Goal: Complete application form: Complete application form

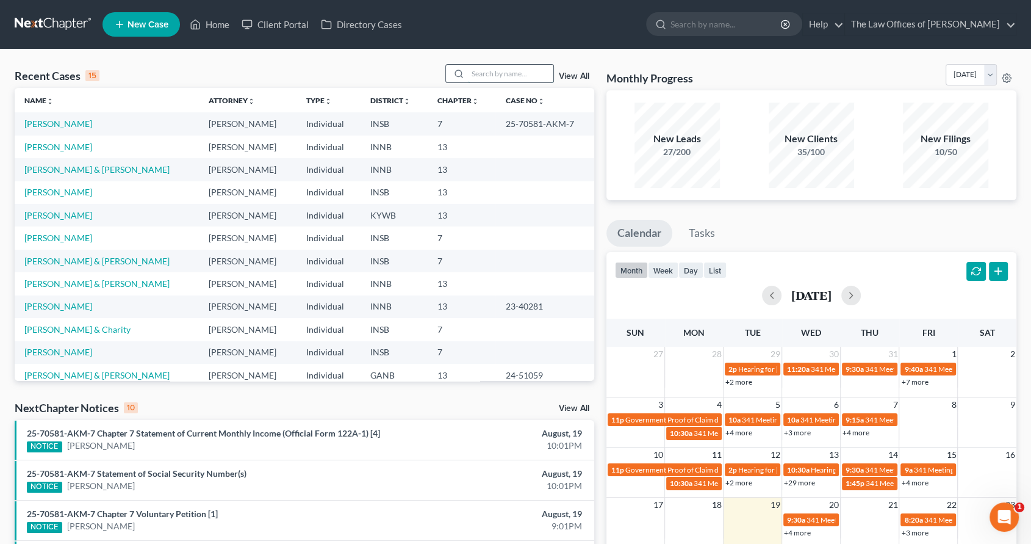
click at [506, 74] on input "search" at bounding box center [510, 74] width 85 height 18
type input "EDWARDS"
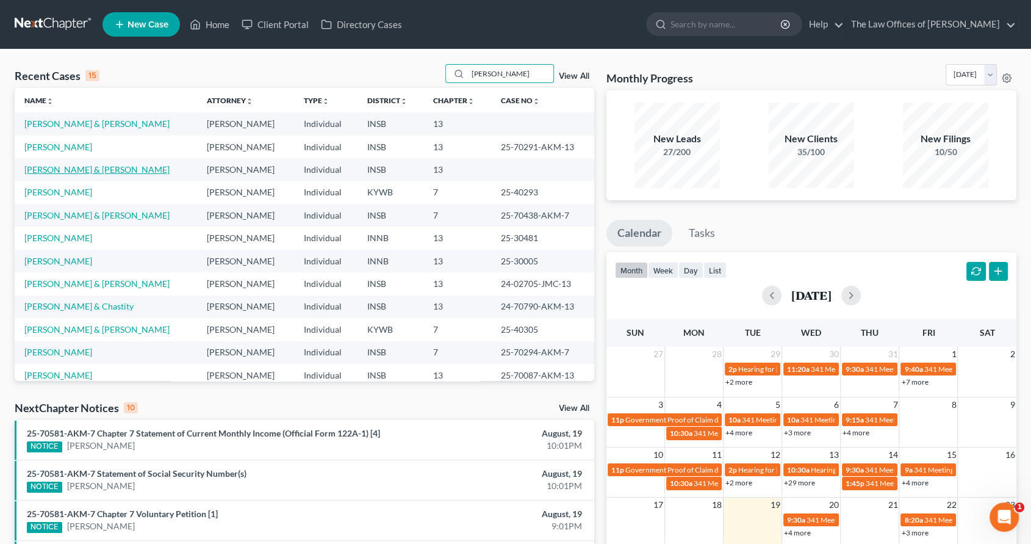
drag, startPoint x: 84, startPoint y: 167, endPoint x: 93, endPoint y: 167, distance: 9.2
click at [84, 167] on link "[PERSON_NAME] & [PERSON_NAME]" at bounding box center [96, 169] width 145 height 10
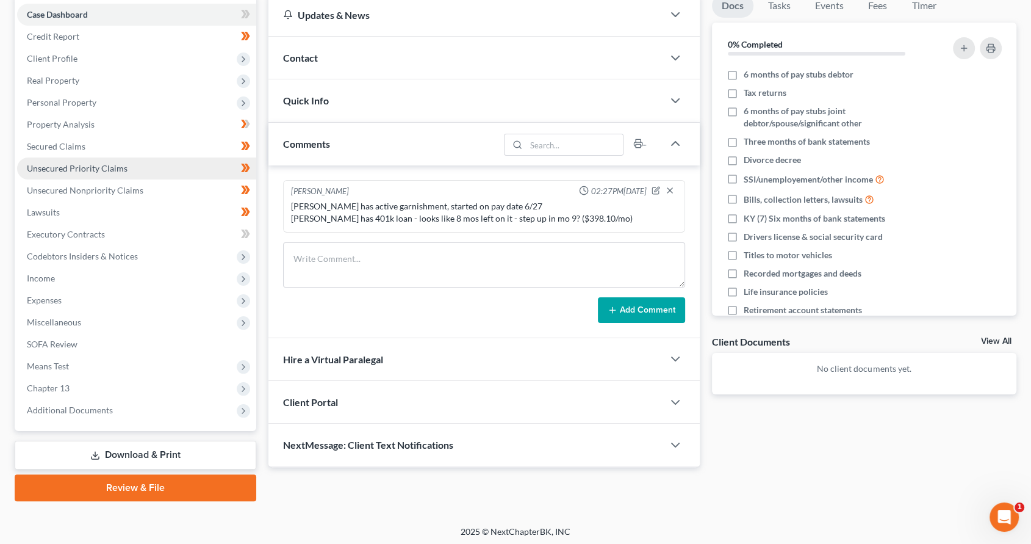
scroll to position [126, 0]
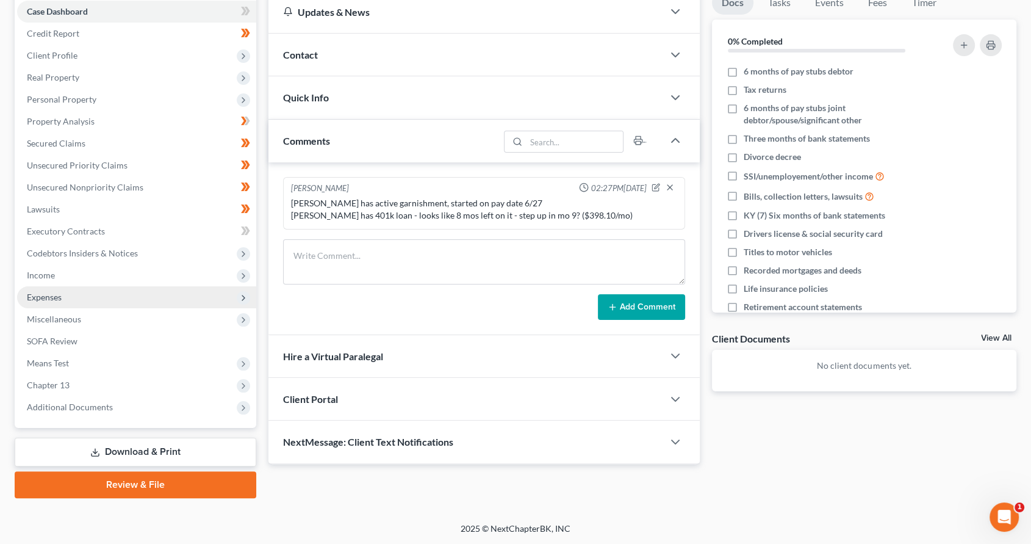
drag, startPoint x: 77, startPoint y: 266, endPoint x: 85, endPoint y: 285, distance: 20.5
click at [77, 266] on span "Income" at bounding box center [136, 275] width 239 height 22
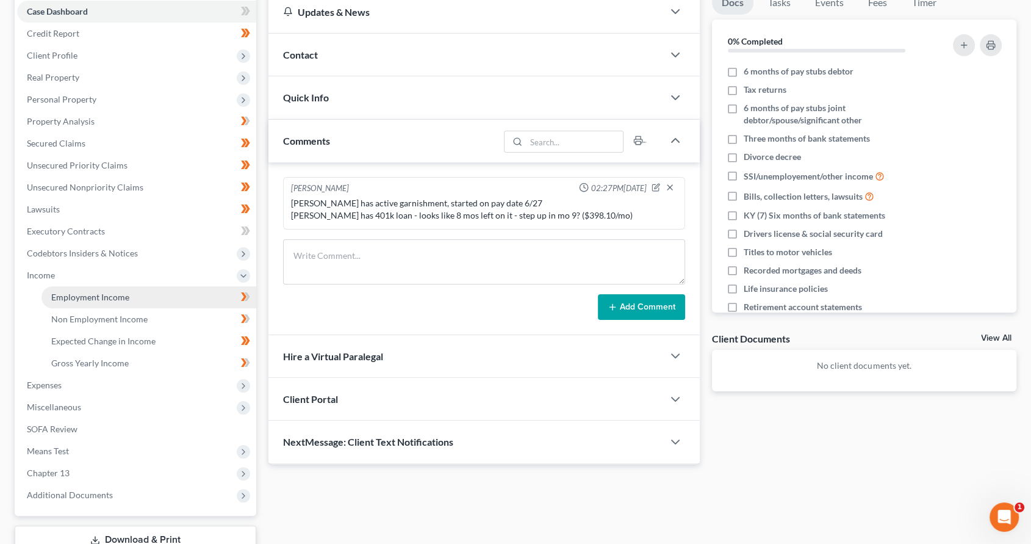
click at [112, 297] on span "Employment Income" at bounding box center [90, 297] width 78 height 10
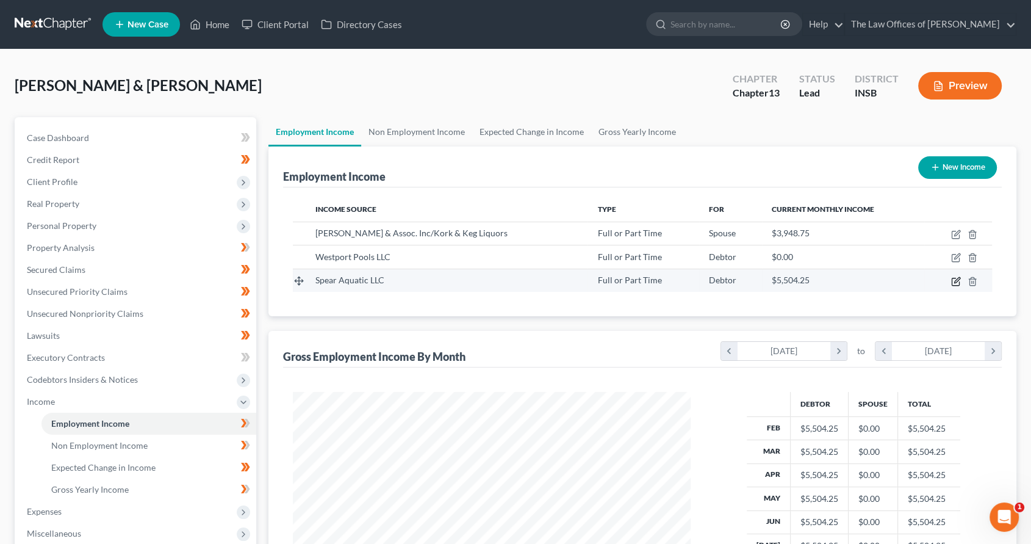
click at [957, 280] on icon "button" at bounding box center [956, 279] width 5 height 5
select select "0"
select select "15"
select select "0"
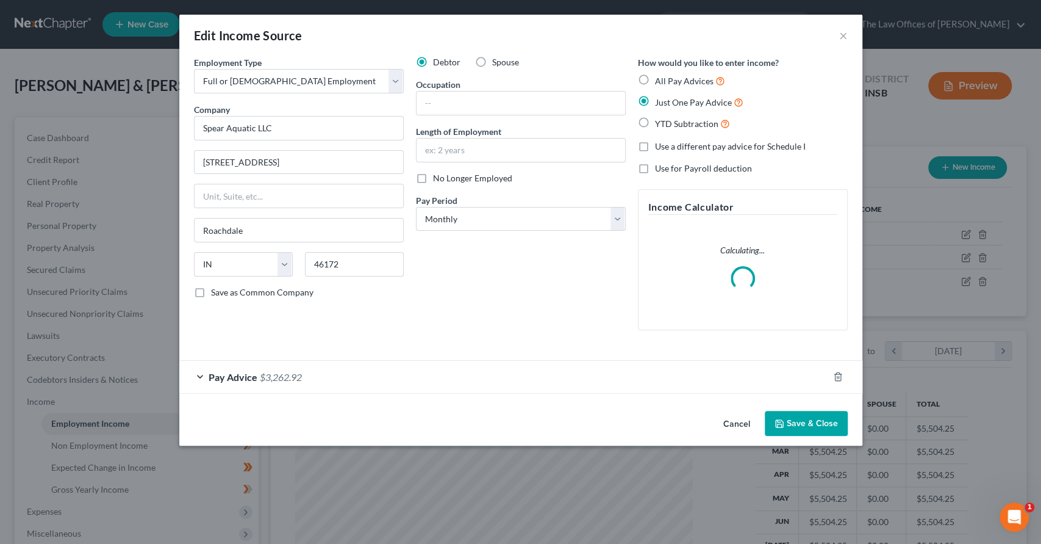
scroll to position [218, 426]
click at [290, 372] on span "$3,262.92" at bounding box center [281, 377] width 42 height 12
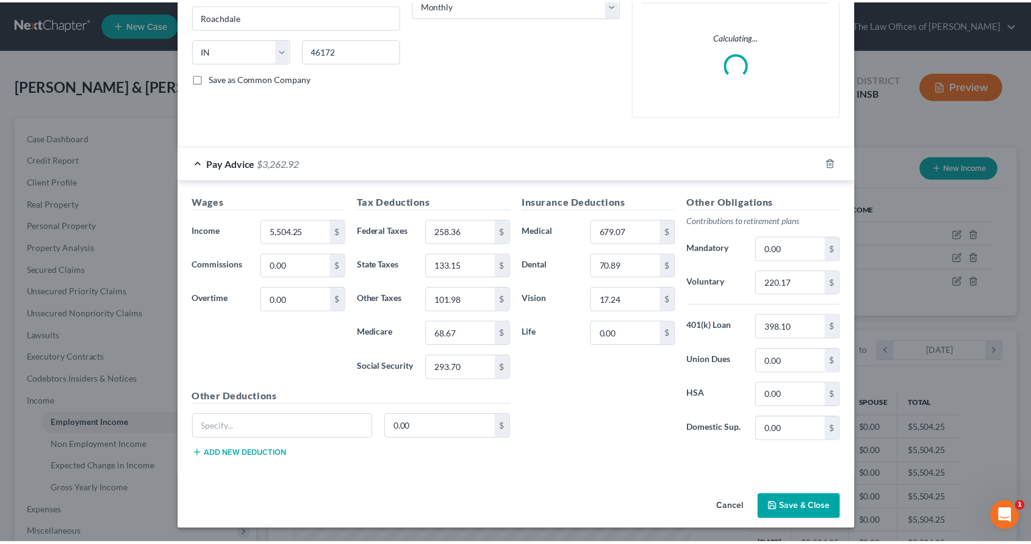
scroll to position [0, 0]
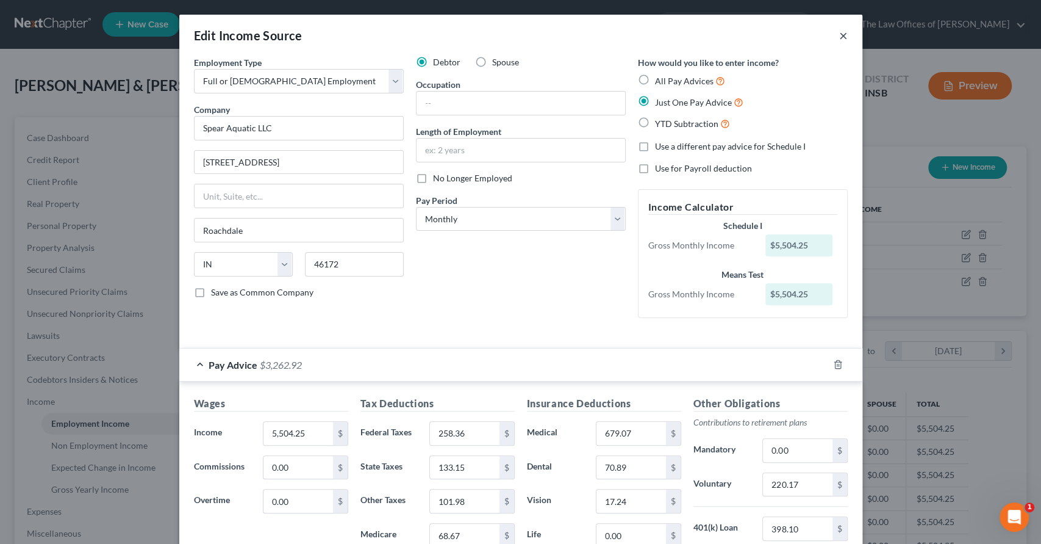
click at [840, 33] on button "×" at bounding box center [843, 35] width 9 height 15
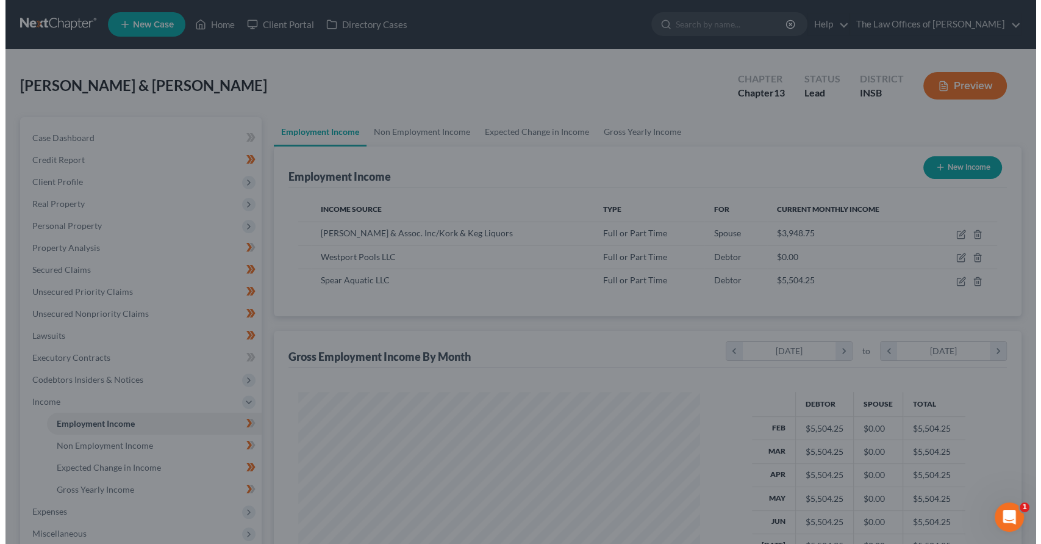
scroll to position [609848, 609644]
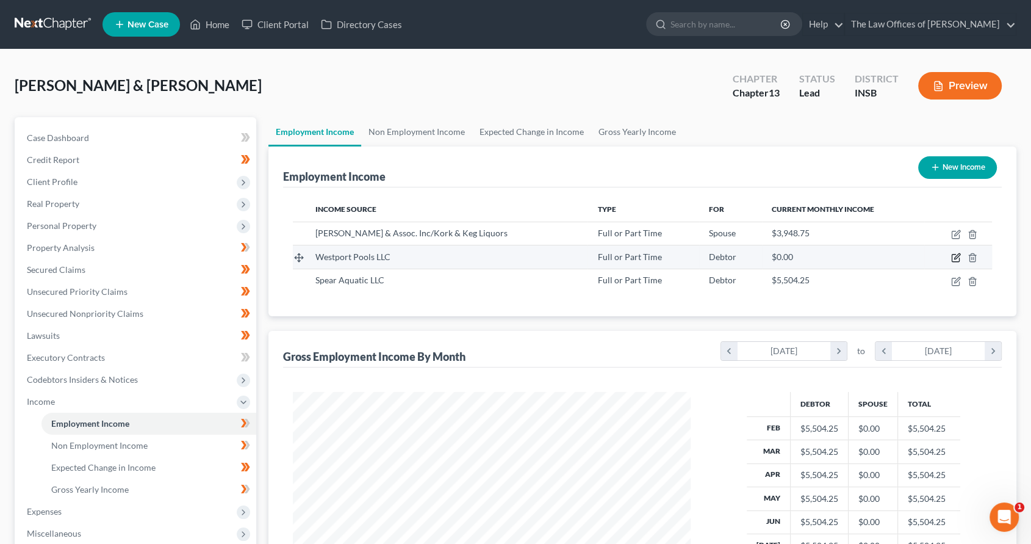
click at [957, 254] on icon "button" at bounding box center [956, 258] width 10 height 10
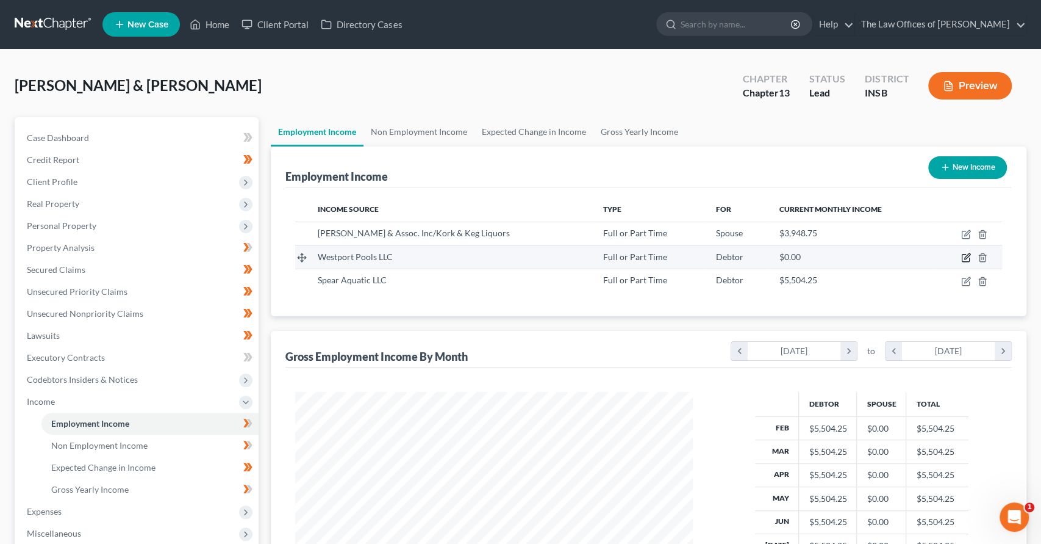
select select "0"
select select "26"
select select "3"
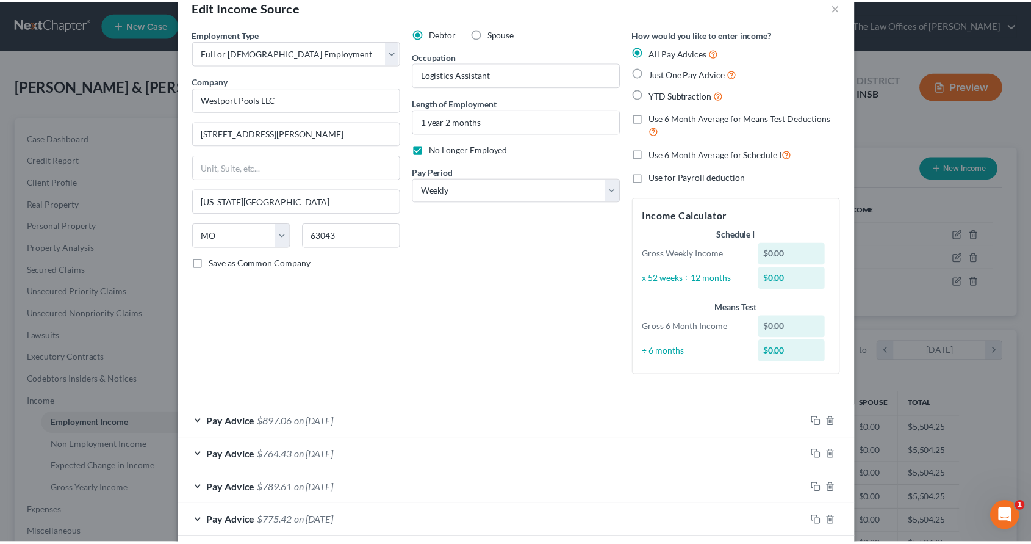
scroll to position [0, 0]
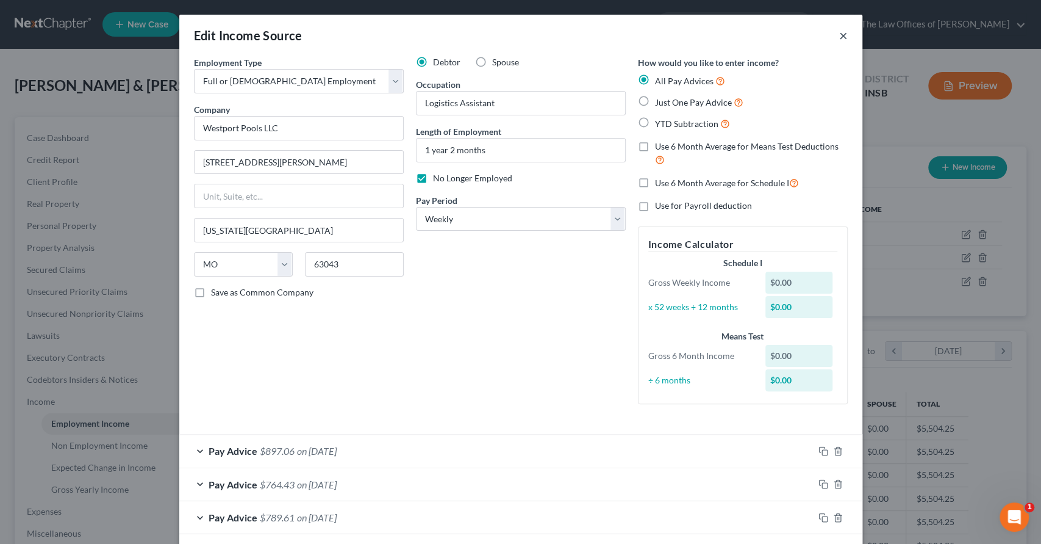
click at [839, 34] on button "×" at bounding box center [843, 35] width 9 height 15
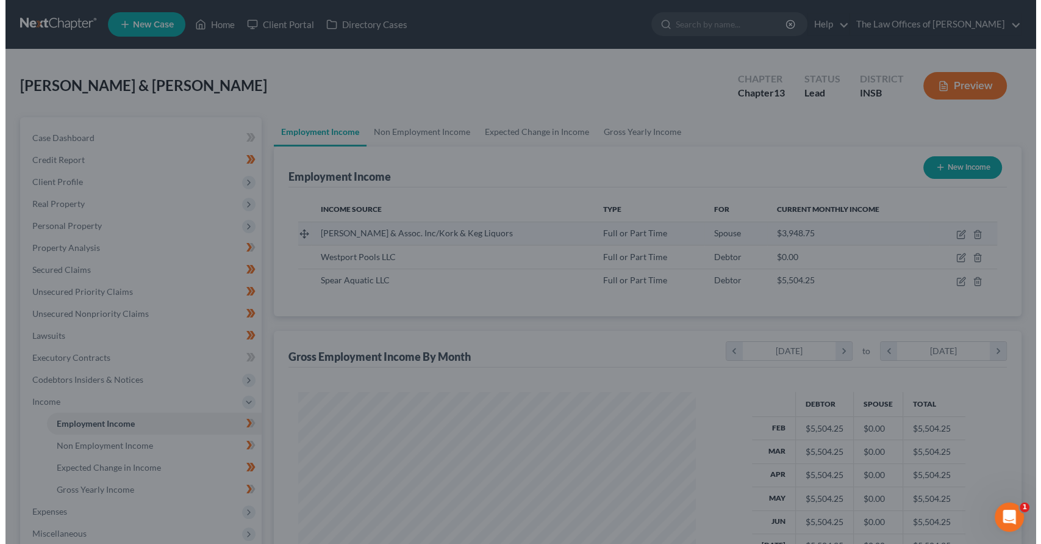
scroll to position [609848, 609644]
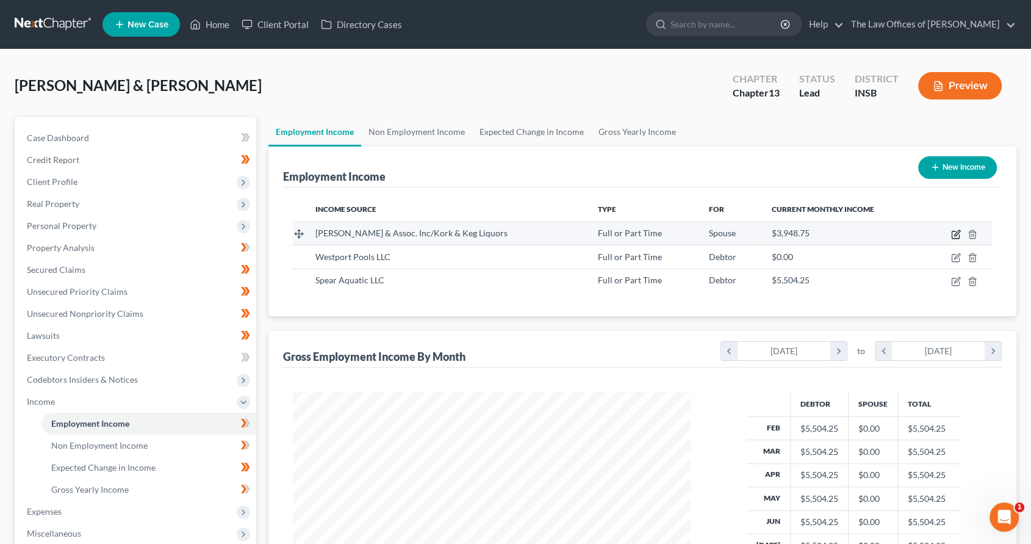
click at [953, 233] on icon "button" at bounding box center [956, 234] width 10 height 10
select select "0"
select select "15"
select select "2"
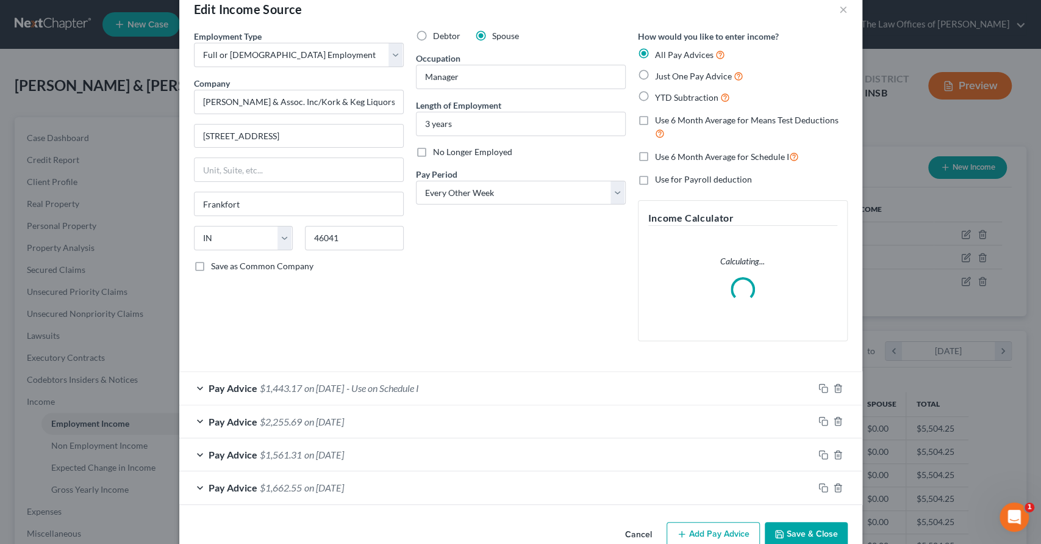
scroll to position [54, 0]
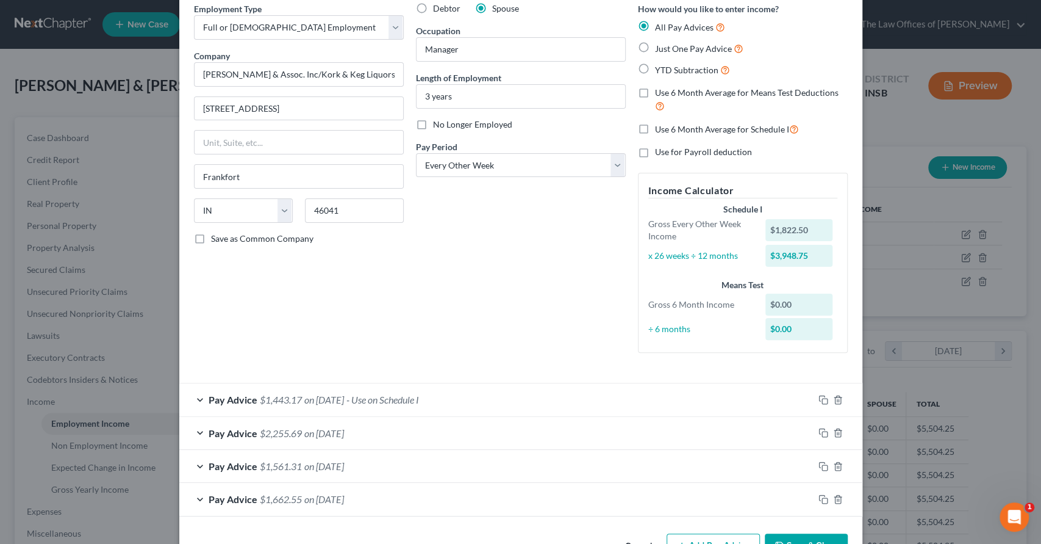
click at [761, 408] on div "Pay Advice $1,443.17 on 10/11/2024 - Use on Schedule I" at bounding box center [496, 399] width 634 height 32
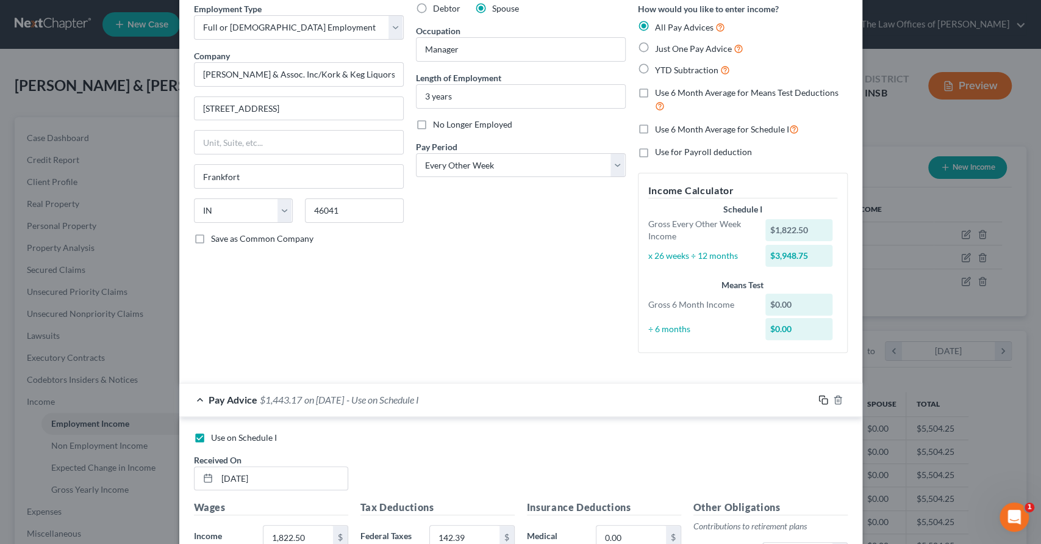
click at [819, 397] on icon "button" at bounding box center [824, 400] width 10 height 10
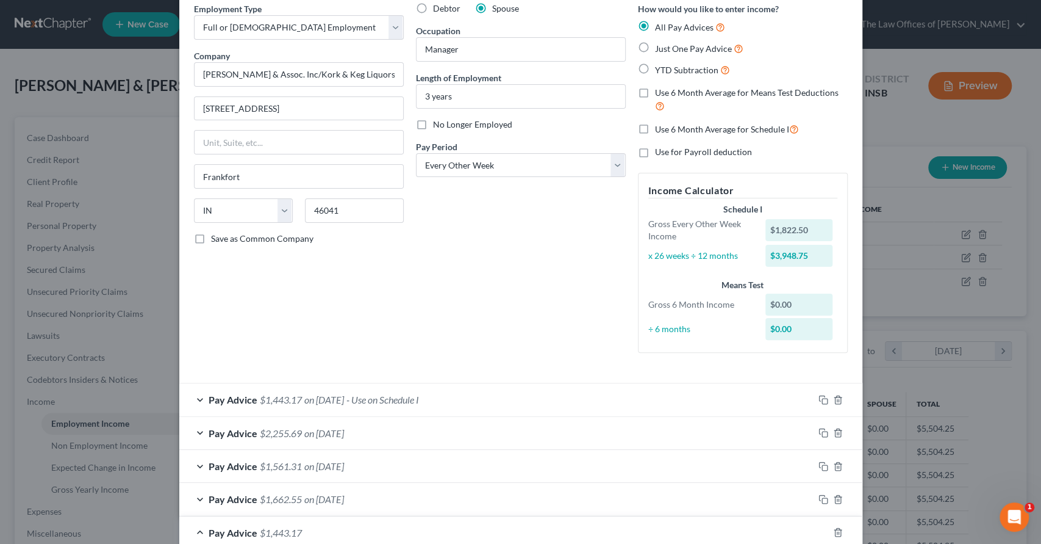
click at [344, 402] on span "on 10/11/2024" at bounding box center [324, 399] width 40 height 12
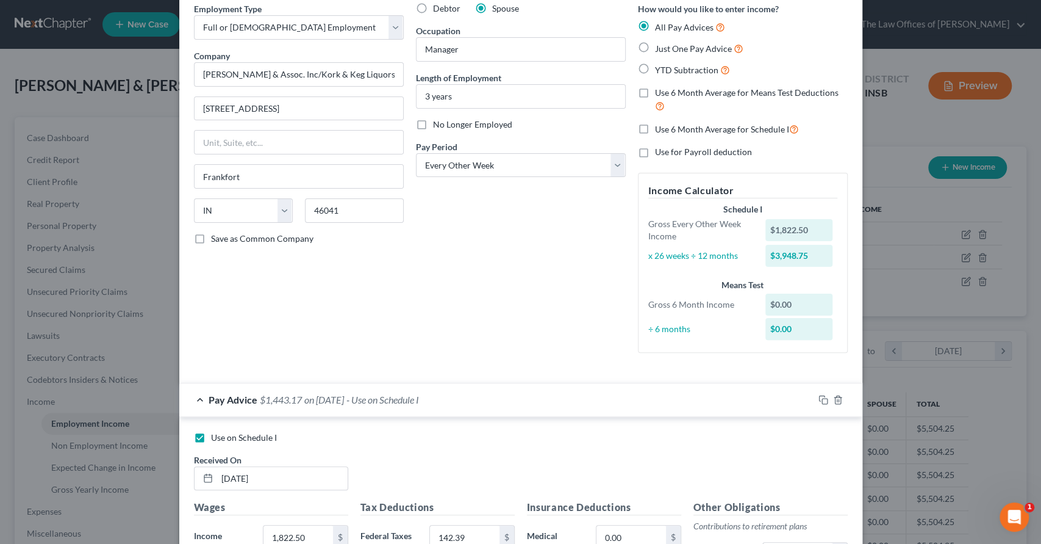
click at [211, 435] on label "Use on Schedule I" at bounding box center [244, 437] width 66 height 12
click at [216, 435] on input "Use on Schedule I" at bounding box center [220, 435] width 8 height 8
checkbox input "false"
click at [379, 401] on div "Pay Advice $1,443.17 on 10/11/2024" at bounding box center [496, 399] width 634 height 32
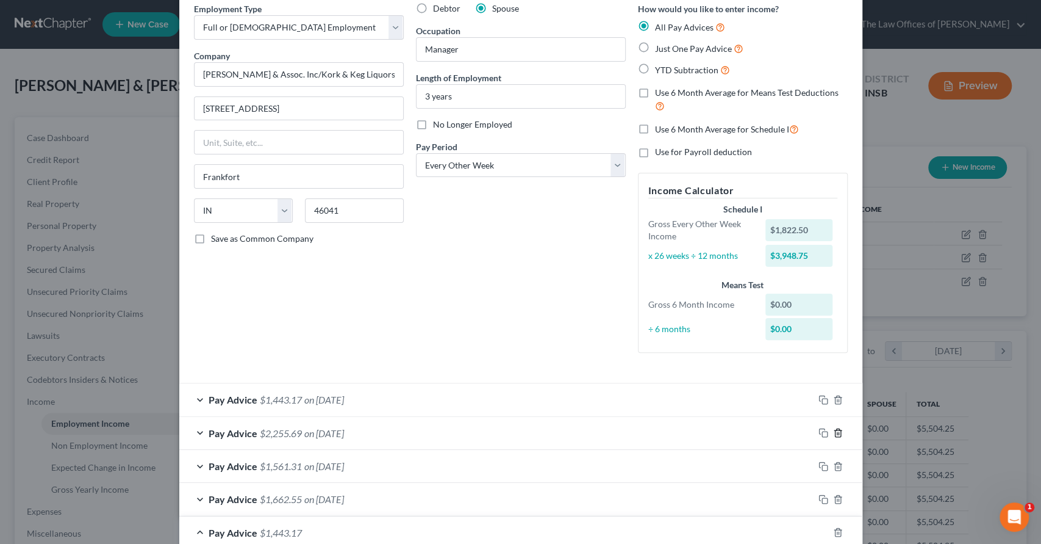
click at [833, 431] on icon "button" at bounding box center [838, 433] width 10 height 10
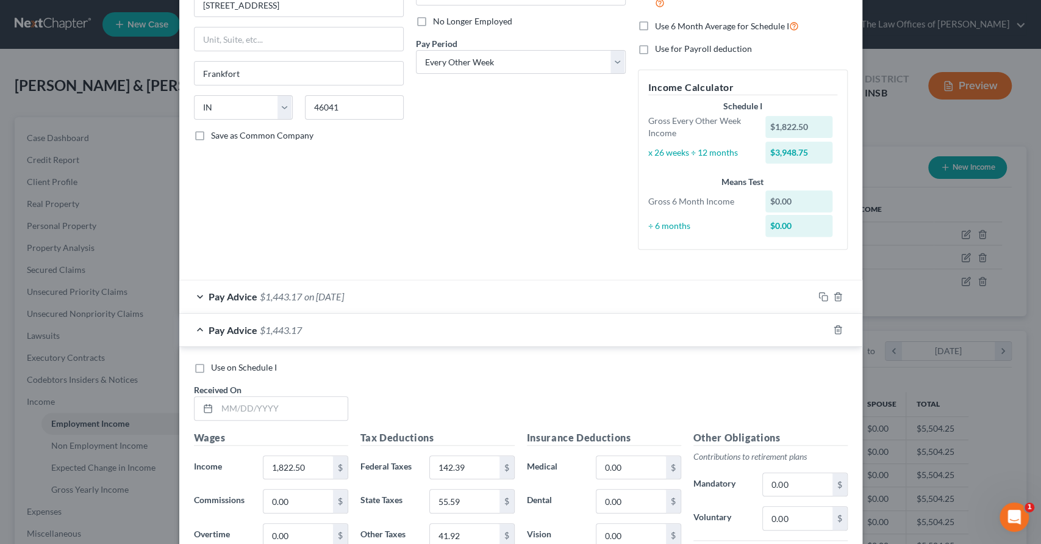
scroll to position [189, 0]
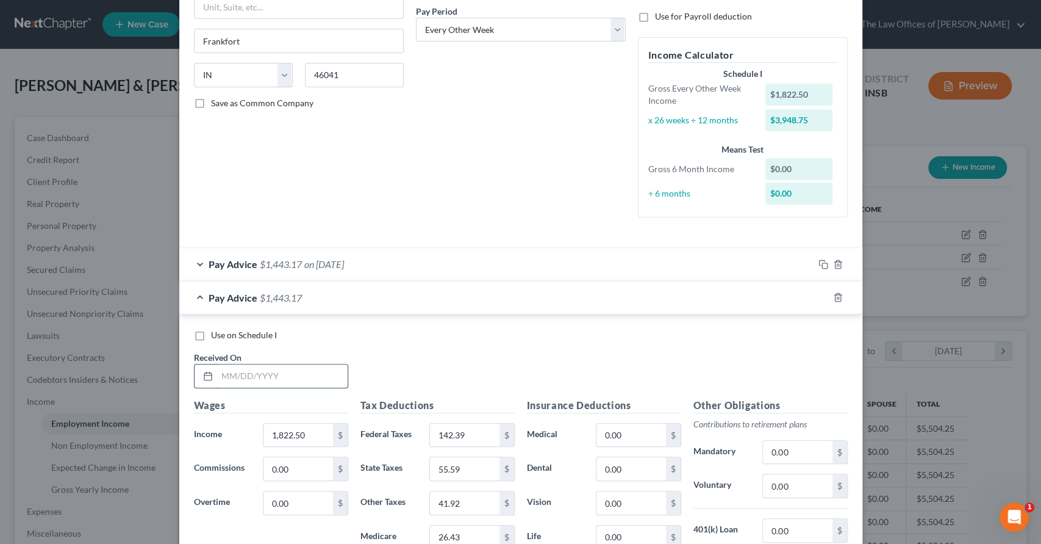
click at [256, 381] on input "text" at bounding box center [282, 375] width 131 height 23
type input "2/14/25"
type input "2,115.00"
type input "175.40"
type input "63.45"
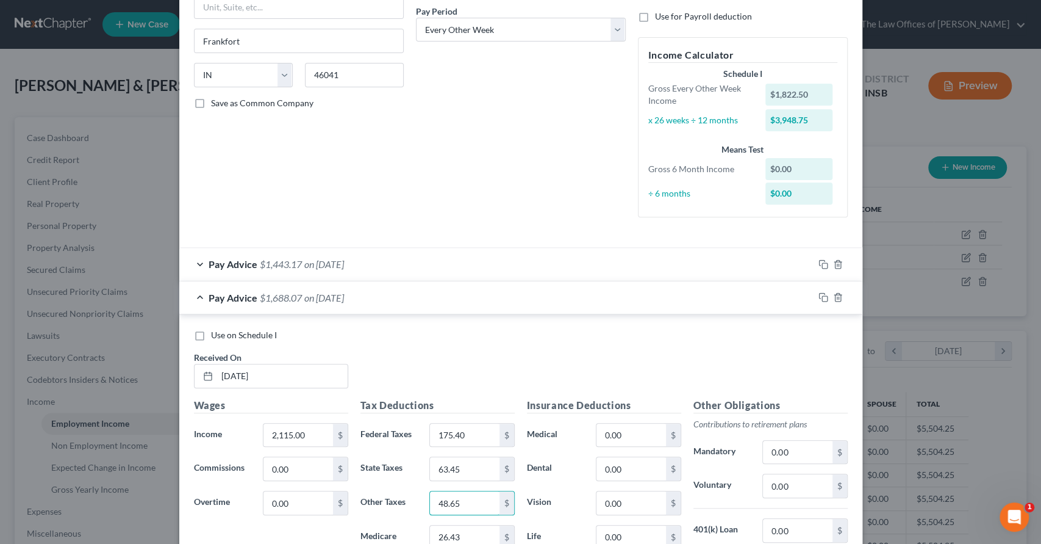
type input "48.65"
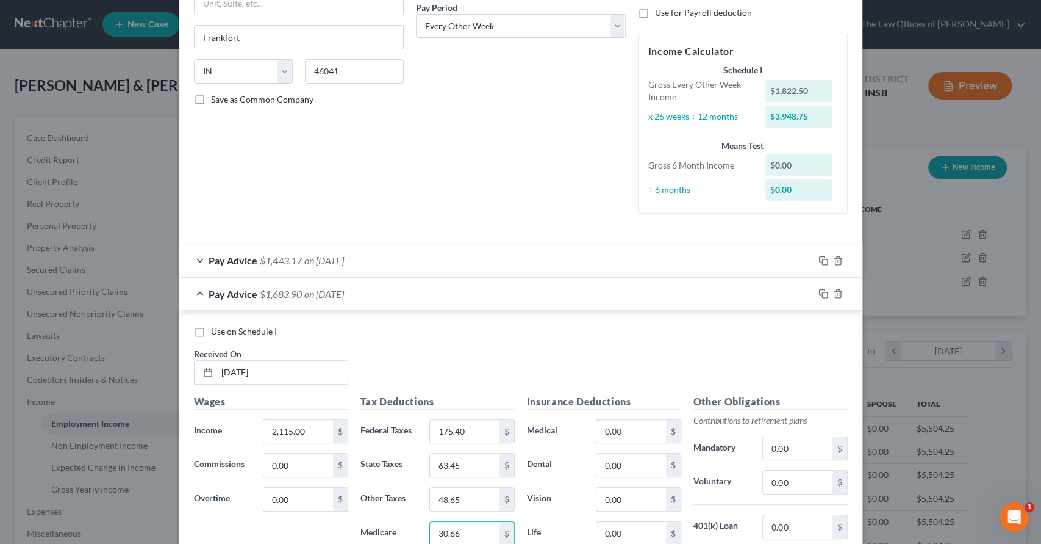
type input "30.66"
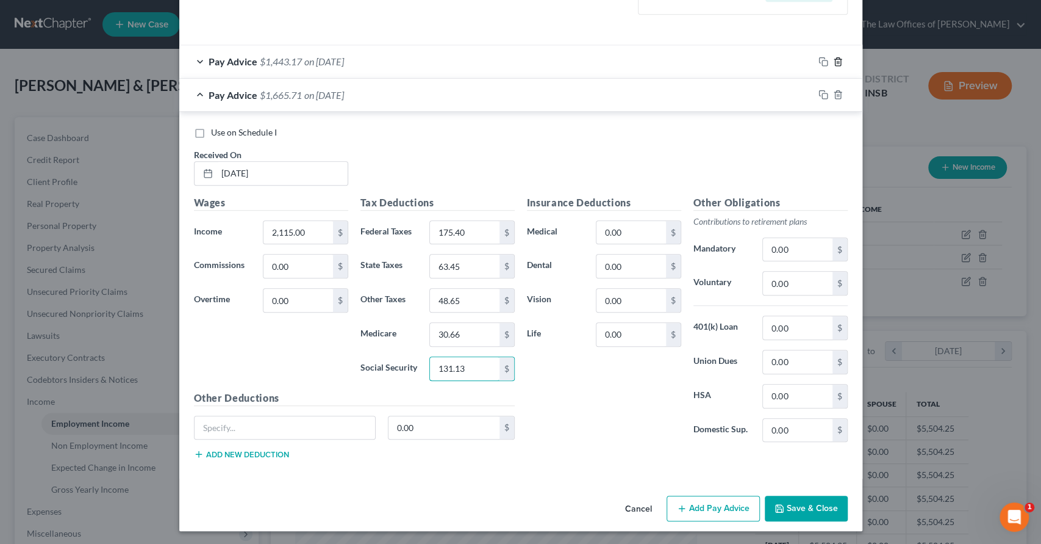
type input "131.13"
click at [834, 60] on icon "button" at bounding box center [838, 62] width 10 height 10
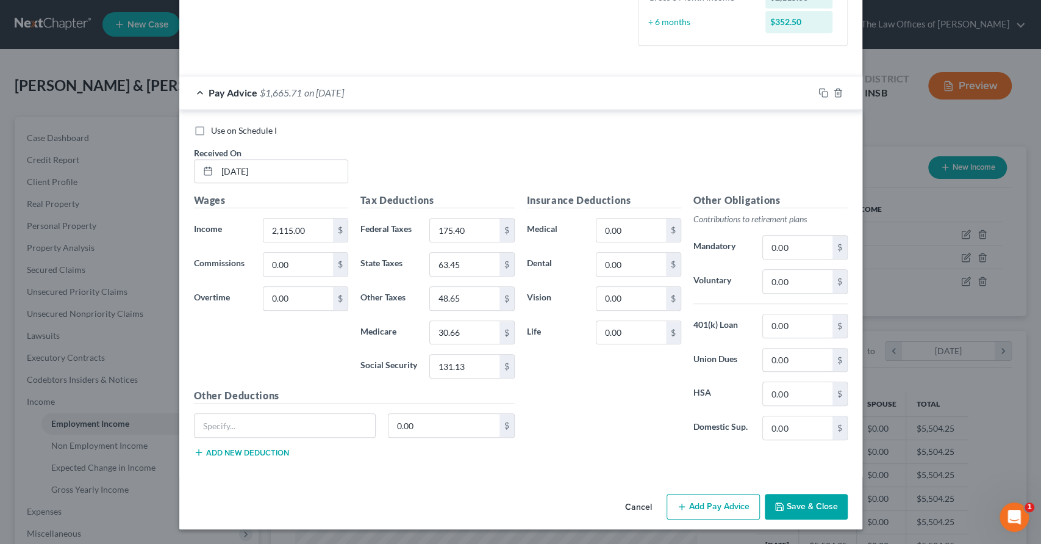
scroll to position [359, 0]
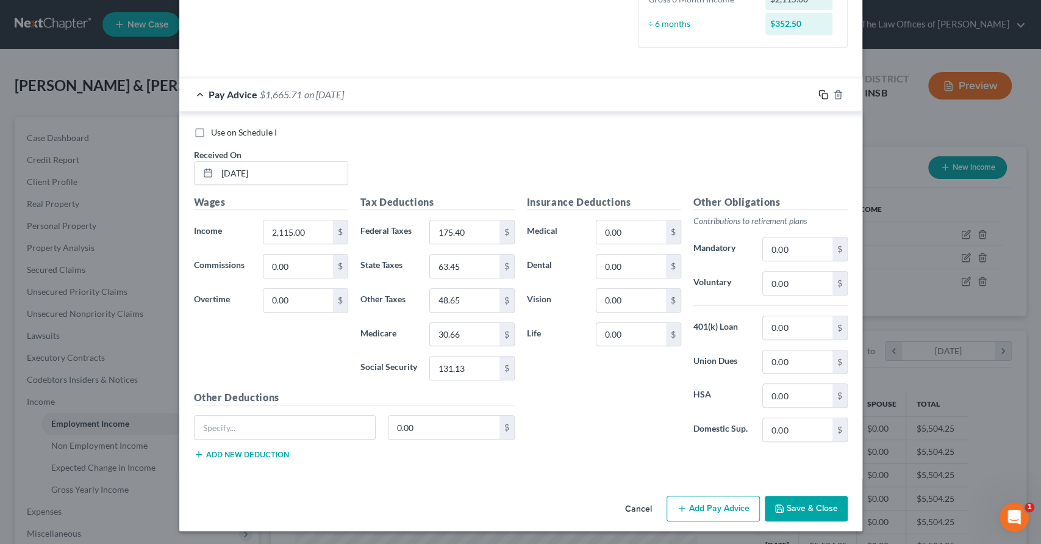
click at [822, 97] on rect "button" at bounding box center [824, 95] width 5 height 5
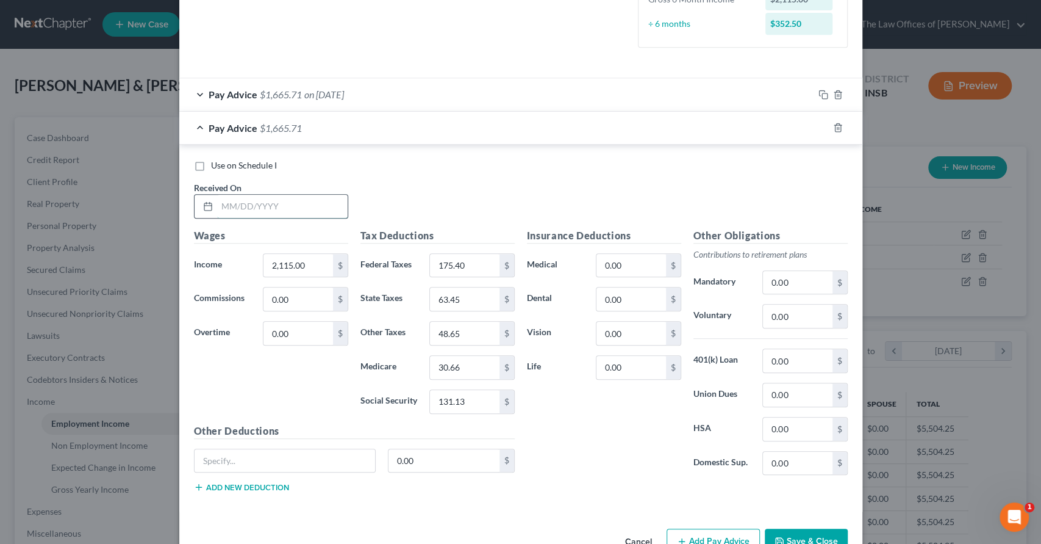
click at [239, 212] on input "text" at bounding box center [282, 206] width 131 height 23
type input "2/28/25"
type input "1,923.08"
type input "152.37"
type input "57.69"
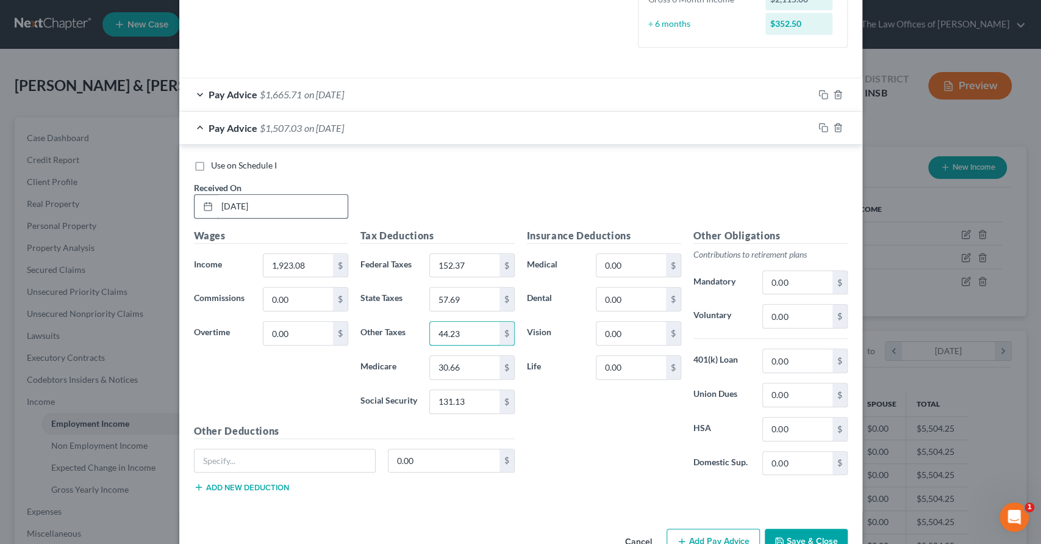
type input "44.23"
type input "27.89"
type input "119.23"
click at [819, 128] on icon "button" at bounding box center [824, 128] width 10 height 10
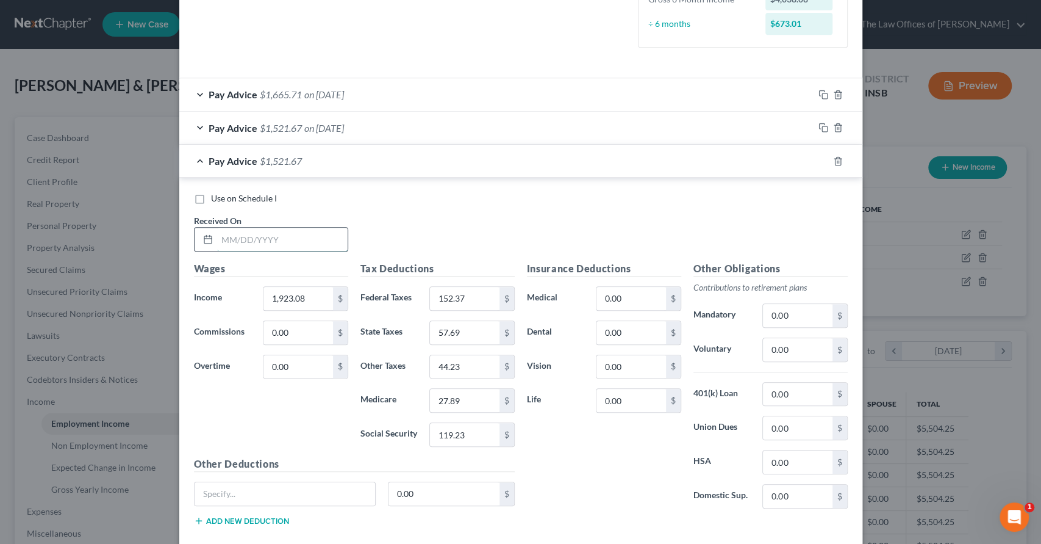
click at [306, 239] on input "text" at bounding box center [282, 239] width 131 height 23
type input "3/14/25"
click at [478, 407] on input "27.89" at bounding box center [464, 400] width 69 height 23
type input "27.88"
click at [822, 163] on rect "button" at bounding box center [824, 162] width 5 height 5
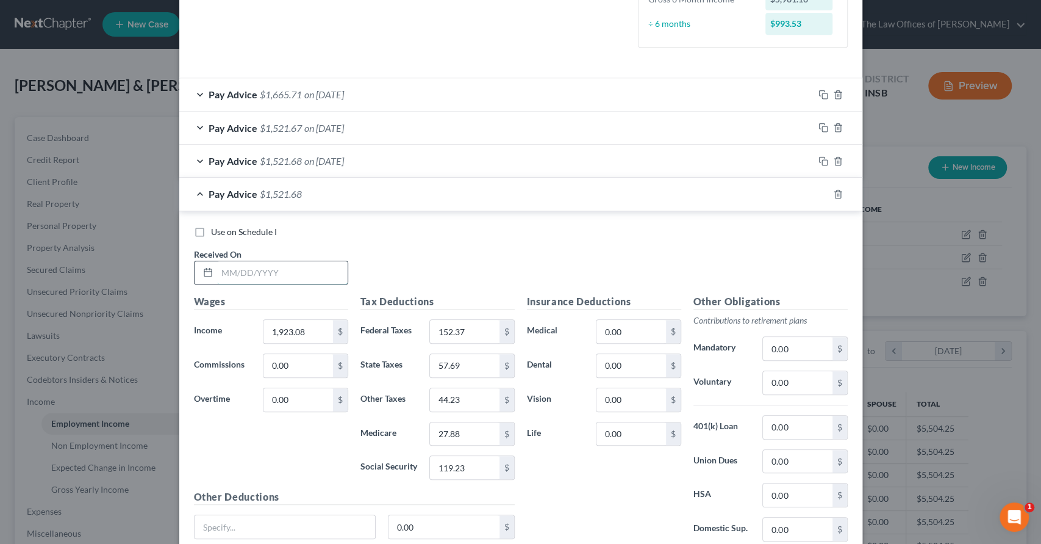
click at [295, 263] on input "text" at bounding box center [282, 272] width 131 height 23
type input "3/28/25"
click at [445, 436] on input "27.88" at bounding box center [464, 433] width 69 height 23
type input "27.89"
click at [816, 187] on div at bounding box center [838, 194] width 49 height 20
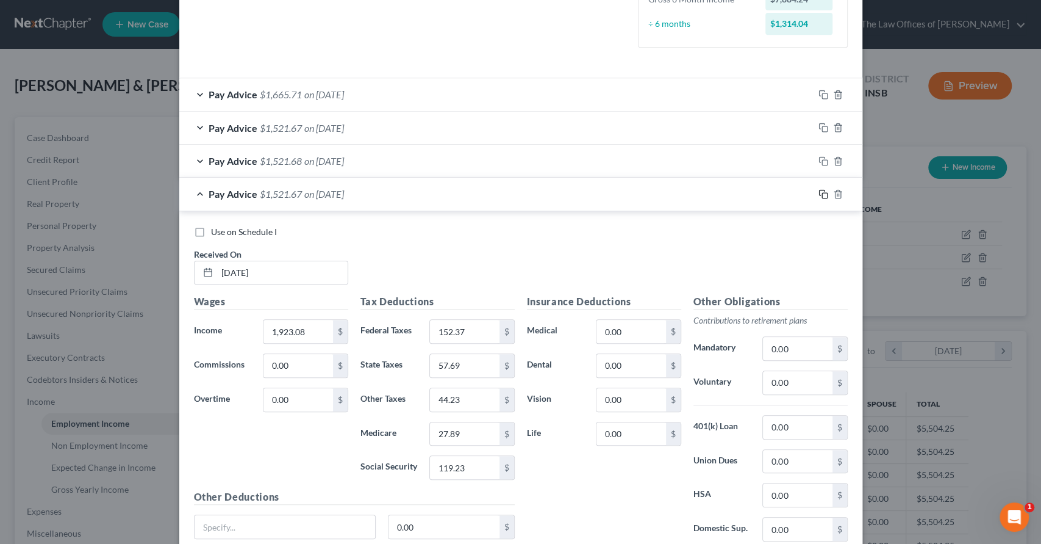
click at [819, 190] on icon "button" at bounding box center [824, 194] width 10 height 10
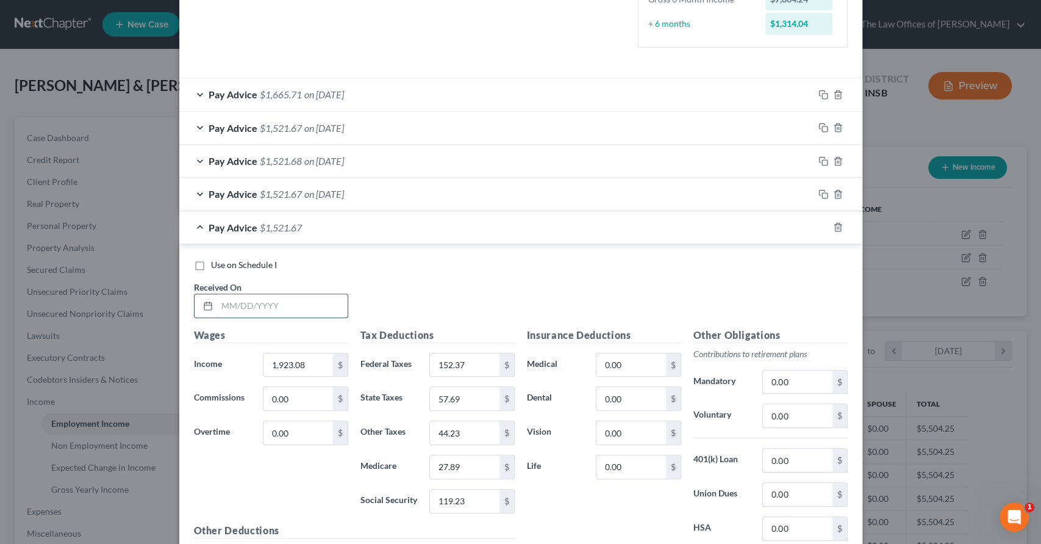
click at [302, 308] on input "text" at bounding box center [282, 305] width 131 height 23
type input "4/11/25"
click at [482, 467] on input "27.89" at bounding box center [464, 466] width 69 height 23
type input "27.88"
click at [819, 194] on icon "button" at bounding box center [824, 194] width 10 height 10
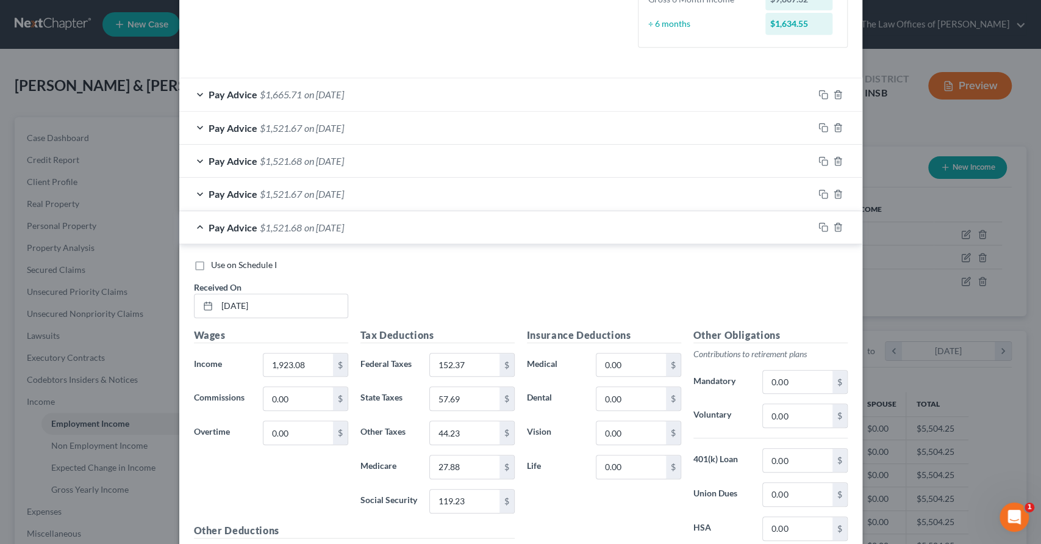
click at [561, 232] on div "Pay Advice $1,521.68 on 04/11/2025" at bounding box center [496, 227] width 634 height 32
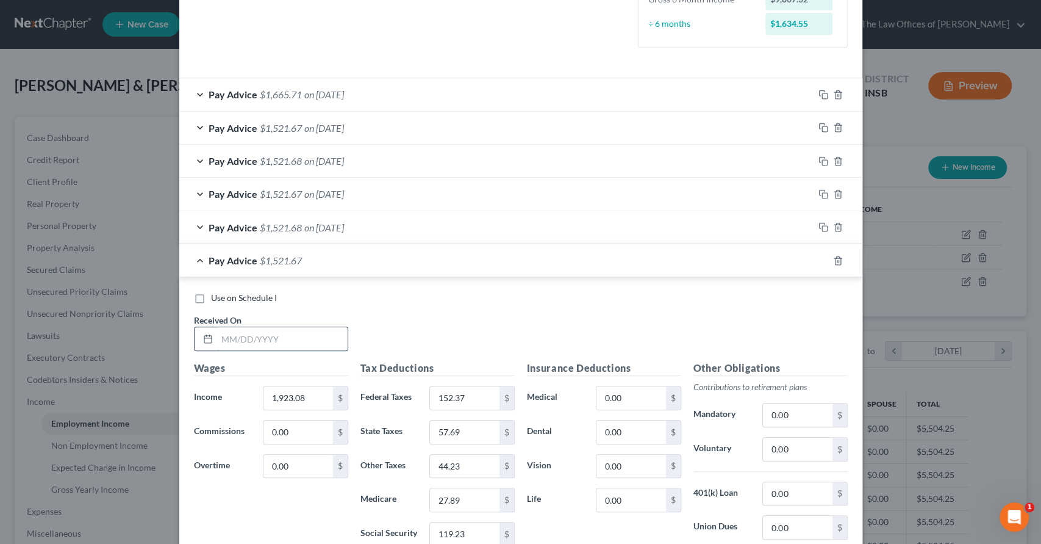
click at [304, 340] on input "text" at bounding box center [282, 338] width 131 height 23
type input "4/25/25"
click at [387, 254] on div "Pay Advice $1,521.67 on 04/25/2025" at bounding box center [496, 260] width 634 height 32
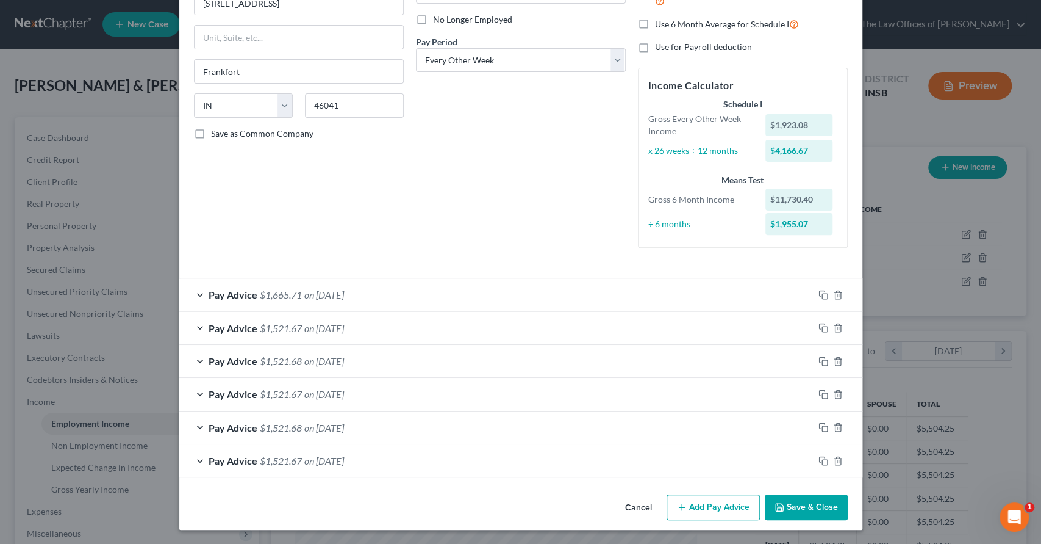
scroll to position [159, 0]
click at [819, 422] on icon "button" at bounding box center [824, 427] width 10 height 10
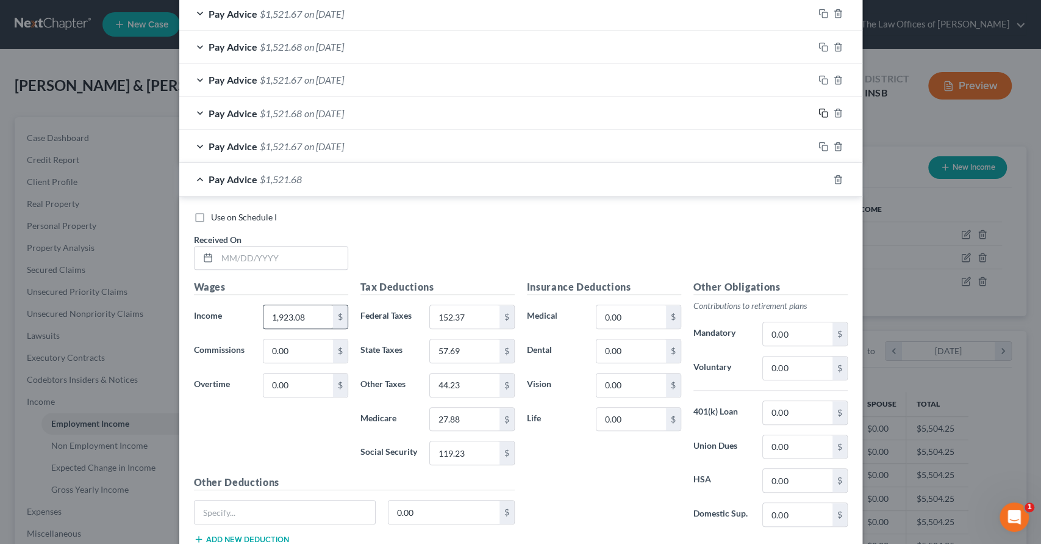
scroll to position [475, 0]
click at [255, 261] on input "text" at bounding box center [282, 256] width 131 height 23
type input "5/9/25"
click at [626, 189] on div "Pay Advice $1,521.68 on 05/09/2025" at bounding box center [496, 177] width 634 height 32
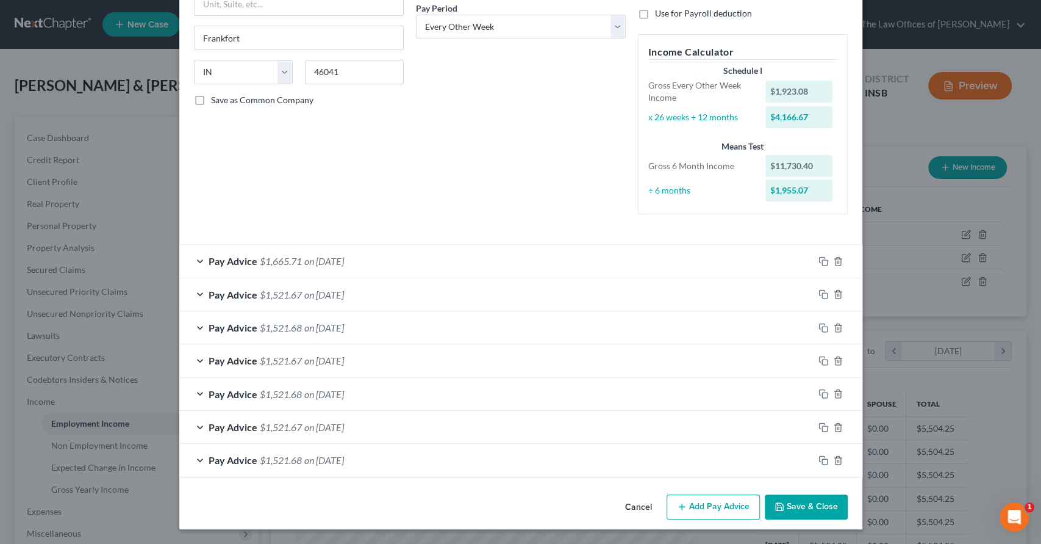
scroll to position [192, 0]
click at [819, 423] on icon "button" at bounding box center [824, 428] width 10 height 10
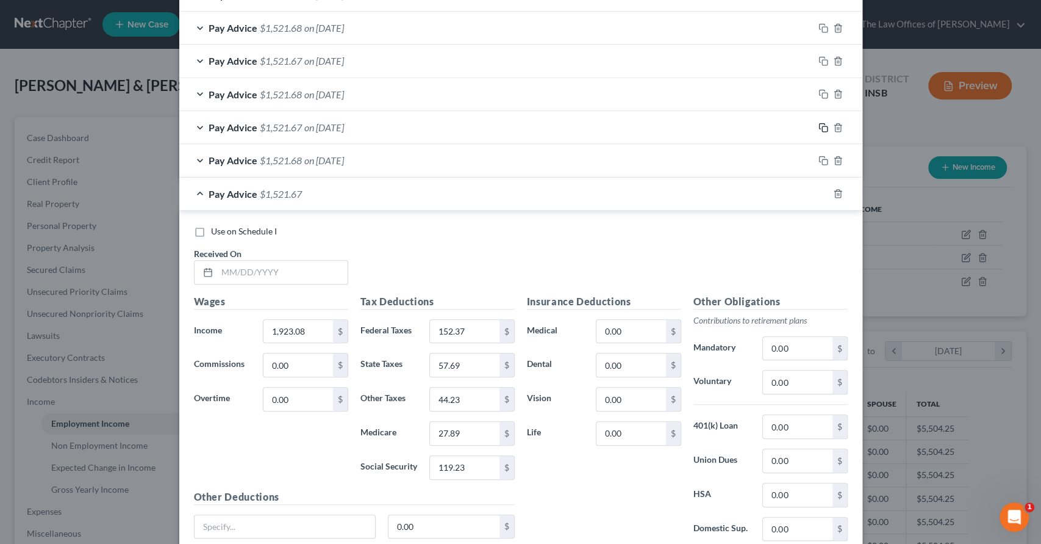
scroll to position [591, 0]
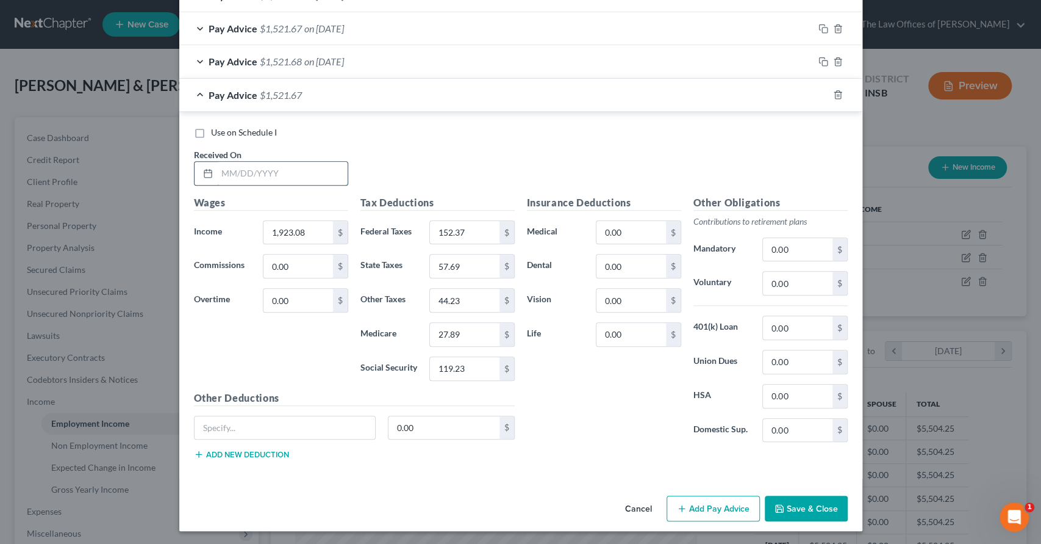
click at [240, 178] on input "text" at bounding box center [282, 173] width 131 height 23
type input "5/23/25"
click at [344, 99] on span "on 05/23/2025" at bounding box center [324, 95] width 40 height 12
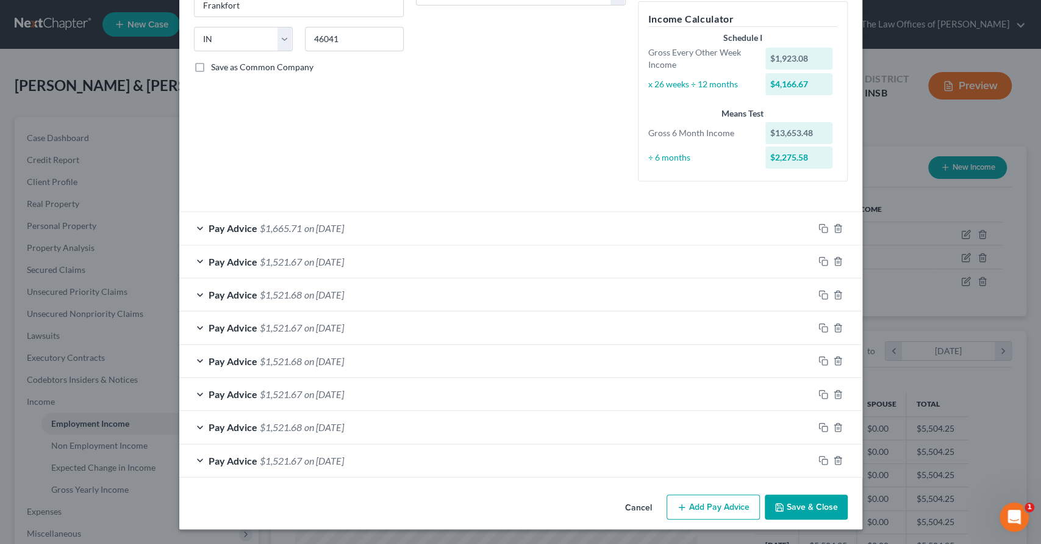
scroll to position [225, 0]
click at [819, 423] on icon "button" at bounding box center [821, 425] width 5 height 5
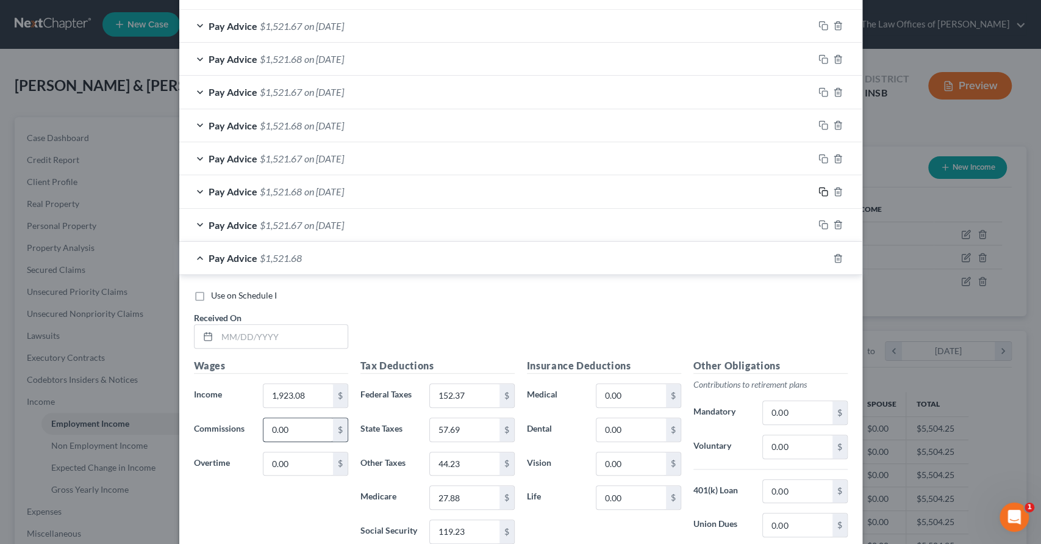
scroll to position [496, 0]
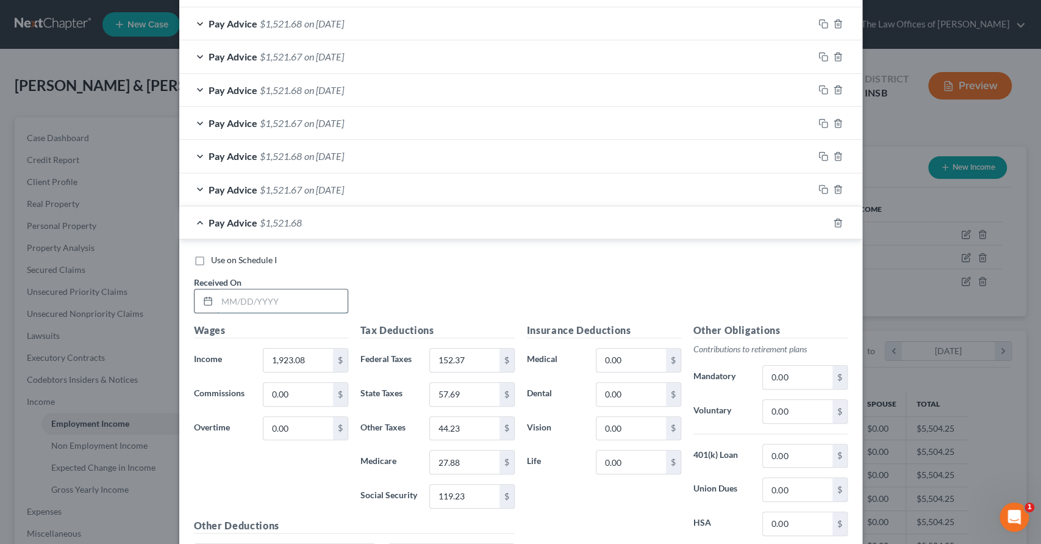
click at [279, 299] on input "text" at bounding box center [282, 300] width 131 height 23
type input "6/6/25"
click at [345, 232] on div "Pay Advice $1,521.68 on 06/06/2025" at bounding box center [496, 222] width 634 height 32
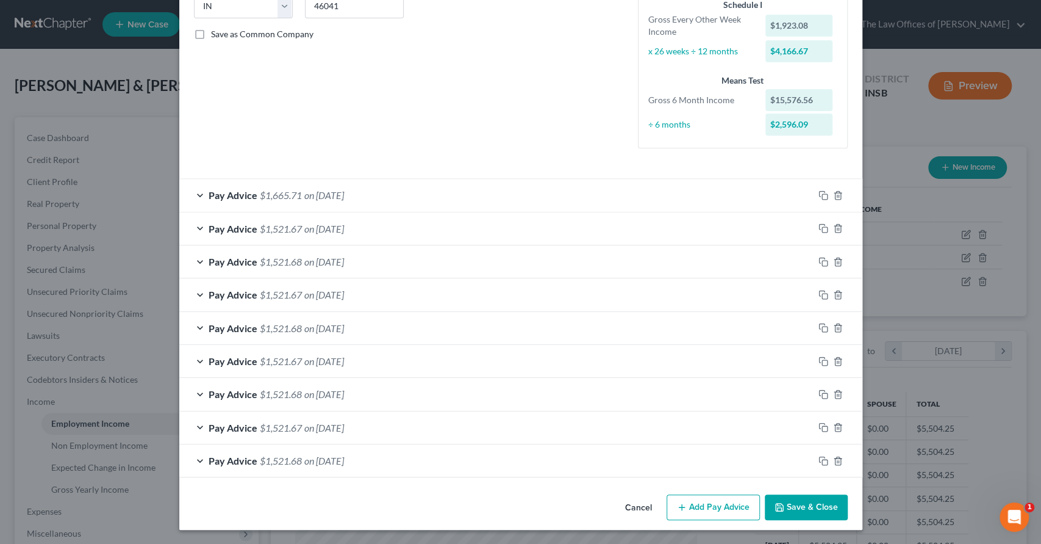
scroll to position [258, 0]
click at [819, 427] on icon "button" at bounding box center [824, 427] width 10 height 10
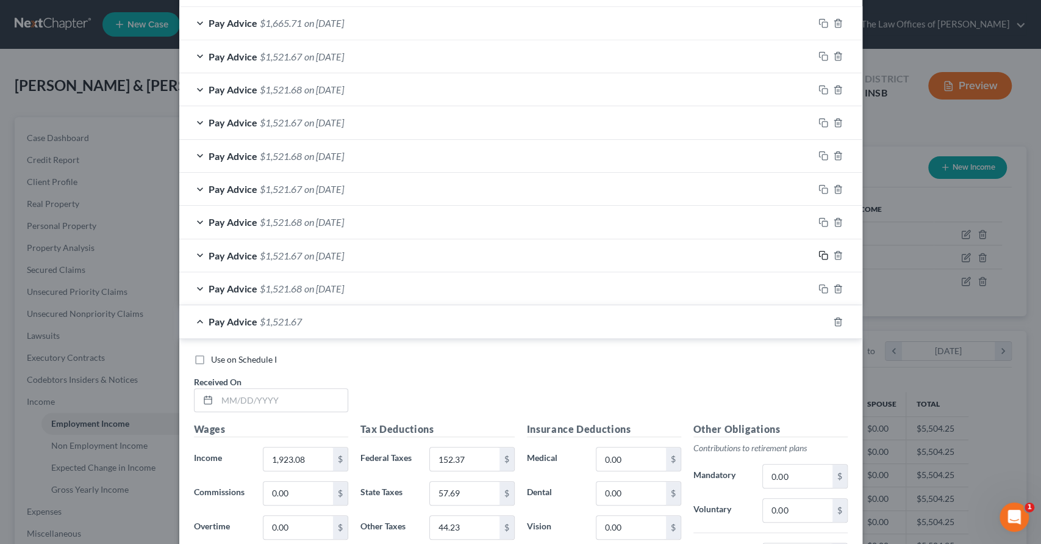
scroll to position [439, 0]
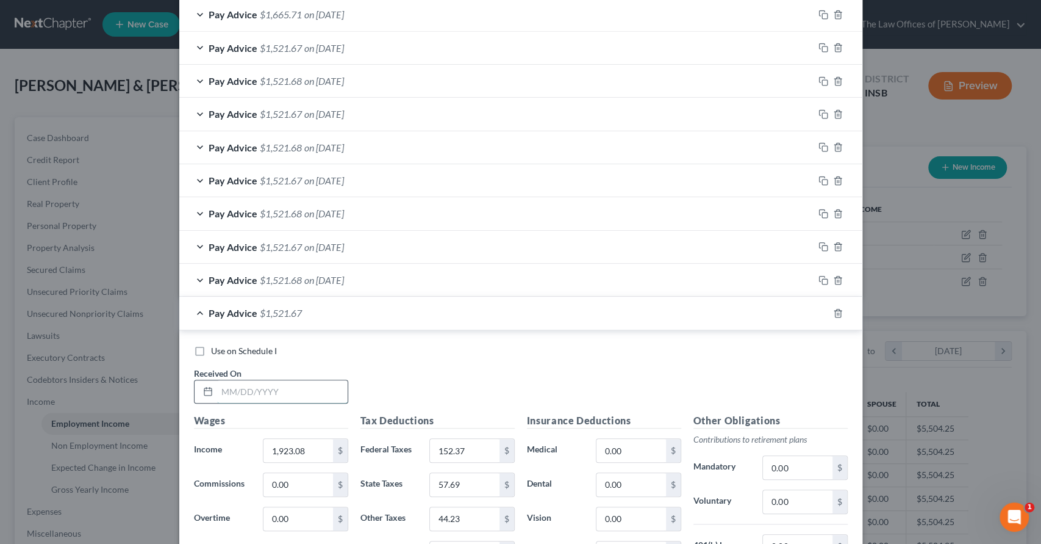
click at [308, 381] on input "text" at bounding box center [282, 391] width 131 height 23
type input "6/20/25"
click at [386, 315] on div "Pay Advice $1,521.67 on 06/20/2025" at bounding box center [496, 312] width 634 height 32
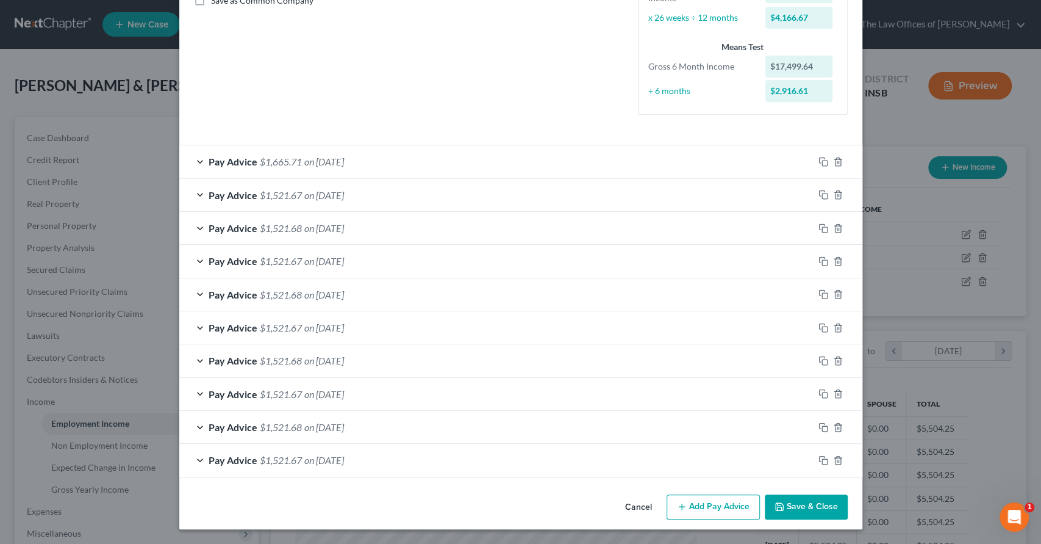
scroll to position [291, 0]
click at [819, 424] on icon "button" at bounding box center [824, 428] width 10 height 10
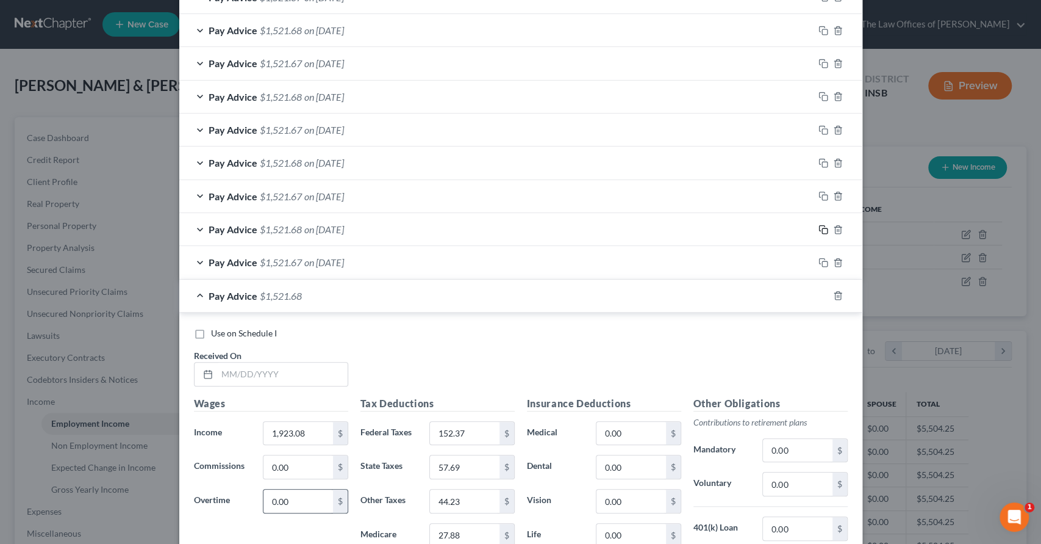
scroll to position [562, 0]
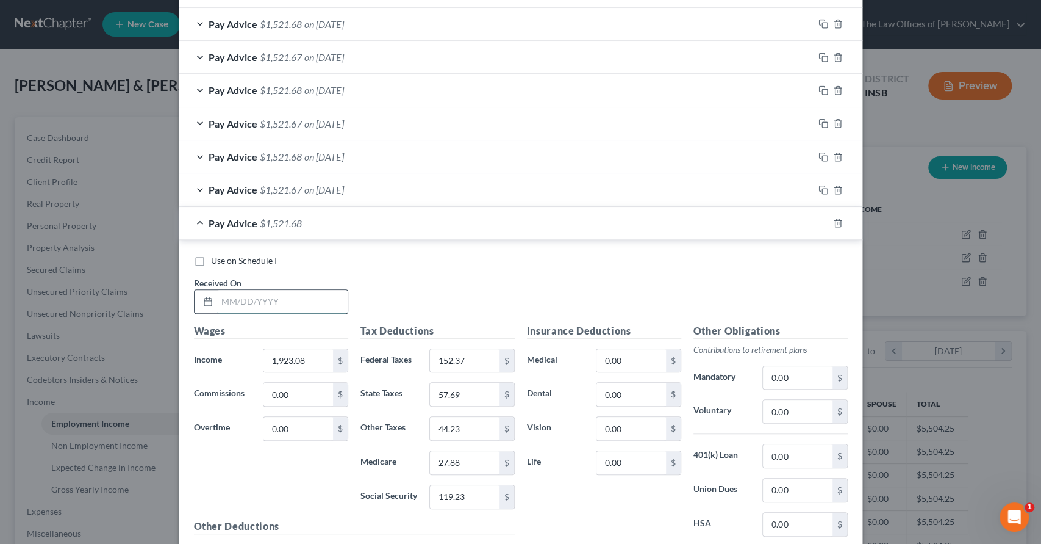
click at [289, 298] on input "text" at bounding box center [282, 301] width 131 height 23
type input "7/3/25"
click at [431, 228] on div "Pay Advice $1,521.68 on 07/03/2025" at bounding box center [496, 223] width 634 height 32
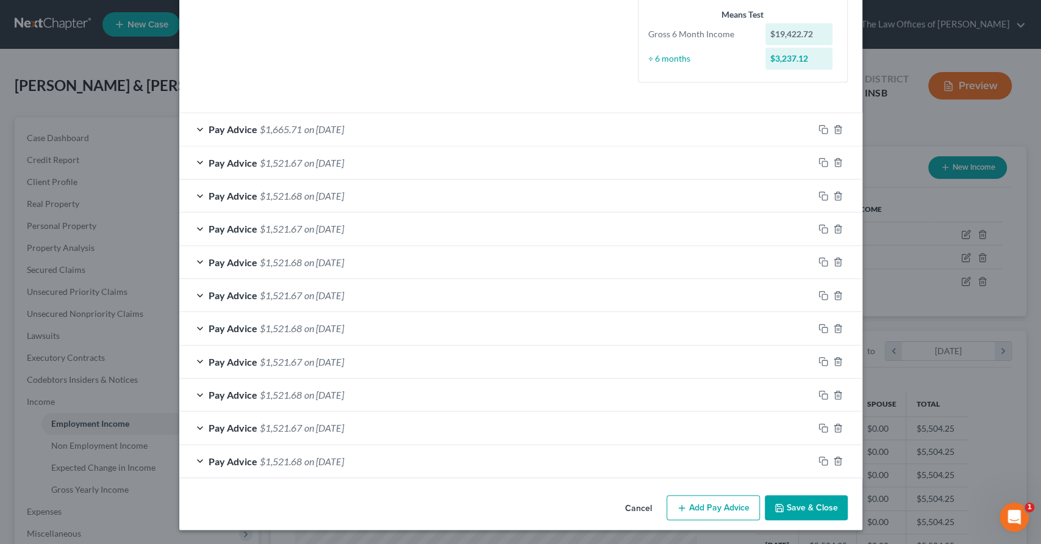
scroll to position [324, 0]
click at [819, 423] on icon "button" at bounding box center [824, 428] width 10 height 10
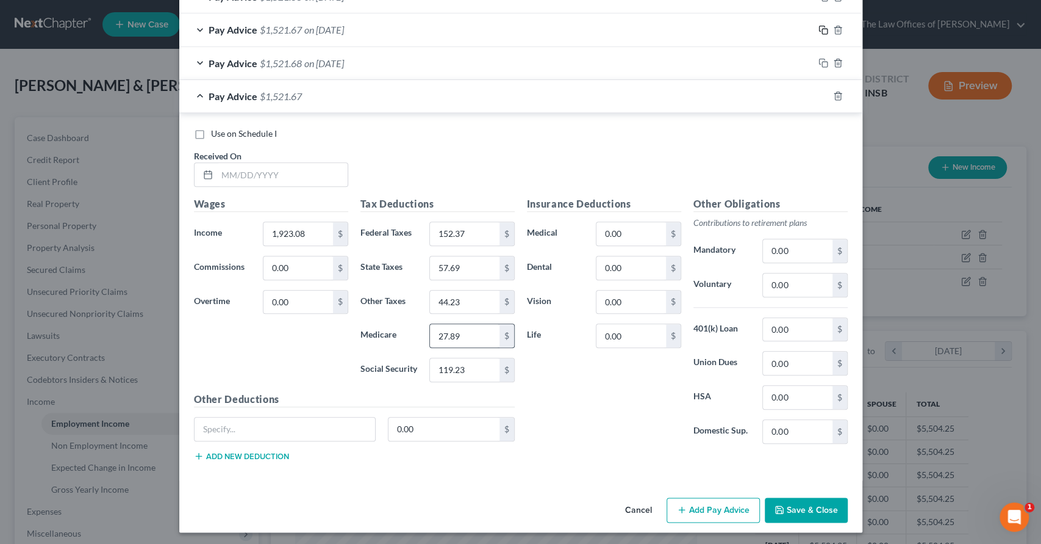
scroll to position [722, 0]
click at [238, 174] on input "text" at bounding box center [282, 173] width 131 height 23
type input "7/18/25"
click at [466, 365] on input "119.23" at bounding box center [464, 368] width 69 height 23
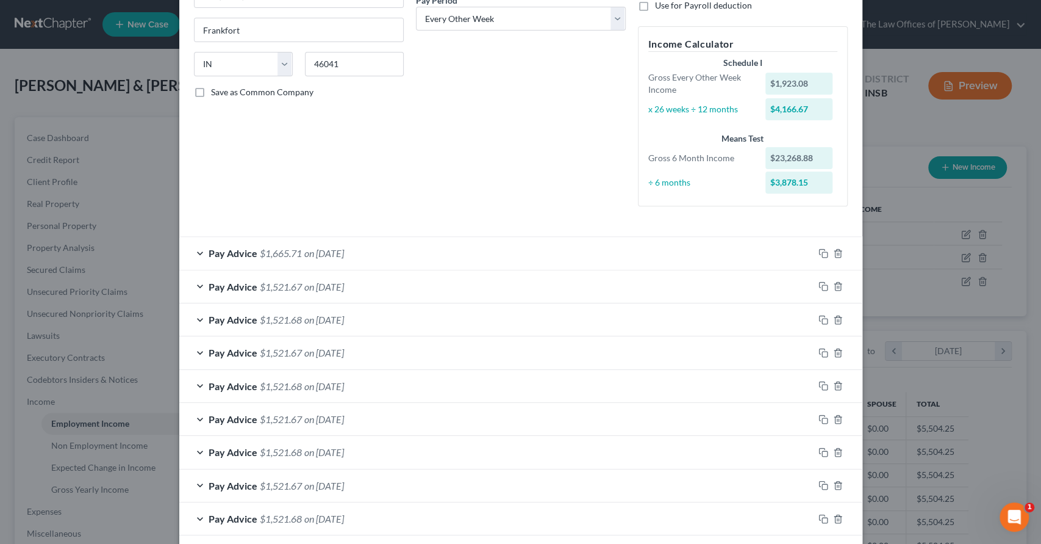
scroll to position [0, 0]
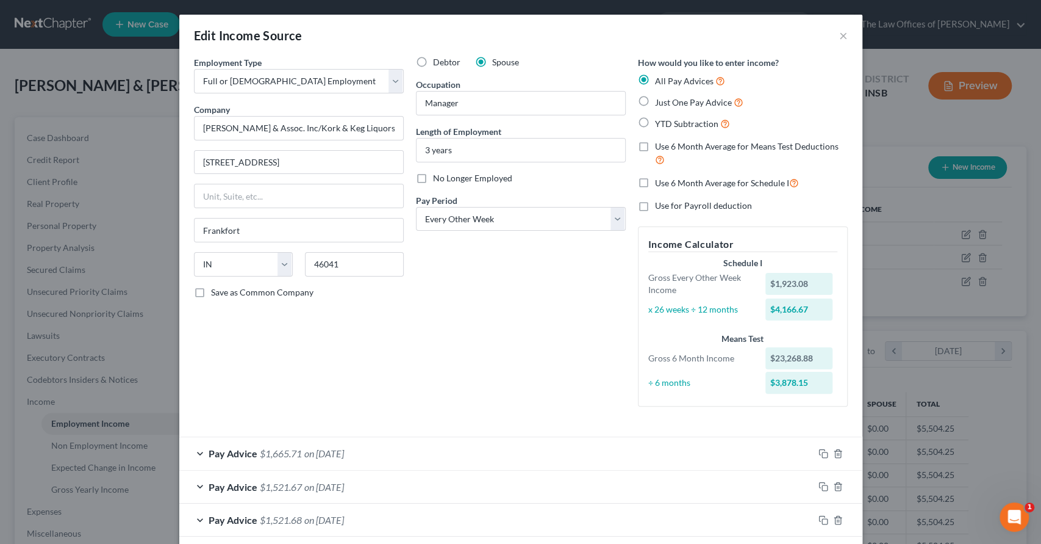
type input "119.24"
click at [655, 179] on label "Use 6 Month Average for Schedule I" at bounding box center [727, 183] width 144 height 14
click at [660, 179] on input "Use 6 Month Average for Schedule I" at bounding box center [664, 180] width 8 height 8
checkbox input "true"
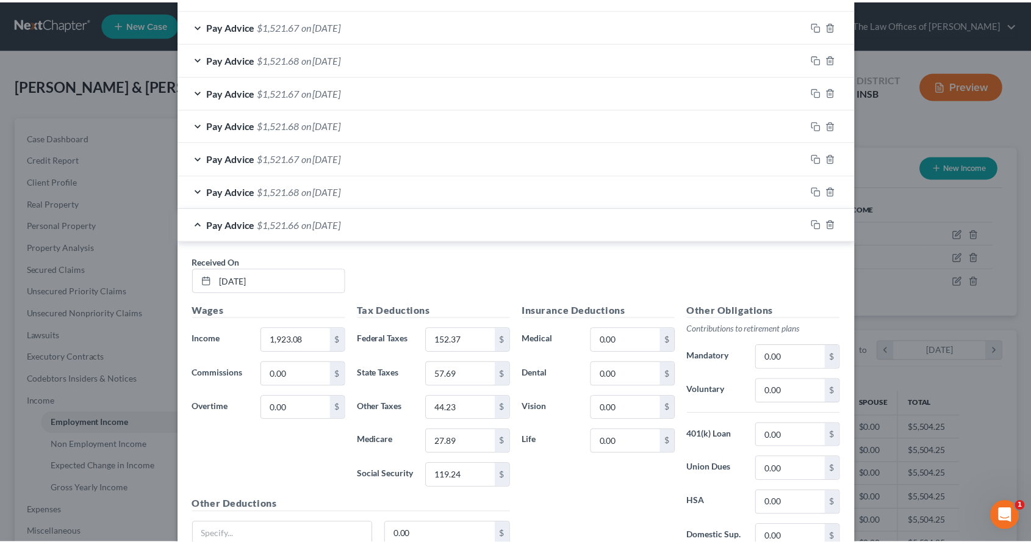
scroll to position [698, 0]
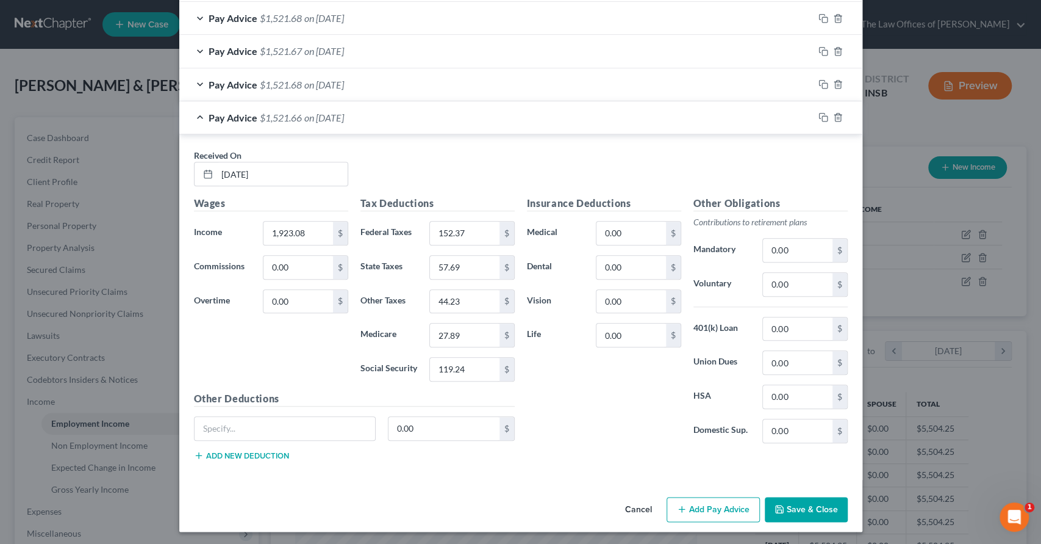
click at [820, 497] on button "Save & Close" at bounding box center [806, 510] width 83 height 26
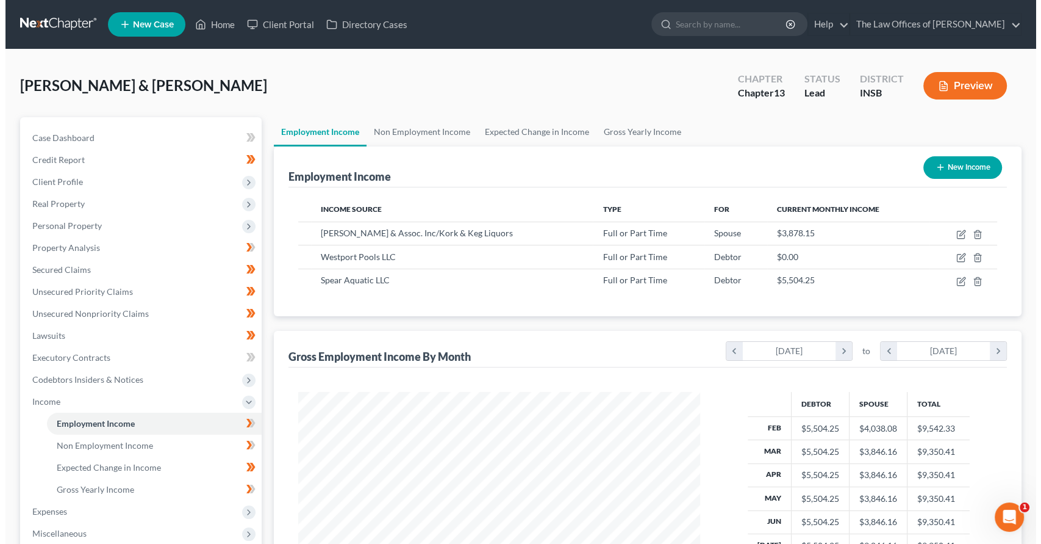
scroll to position [609848, 609644]
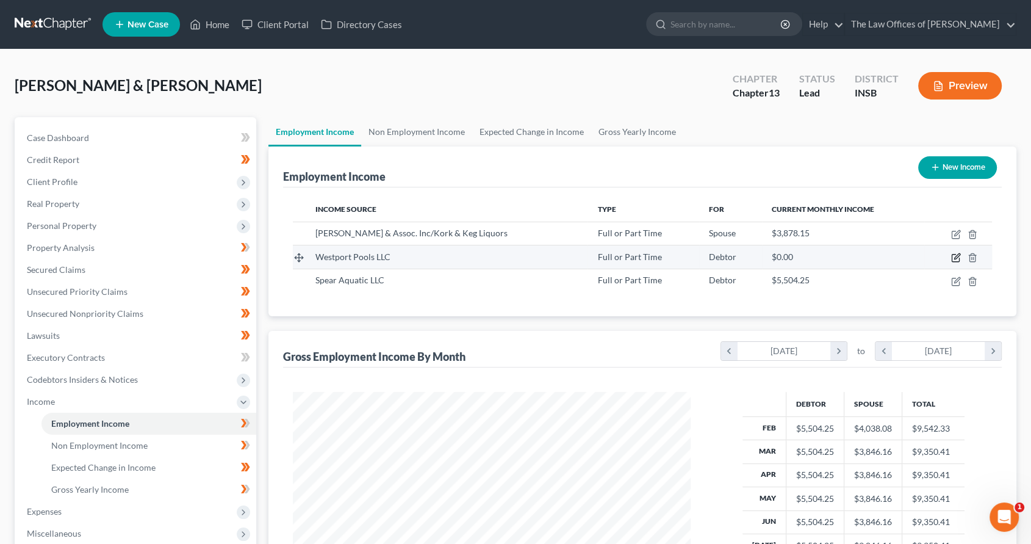
click at [957, 254] on icon "button" at bounding box center [956, 256] width 5 height 5
select select "0"
select select "26"
select select "3"
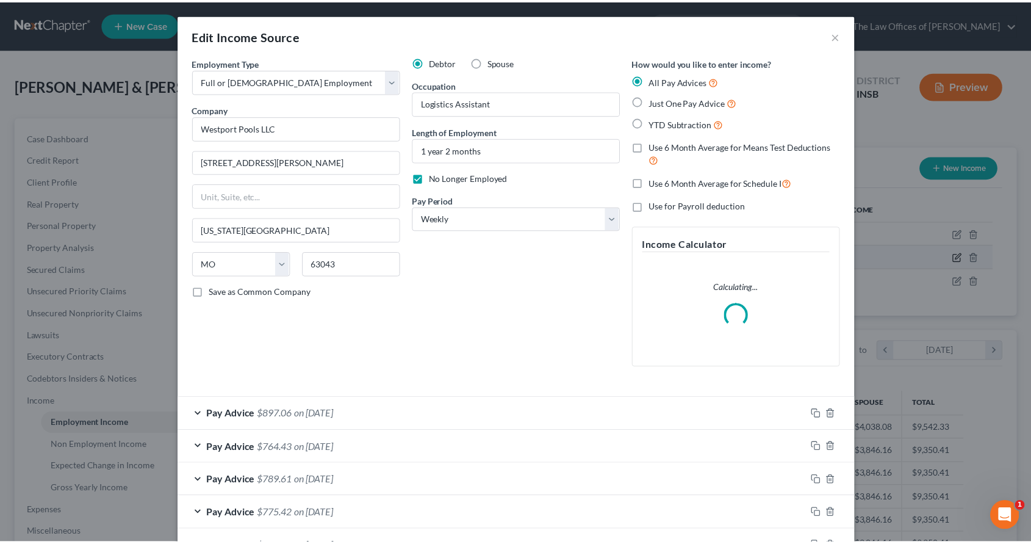
scroll to position [218, 426]
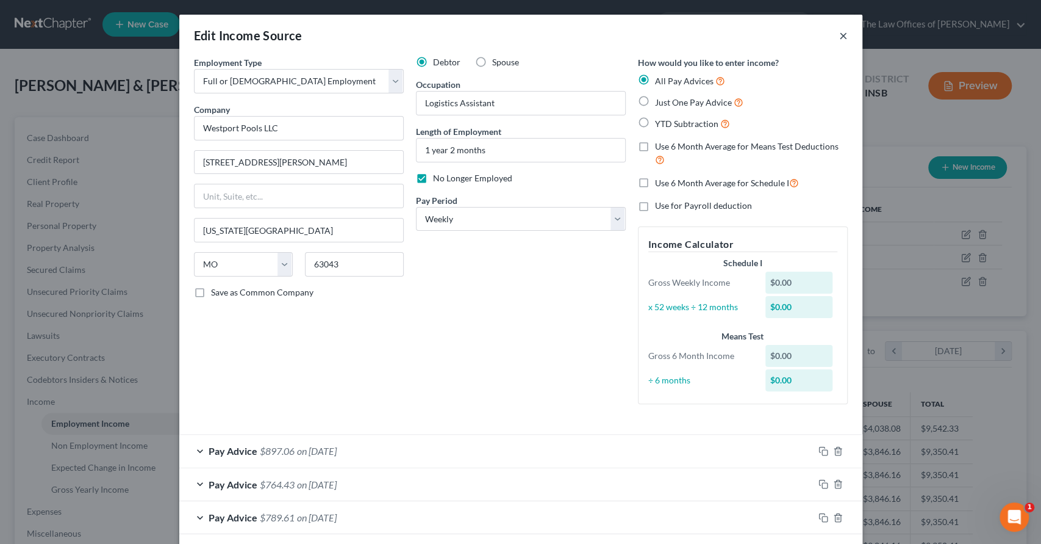
click at [840, 37] on button "×" at bounding box center [843, 35] width 9 height 15
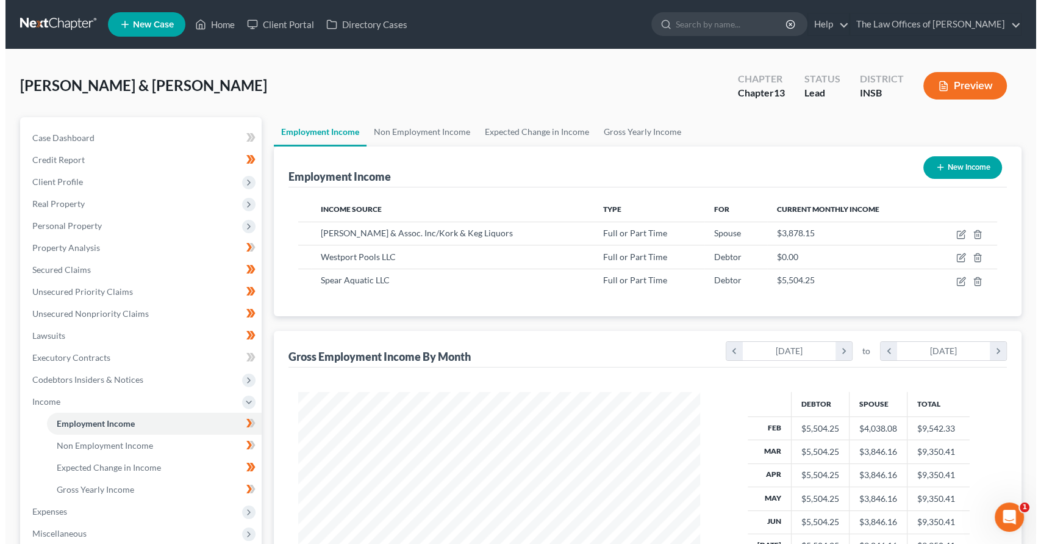
scroll to position [609848, 609644]
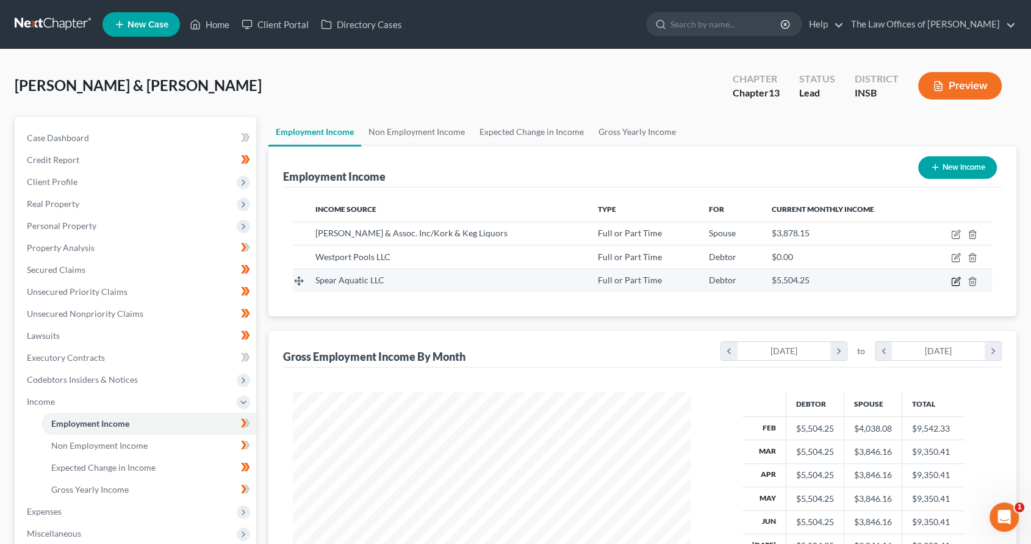
click at [955, 283] on icon "button" at bounding box center [956, 281] width 10 height 10
select select "0"
select select "15"
select select "0"
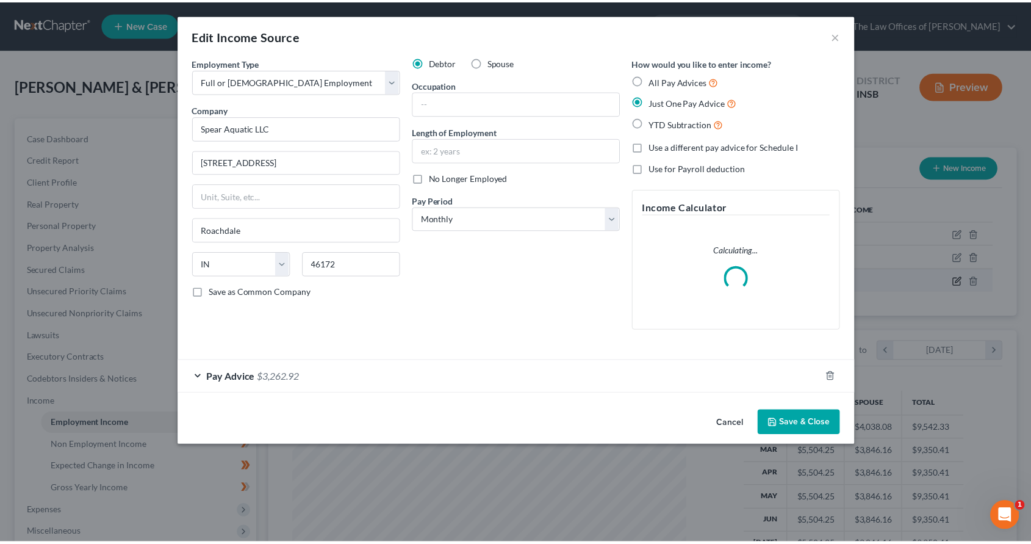
scroll to position [218, 426]
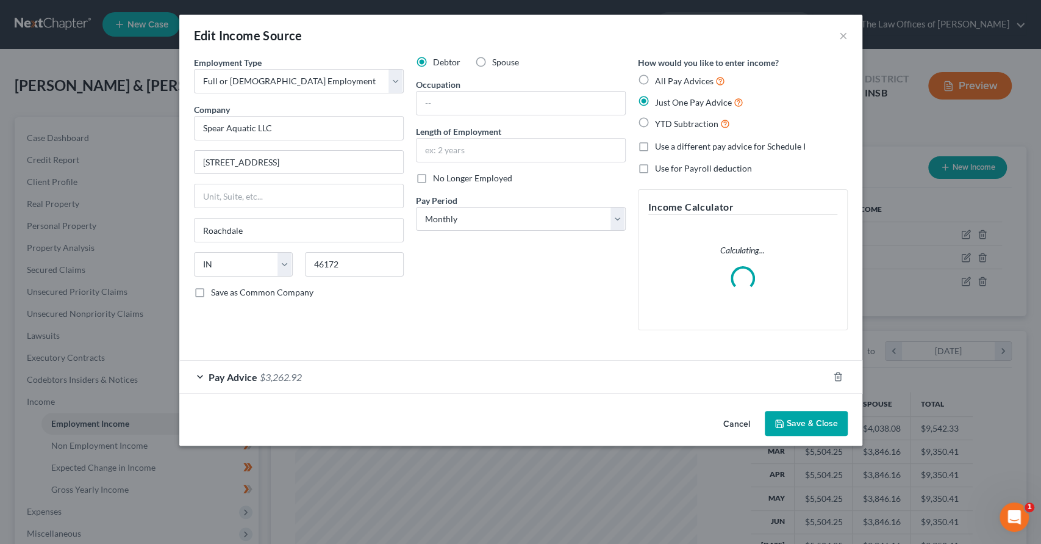
click at [810, 426] on button "Save & Close" at bounding box center [806, 424] width 83 height 26
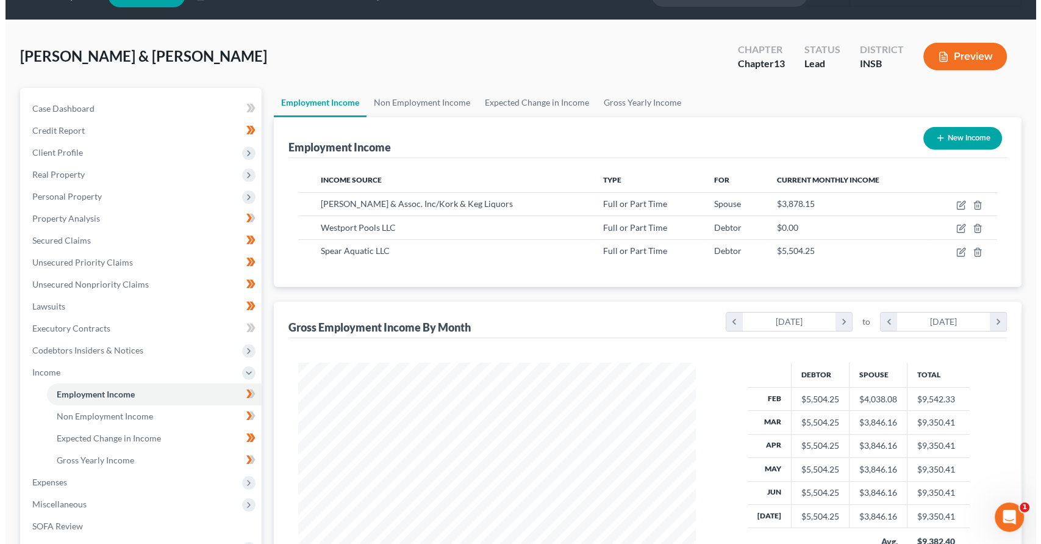
scroll to position [45, 0]
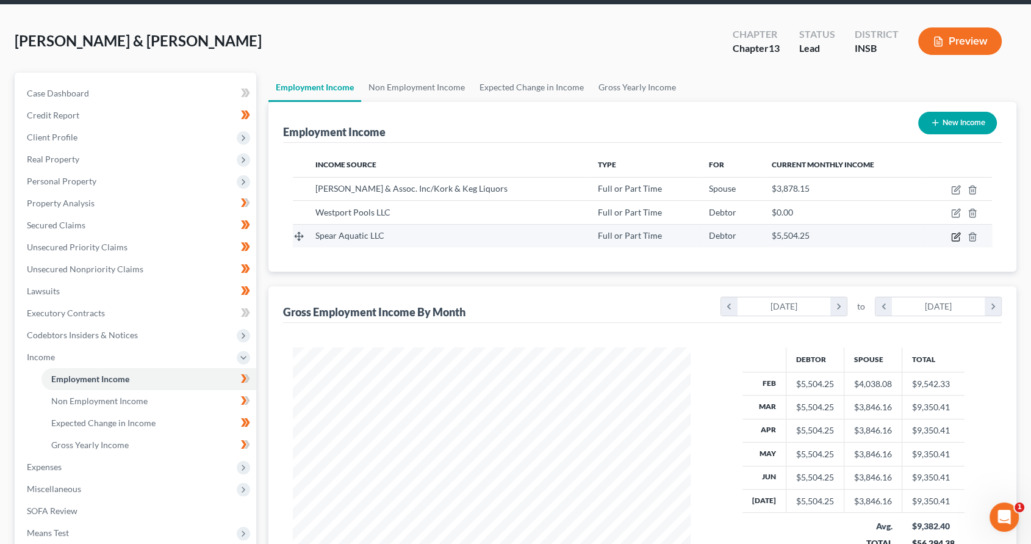
click at [957, 233] on icon "button" at bounding box center [956, 237] width 10 height 10
select select "0"
select select "15"
select select "0"
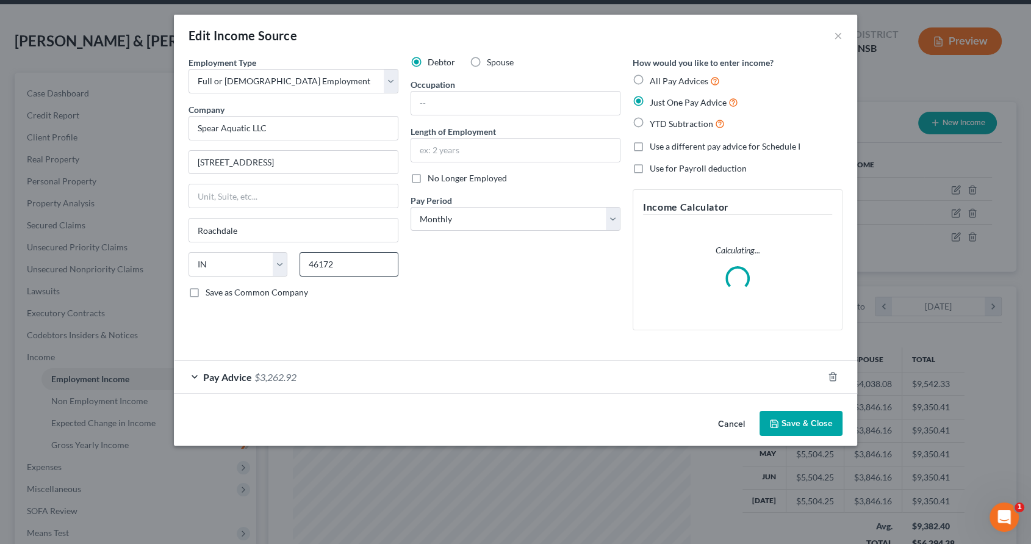
scroll to position [218, 426]
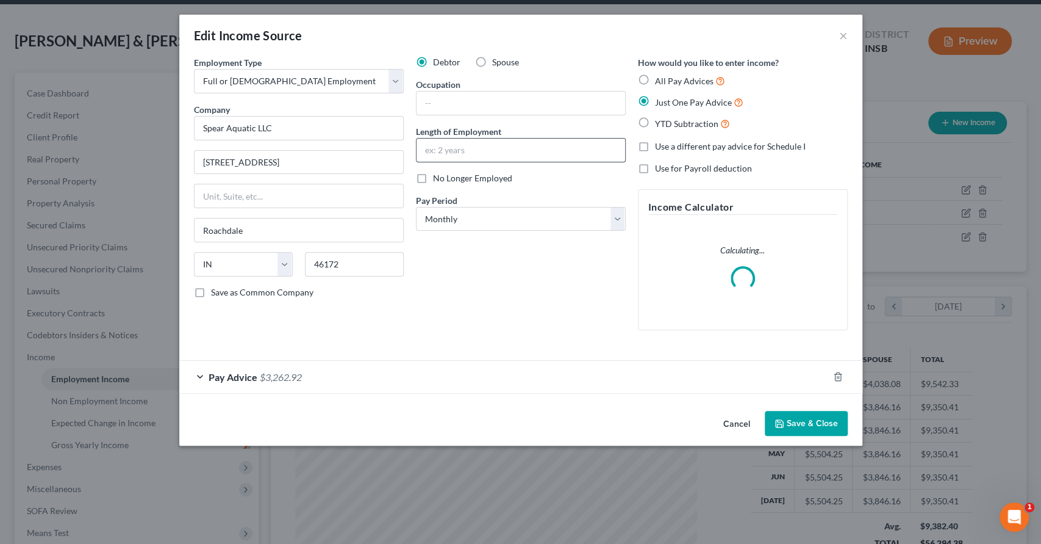
click at [459, 147] on input "text" at bounding box center [521, 149] width 209 height 23
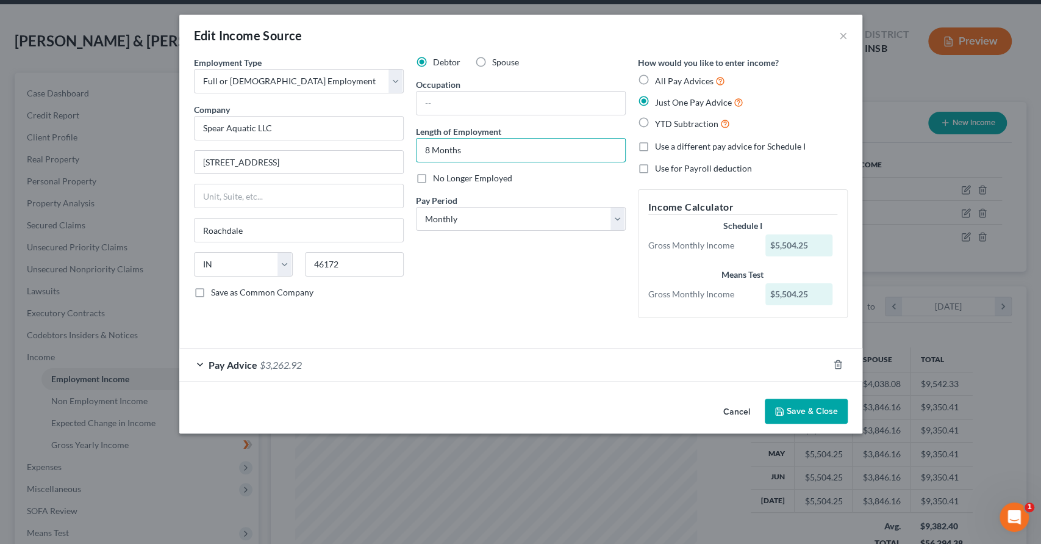
type input "8 Months"
click at [808, 404] on button "Save & Close" at bounding box center [806, 411] width 83 height 26
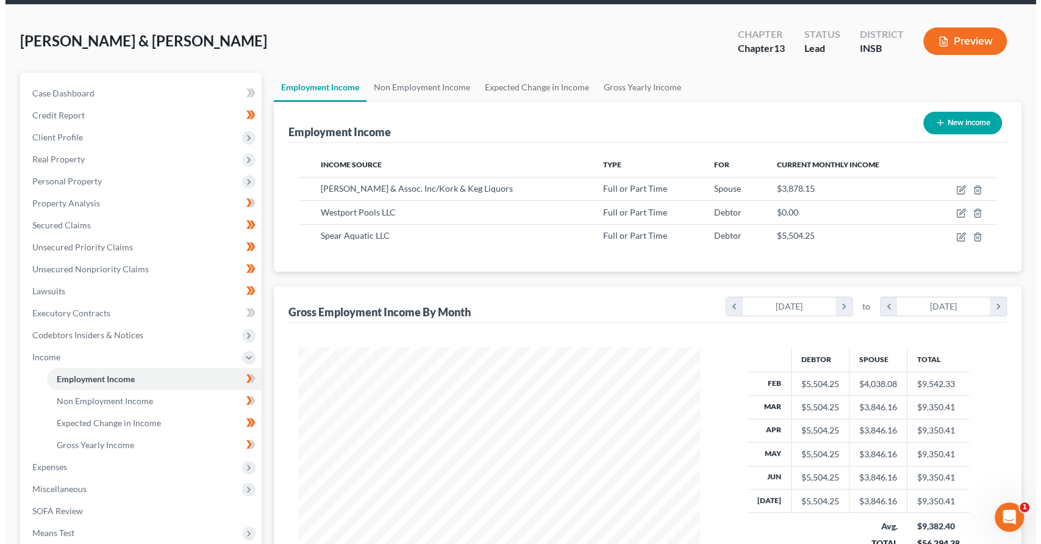
scroll to position [609848, 609644]
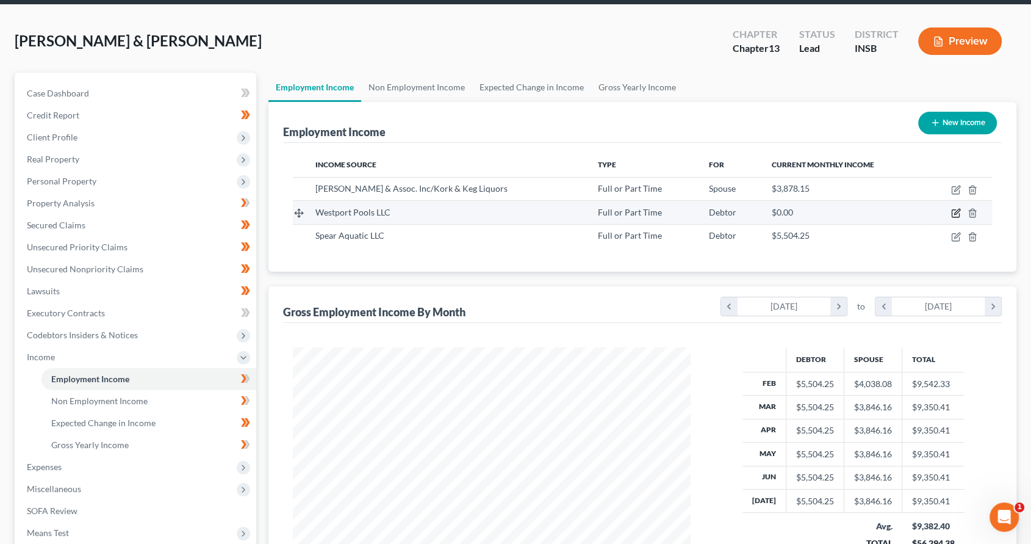
click at [960, 209] on icon "button" at bounding box center [956, 211] width 5 height 5
select select "0"
select select "26"
select select "3"
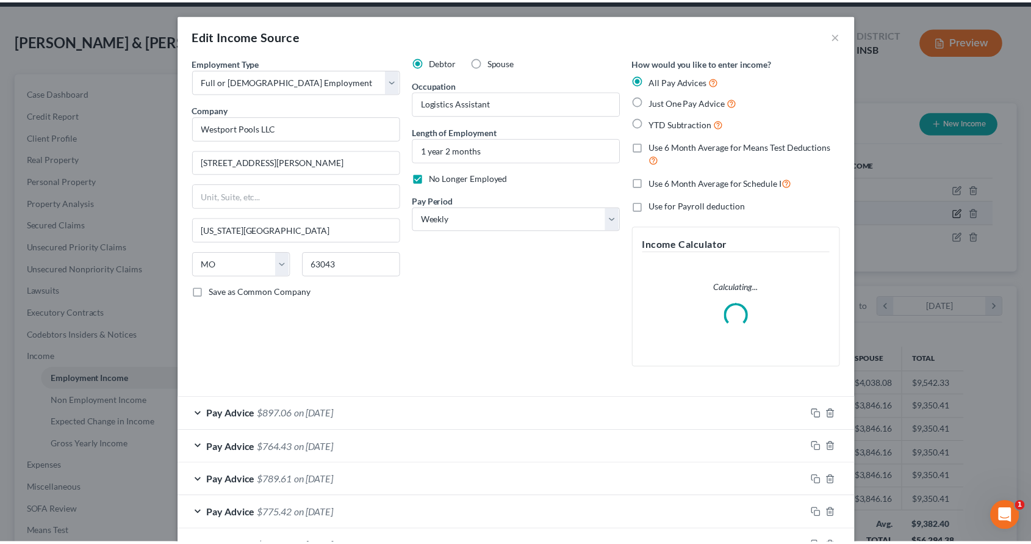
scroll to position [218, 426]
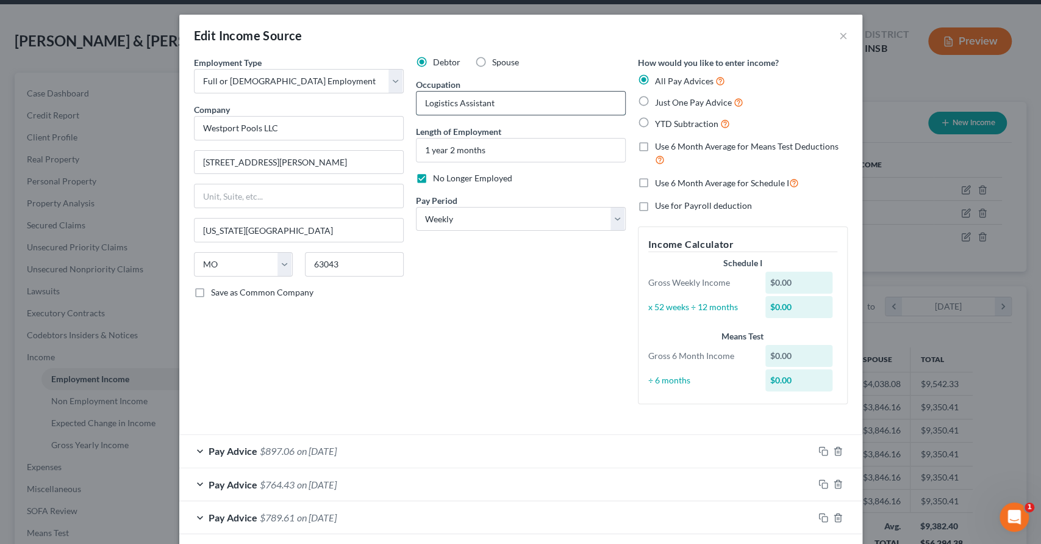
click at [480, 99] on input "Logistics Assistant" at bounding box center [521, 103] width 209 height 23
click at [839, 33] on button "×" at bounding box center [843, 35] width 9 height 15
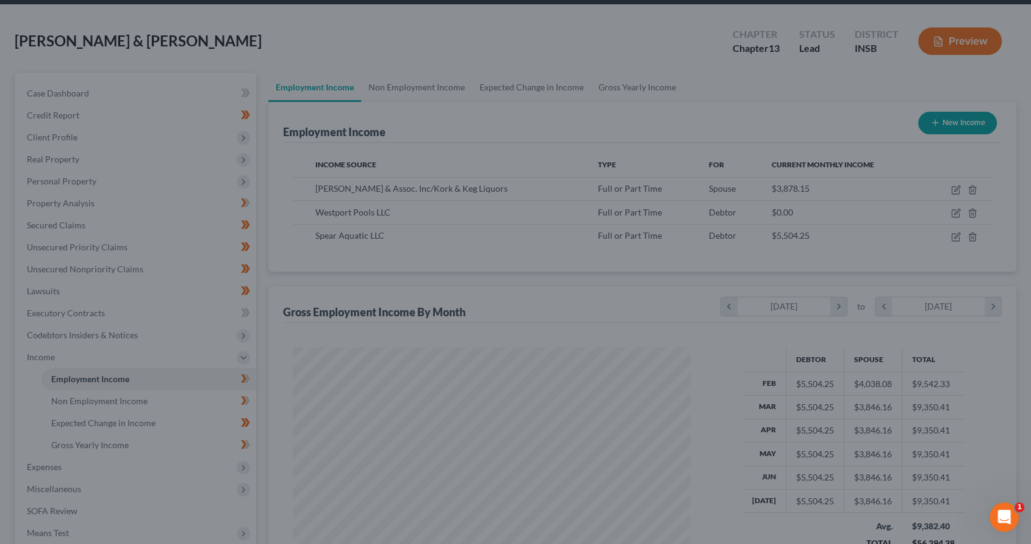
scroll to position [218, 422]
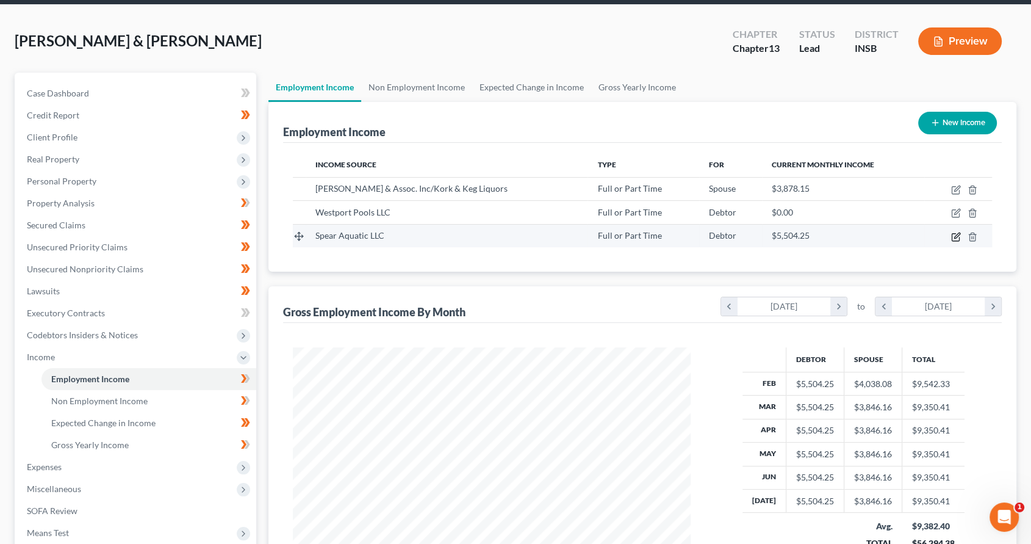
click at [958, 233] on icon "button" at bounding box center [956, 234] width 5 height 5
select select "0"
select select "15"
select select "0"
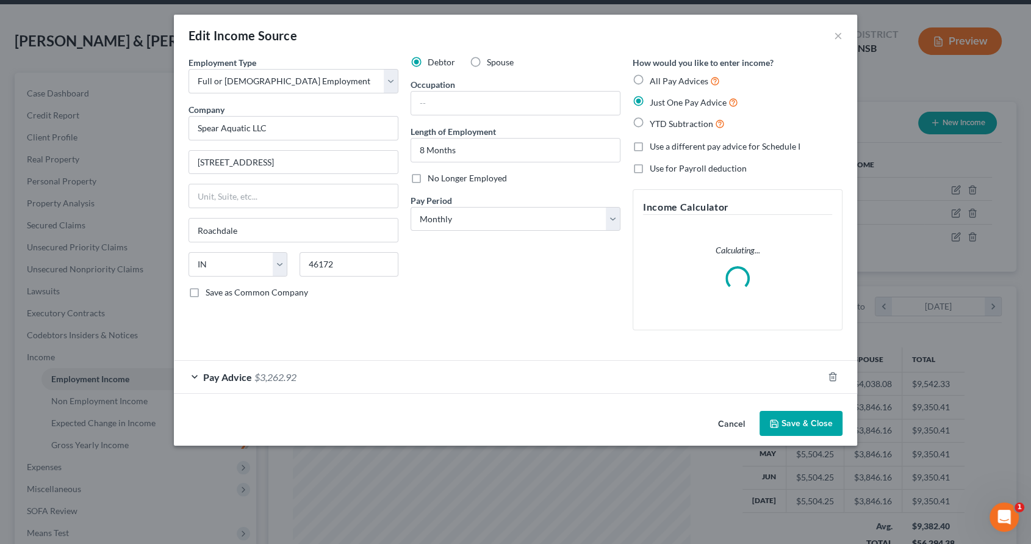
scroll to position [218, 426]
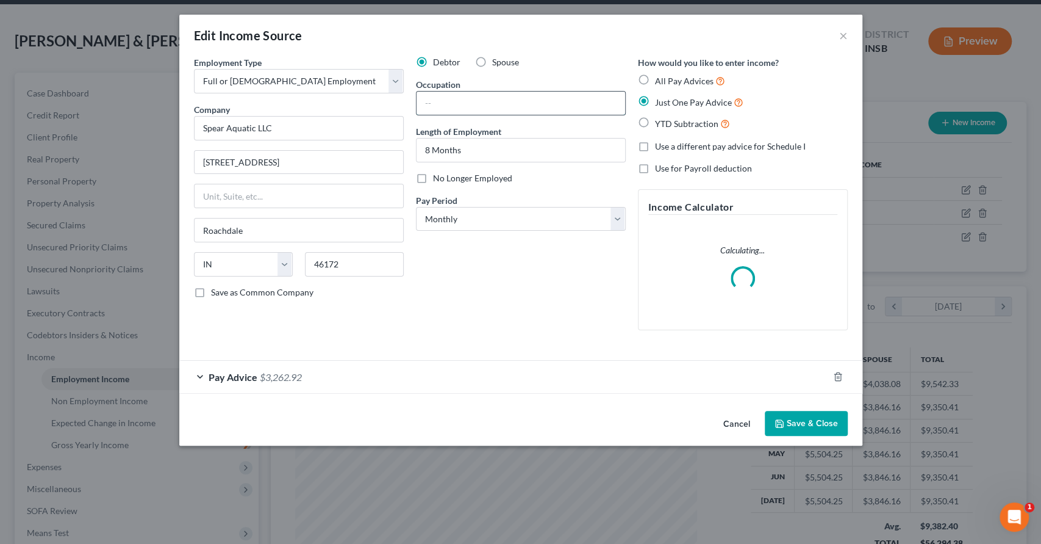
click at [456, 106] on input "text" at bounding box center [521, 103] width 209 height 23
paste input "Logistics Assistant"
type input "Logistics Assistant"
click at [807, 424] on button "Save & Close" at bounding box center [806, 424] width 83 height 26
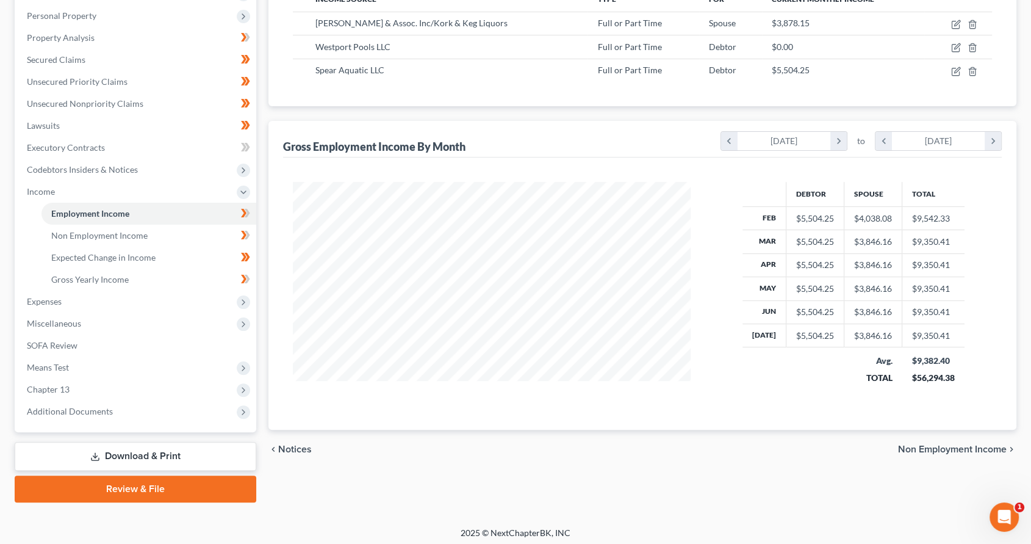
scroll to position [214, 0]
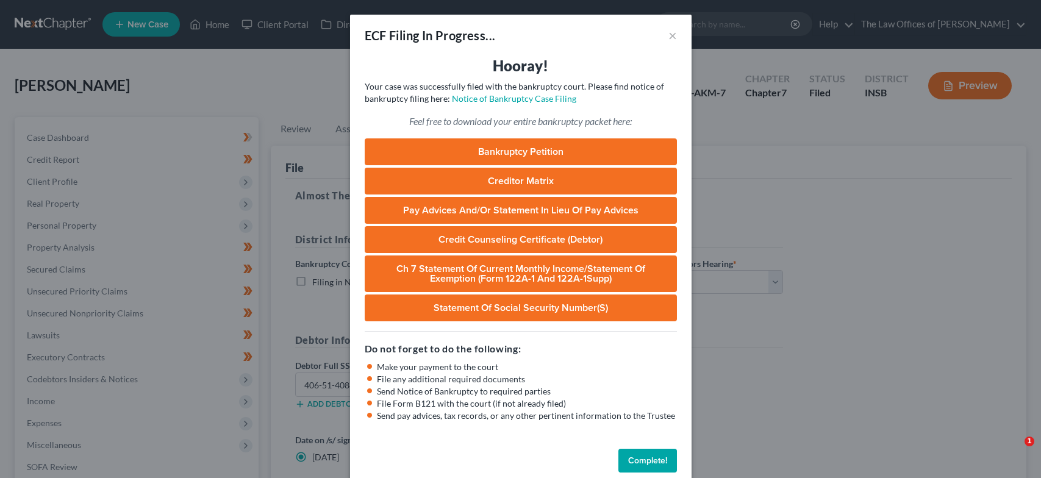
select select "0"
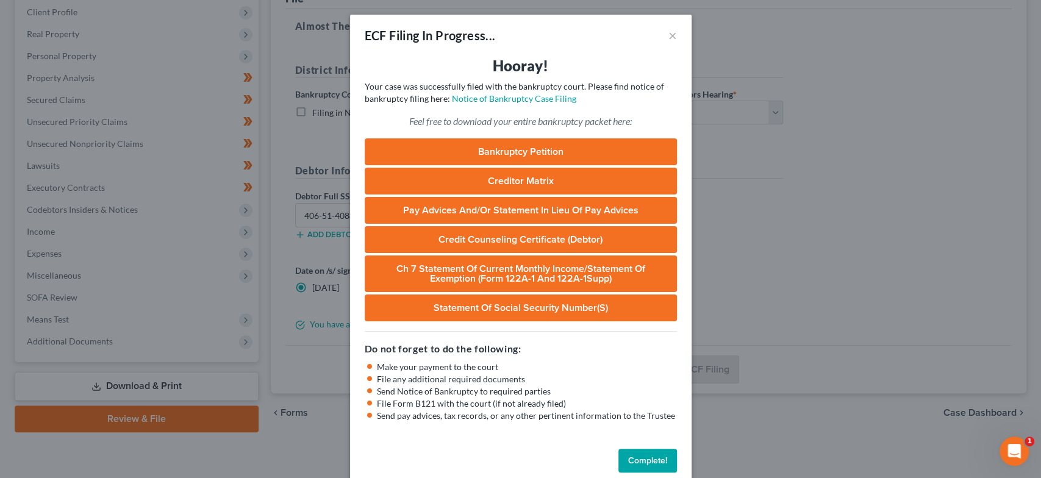
drag, startPoint x: 662, startPoint y: 462, endPoint x: 602, endPoint y: 398, distance: 88.1
click at [661, 463] on button "Complete!" at bounding box center [648, 461] width 59 height 24
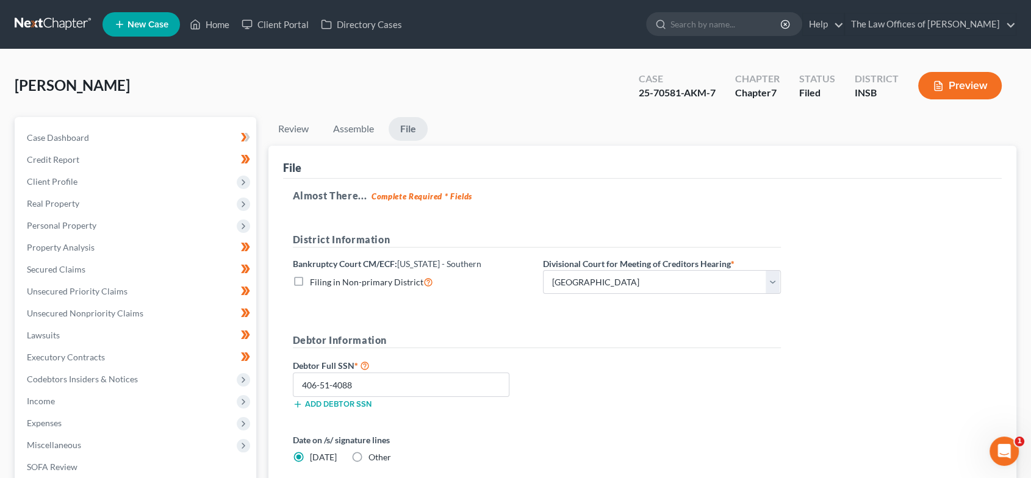
click at [210, 12] on ul "New Case Home Client Portal Directory Cases - No Result - See all results Or Pr…" at bounding box center [559, 25] width 914 height 32
click at [199, 23] on icon at bounding box center [196, 24] width 9 height 9
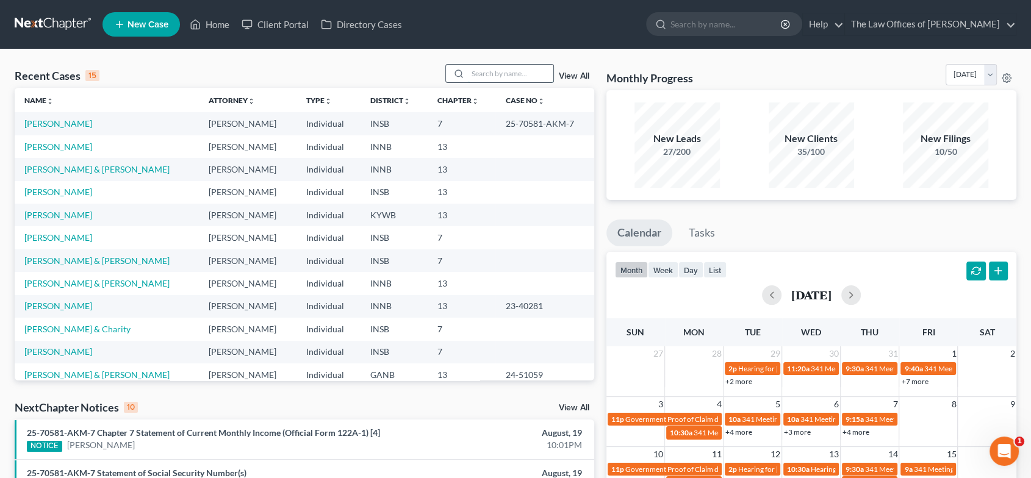
click at [511, 71] on input "search" at bounding box center [510, 74] width 85 height 18
type input "REASOR"
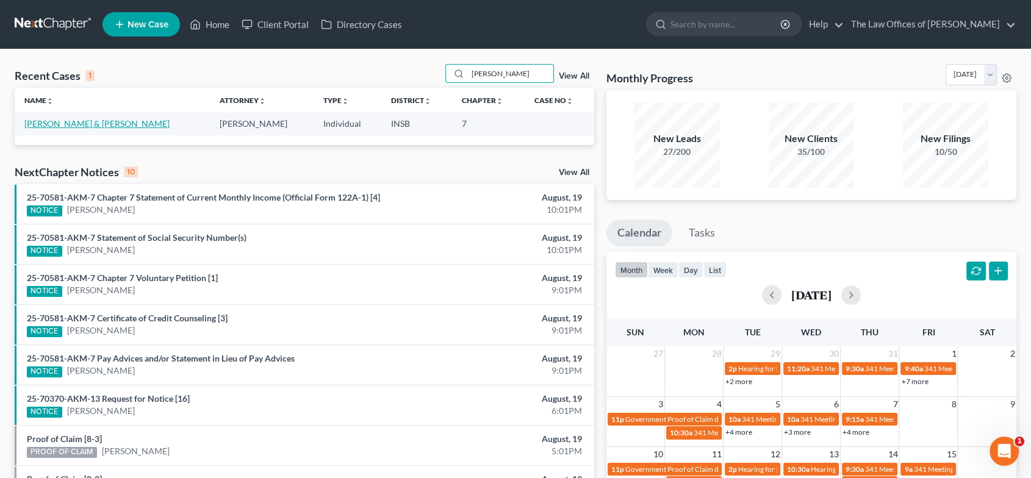
click at [71, 128] on link "[PERSON_NAME] & [PERSON_NAME]" at bounding box center [96, 123] width 145 height 10
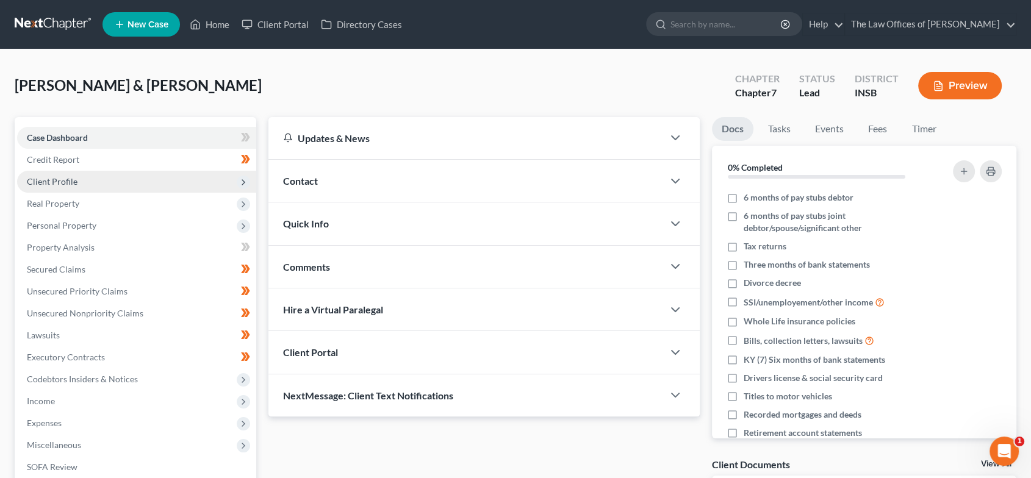
click at [92, 181] on span "Client Profile" at bounding box center [136, 182] width 239 height 22
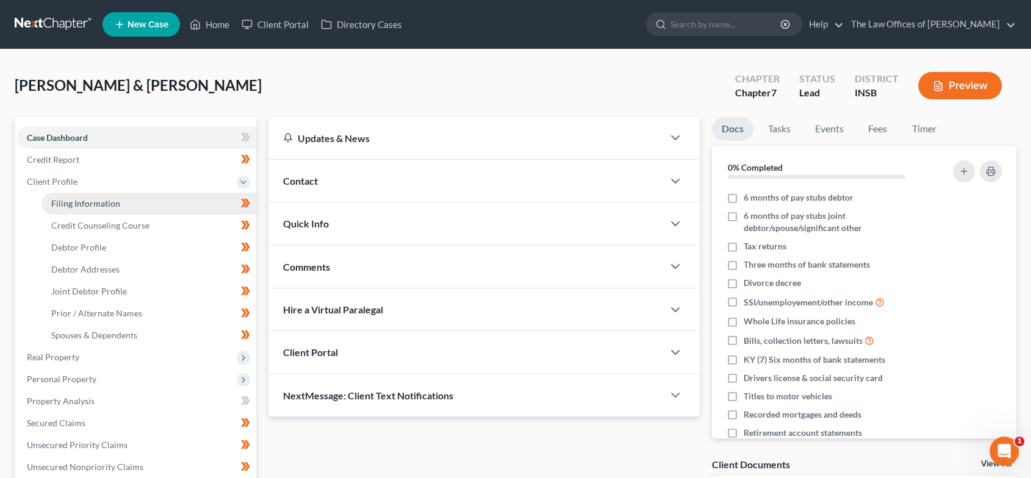
click at [94, 199] on span "Filing Information" at bounding box center [85, 203] width 69 height 10
select select "1"
select select "0"
select select "28"
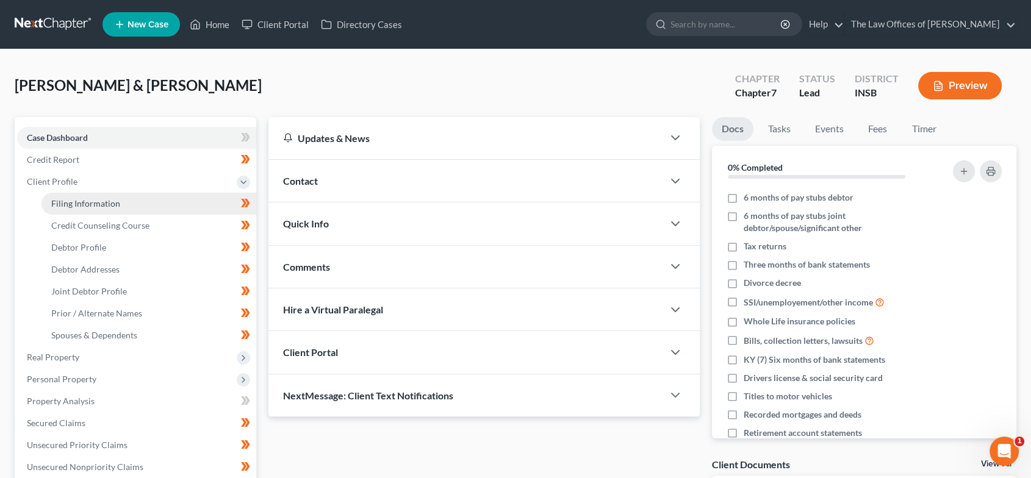
select select "0"
select select "15"
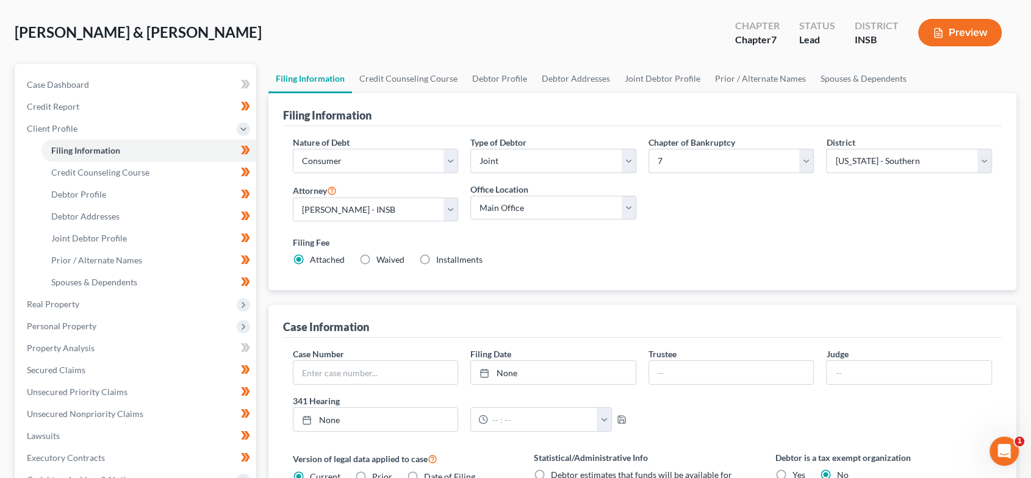
scroll to position [45, 0]
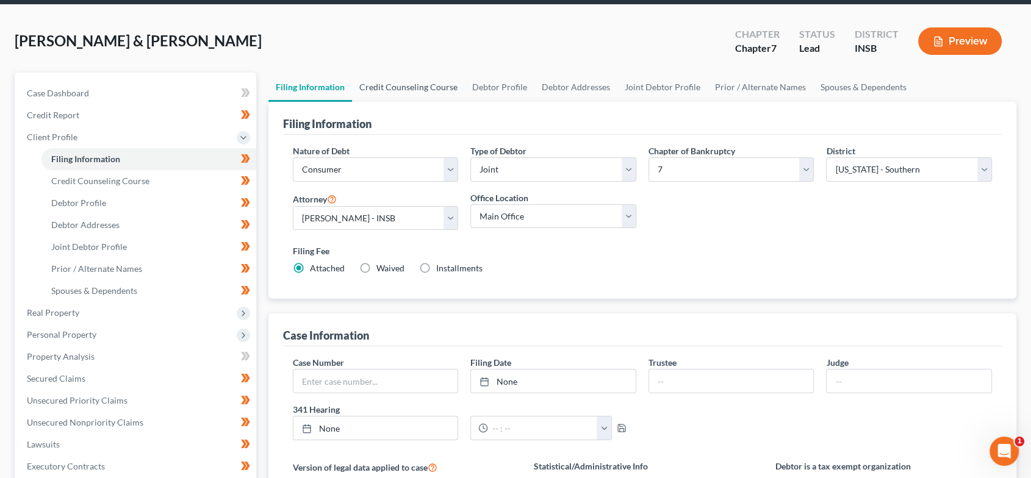
click at [416, 87] on link "Credit Counseling Course" at bounding box center [408, 87] width 113 height 29
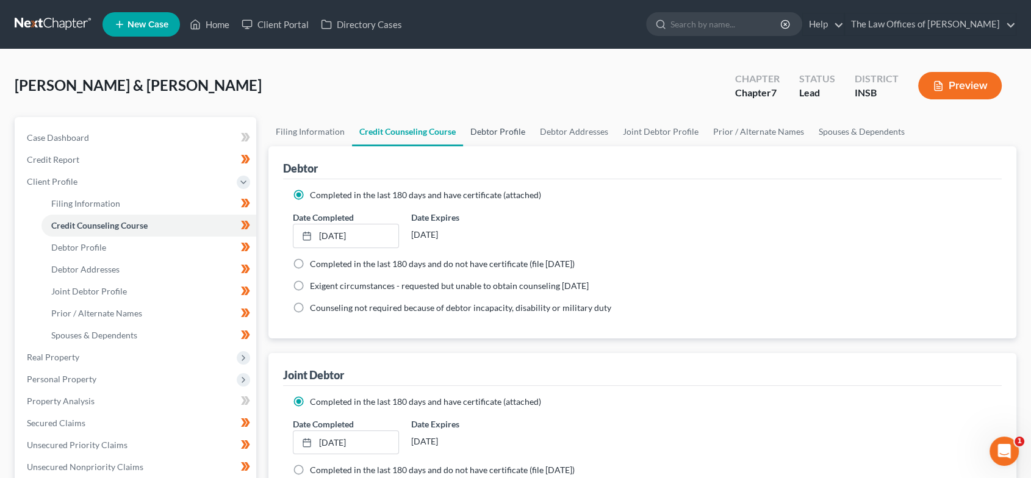
click at [493, 135] on link "Debtor Profile" at bounding box center [498, 131] width 70 height 29
select select "1"
select select "4"
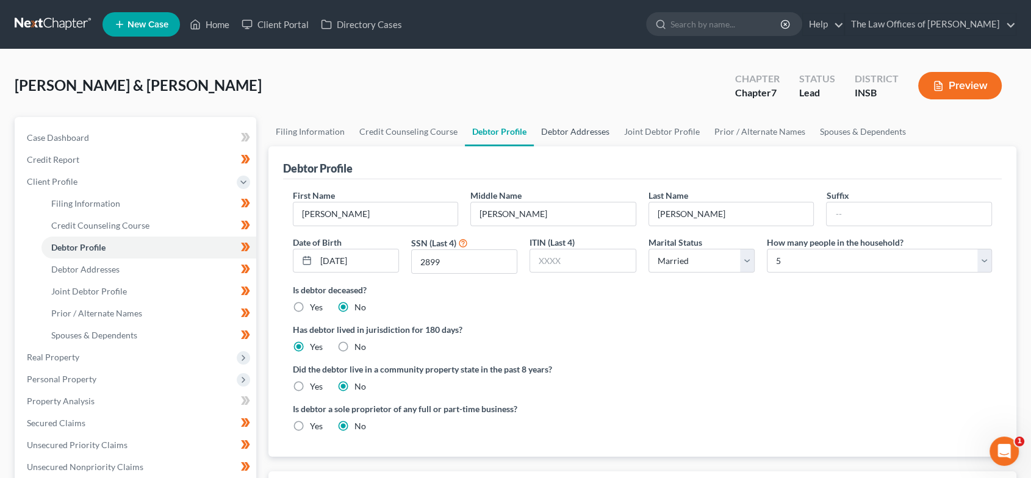
click at [558, 135] on link "Debtor Addresses" at bounding box center [575, 131] width 83 height 29
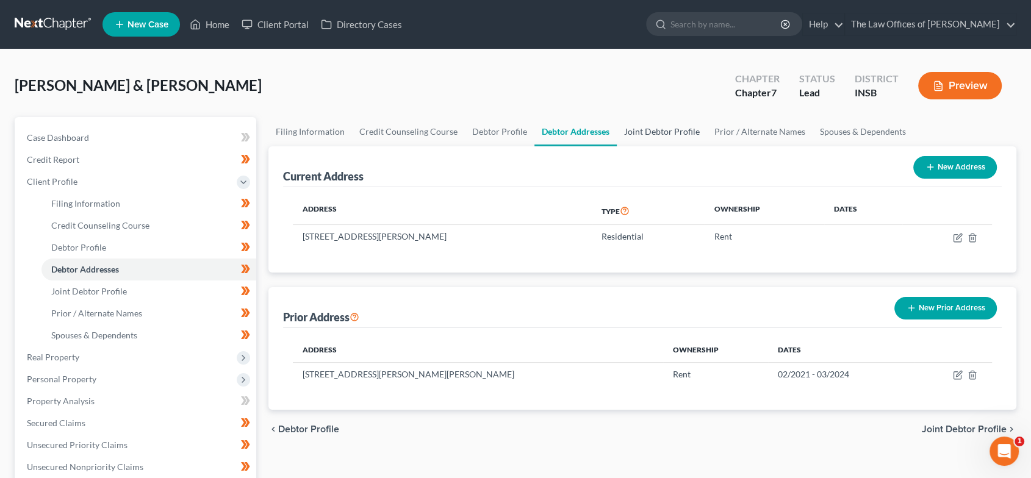
click at [688, 128] on link "Joint Debtor Profile" at bounding box center [662, 131] width 90 height 29
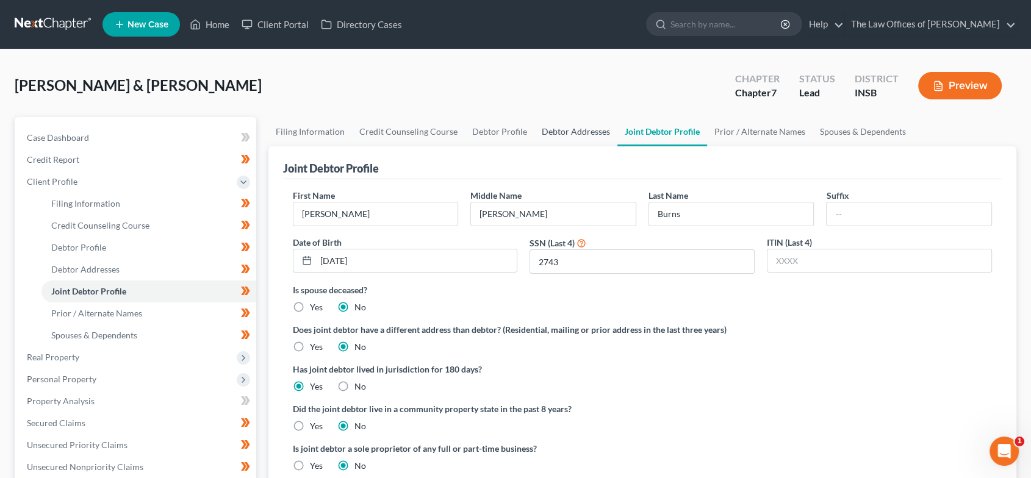
click at [574, 128] on link "Debtor Addresses" at bounding box center [575, 131] width 83 height 29
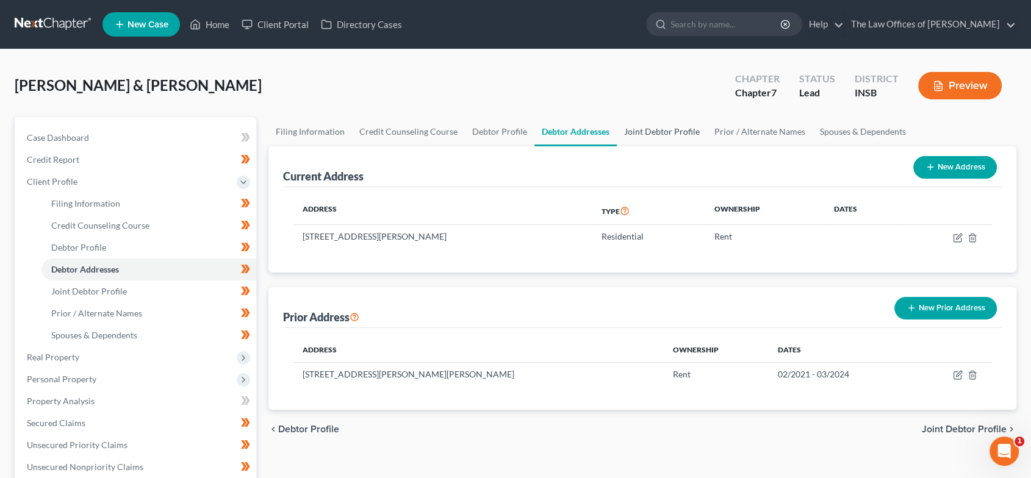
click at [689, 137] on link "Joint Debtor Profile" at bounding box center [662, 131] width 90 height 29
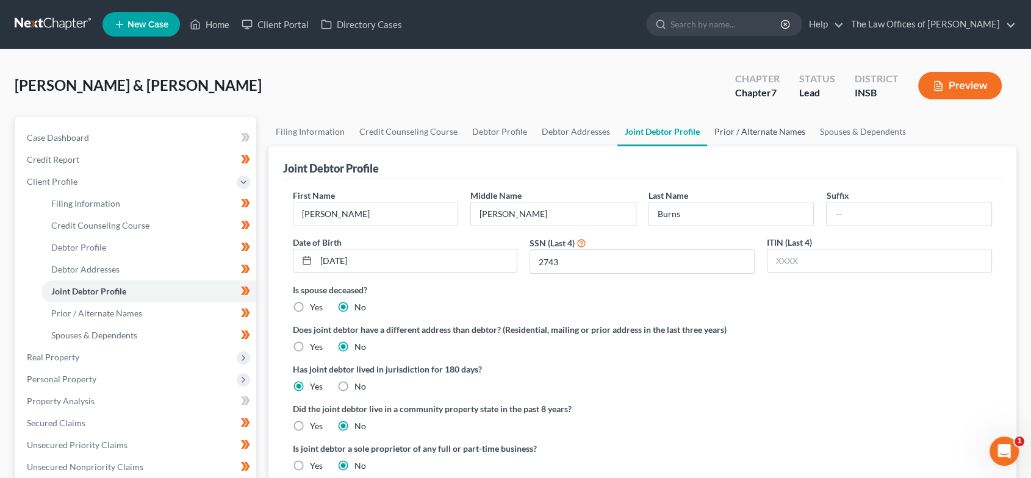
click at [750, 135] on link "Prior / Alternate Names" at bounding box center [760, 131] width 106 height 29
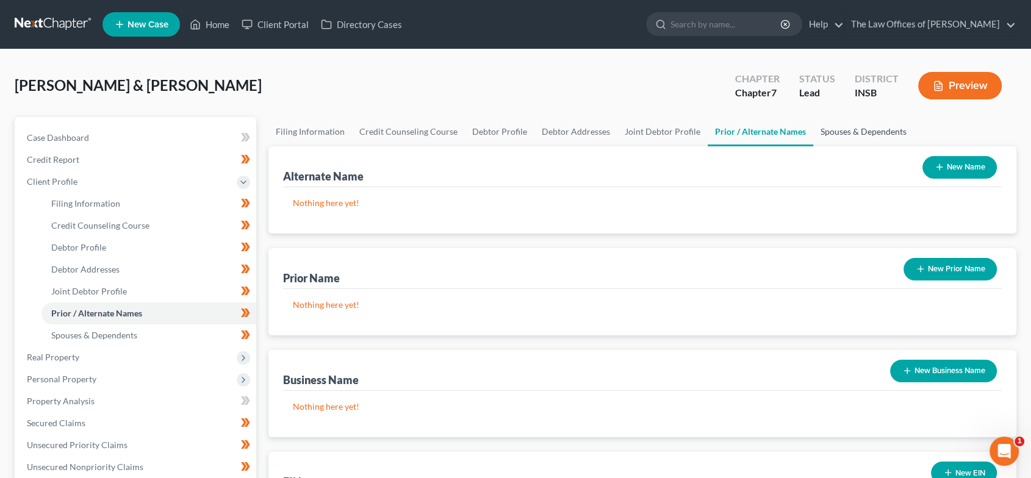
click at [840, 138] on link "Spouses & Dependents" at bounding box center [863, 131] width 101 height 29
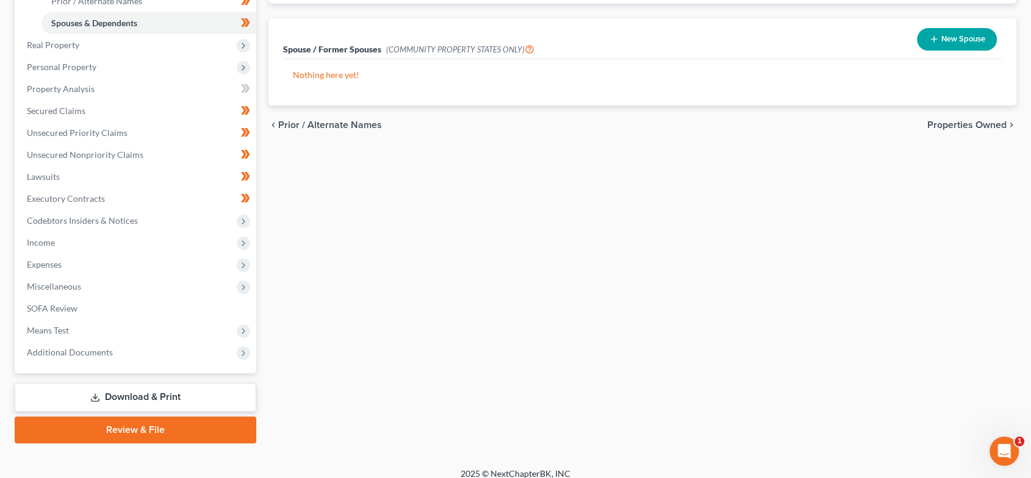
scroll to position [316, 0]
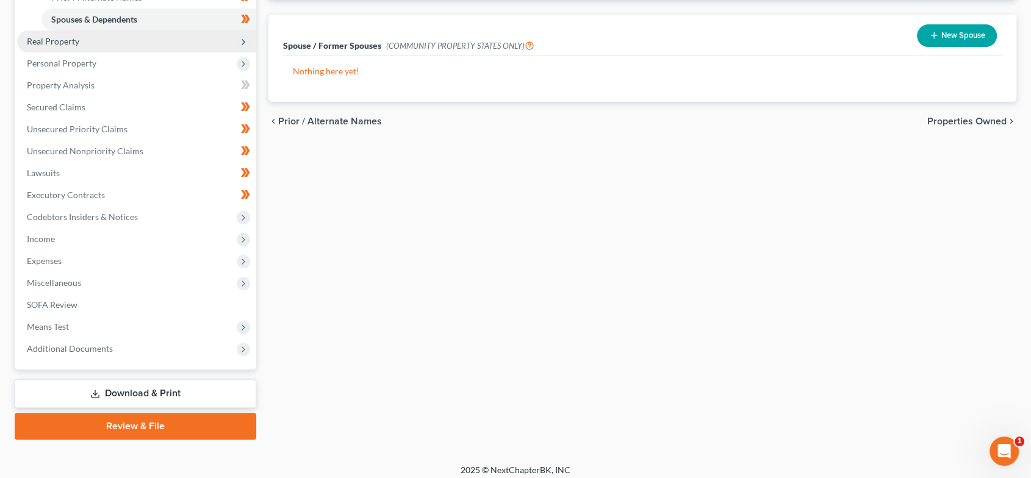
click at [101, 42] on span "Real Property" at bounding box center [136, 42] width 239 height 22
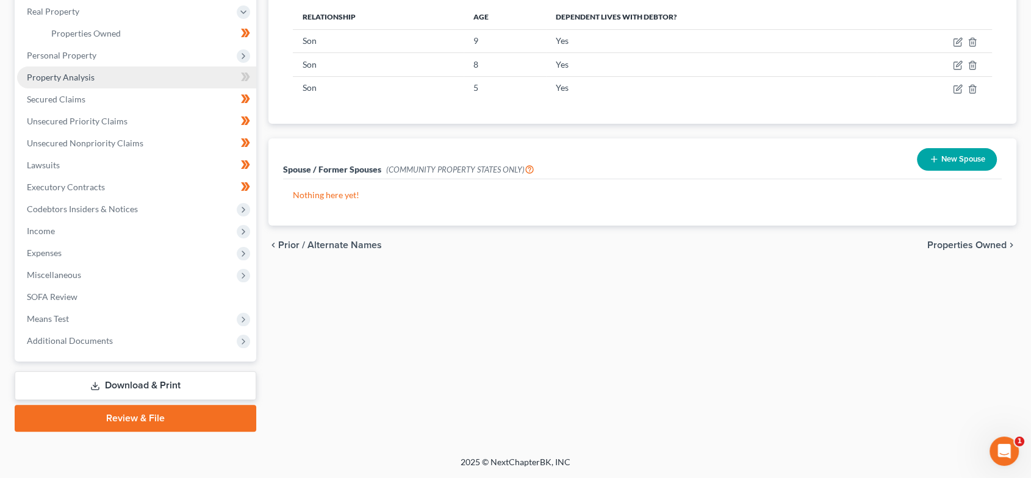
scroll to position [191, 0]
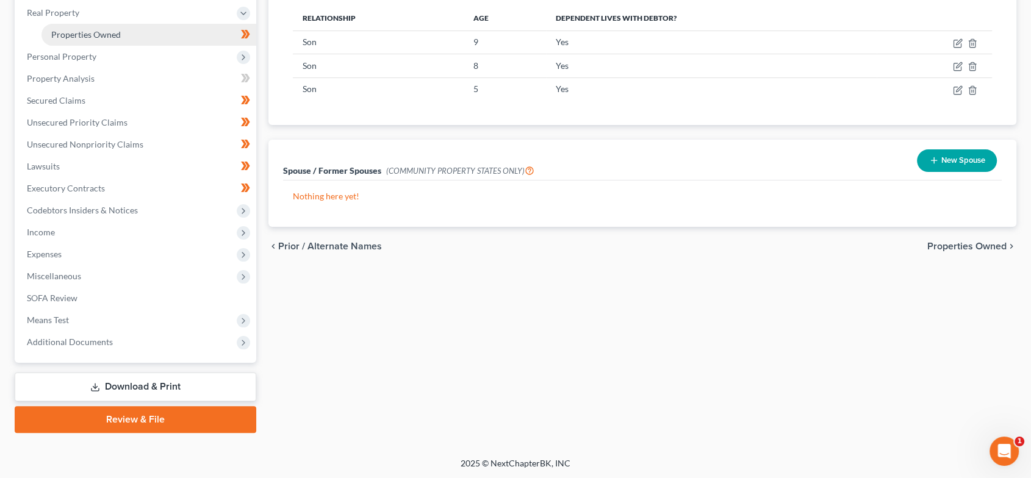
click at [117, 33] on span "Properties Owned" at bounding box center [86, 34] width 70 height 10
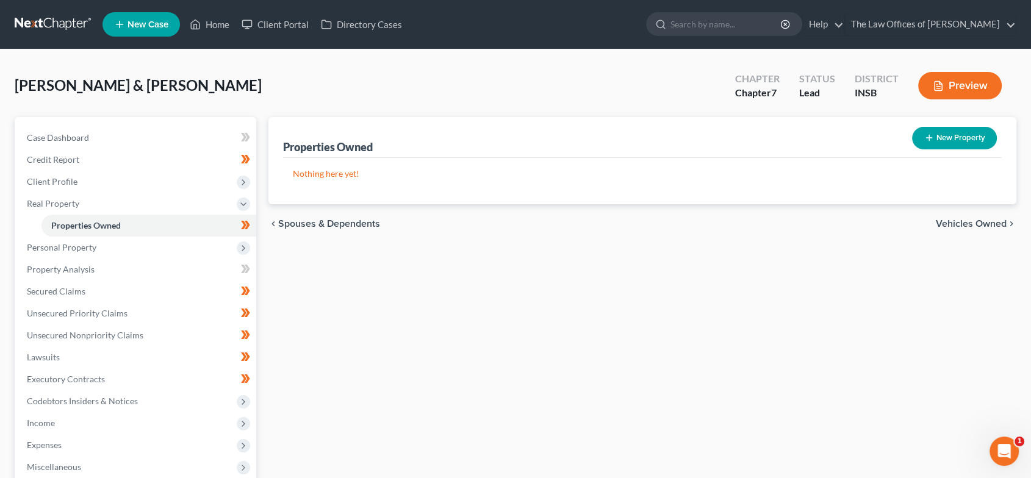
click at [972, 228] on span "Vehicles Owned" at bounding box center [971, 224] width 71 height 10
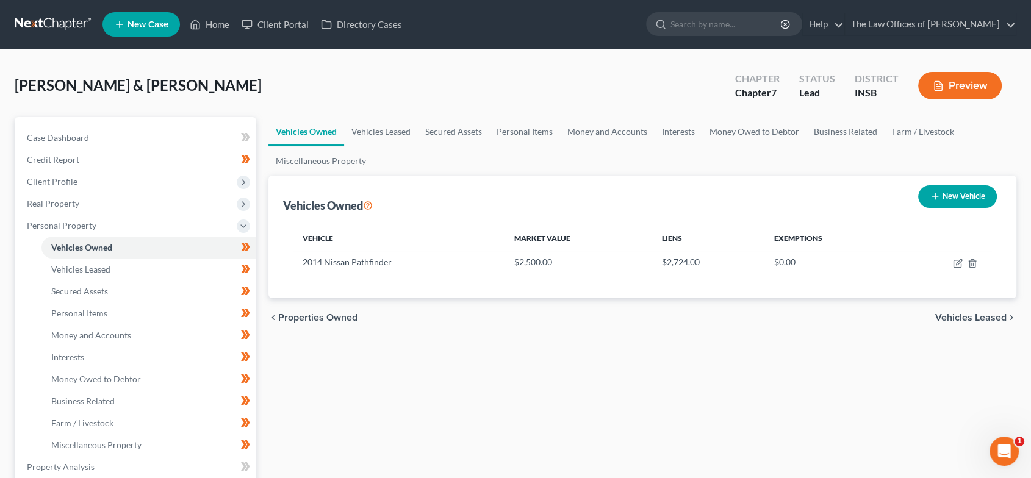
click at [981, 320] on span "Vehicles Leased" at bounding box center [970, 318] width 71 height 10
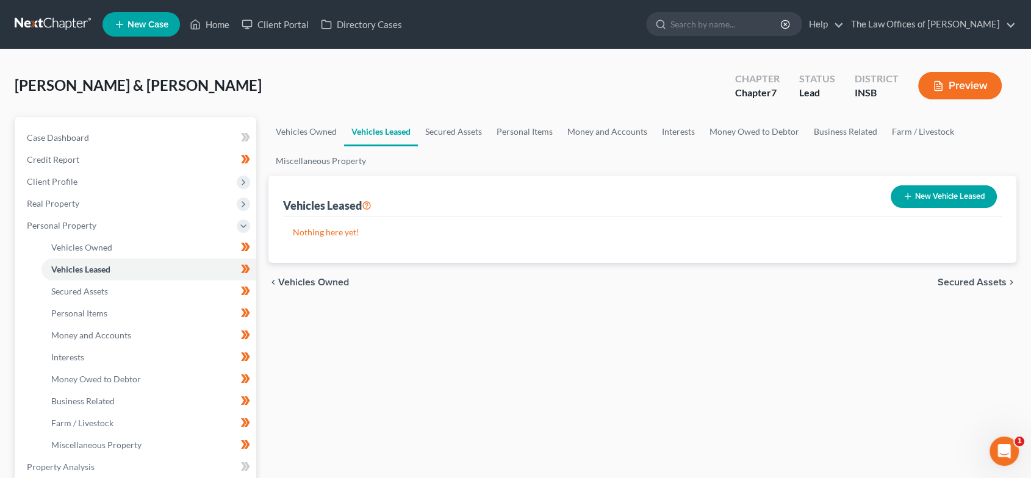
click at [301, 281] on span "Vehicles Owned" at bounding box center [313, 283] width 71 height 10
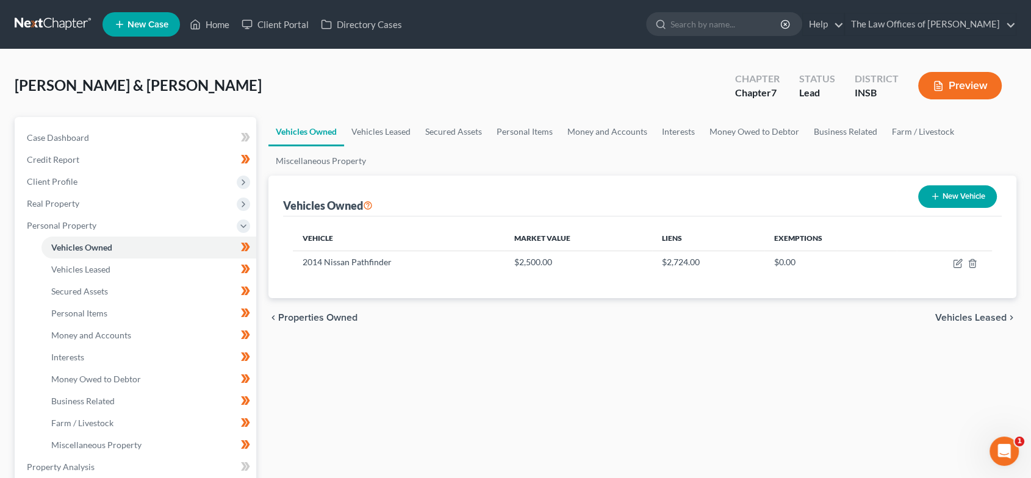
click at [944, 317] on span "Vehicles Leased" at bounding box center [970, 318] width 71 height 10
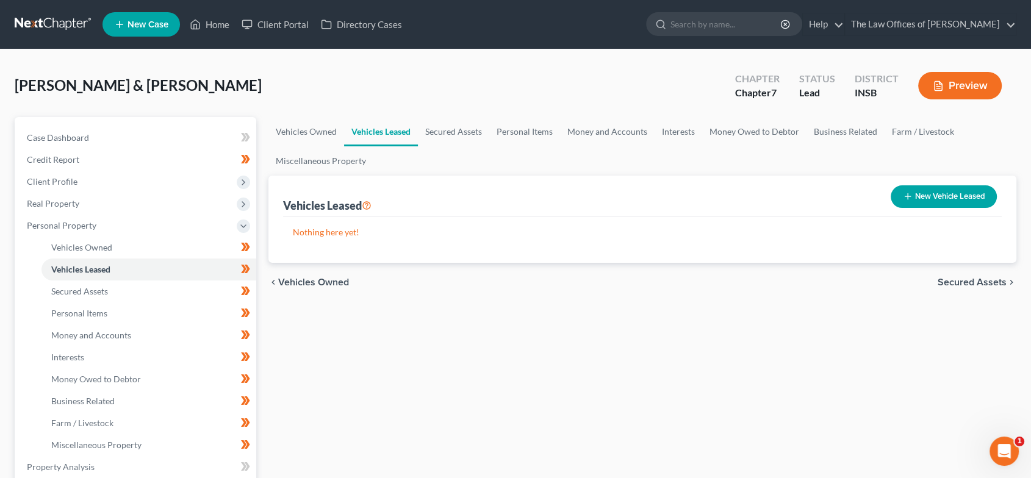
click at [959, 279] on span "Secured Assets" at bounding box center [972, 283] width 69 height 10
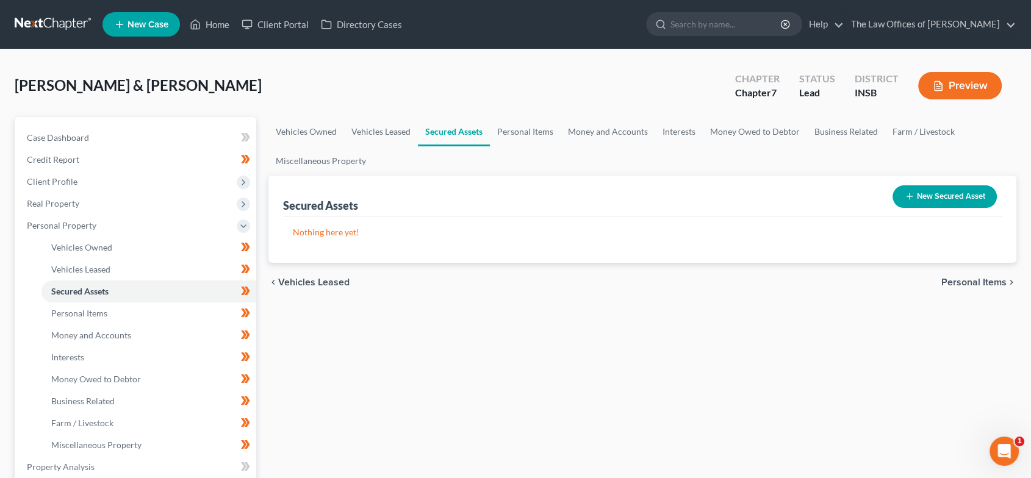
click at [989, 281] on span "Personal Items" at bounding box center [973, 283] width 65 height 10
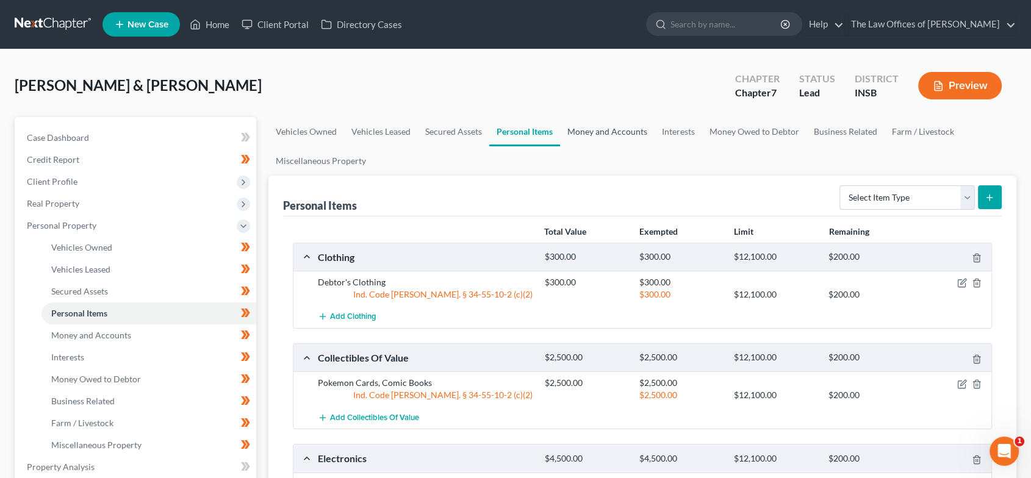
drag, startPoint x: 613, startPoint y: 135, endPoint x: 722, endPoint y: 153, distance: 109.9
click at [612, 135] on link "Money and Accounts" at bounding box center [607, 131] width 95 height 29
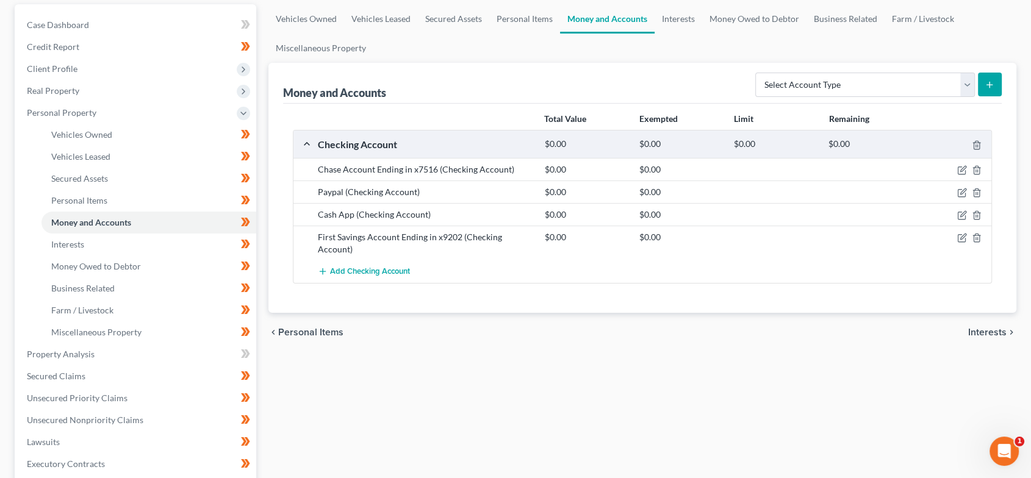
scroll to position [135, 0]
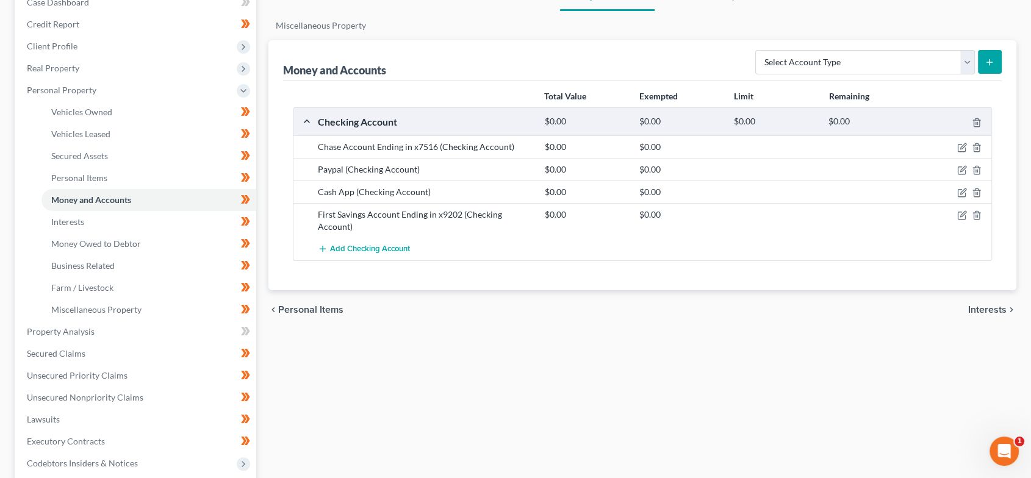
click at [991, 309] on span "Interests" at bounding box center [987, 310] width 38 height 10
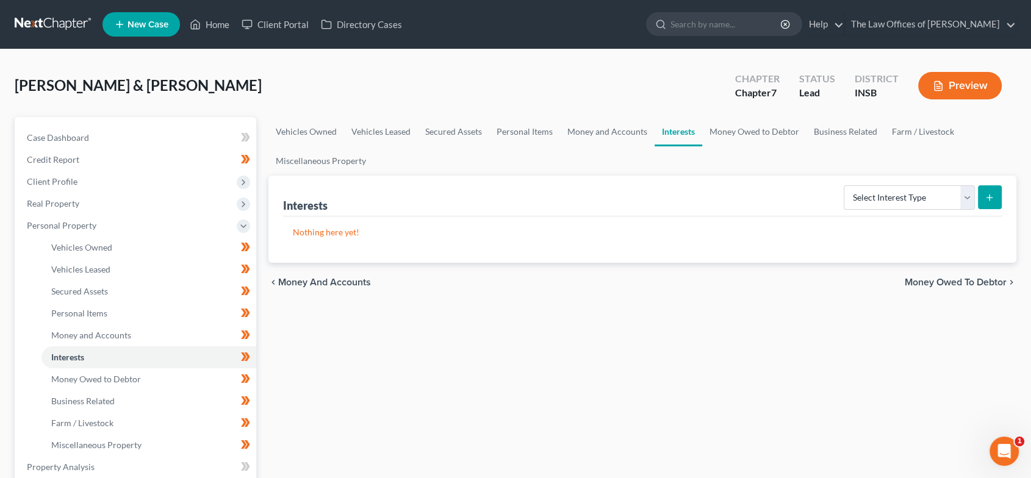
click at [940, 285] on span "Money Owed to Debtor" at bounding box center [956, 283] width 102 height 10
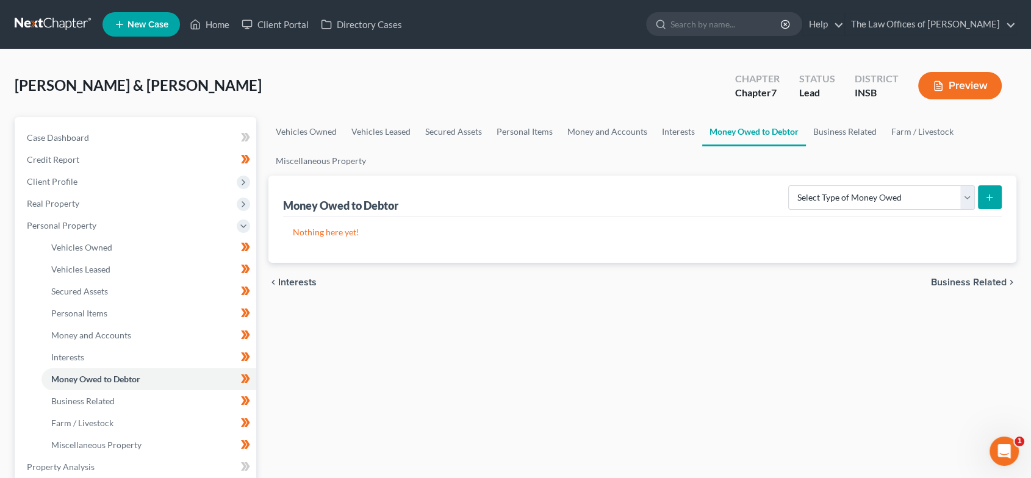
click at [979, 284] on span "Business Related" at bounding box center [969, 283] width 76 height 10
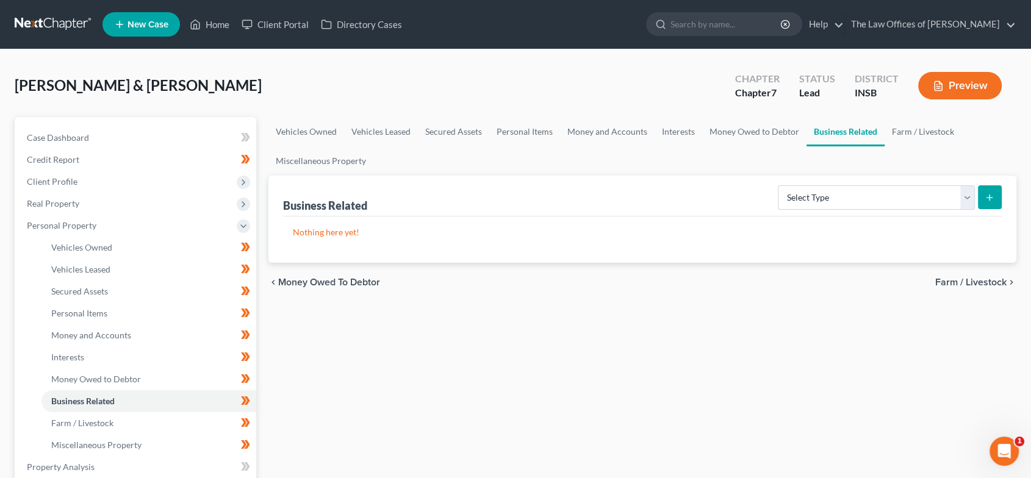
click at [990, 278] on span "Farm / Livestock" at bounding box center [970, 283] width 71 height 10
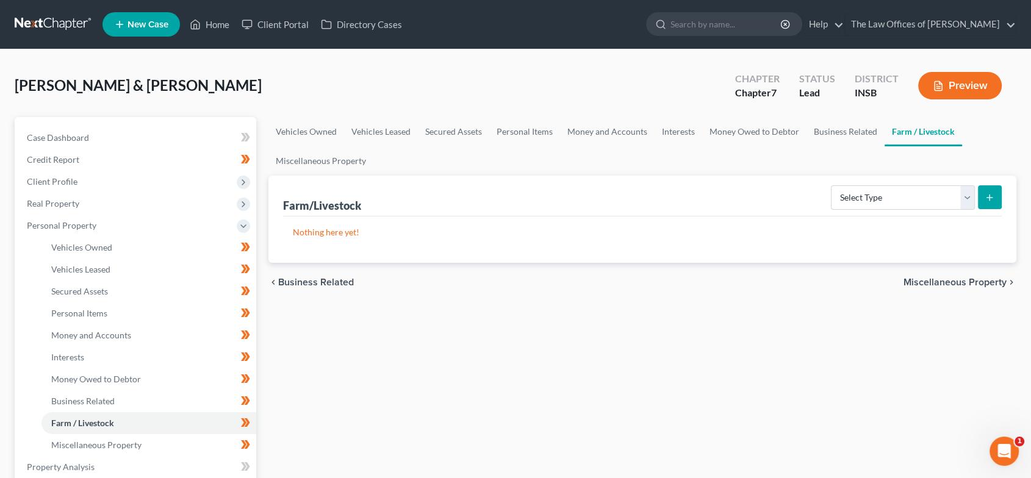
click at [981, 286] on span "Miscellaneous Property" at bounding box center [955, 283] width 103 height 10
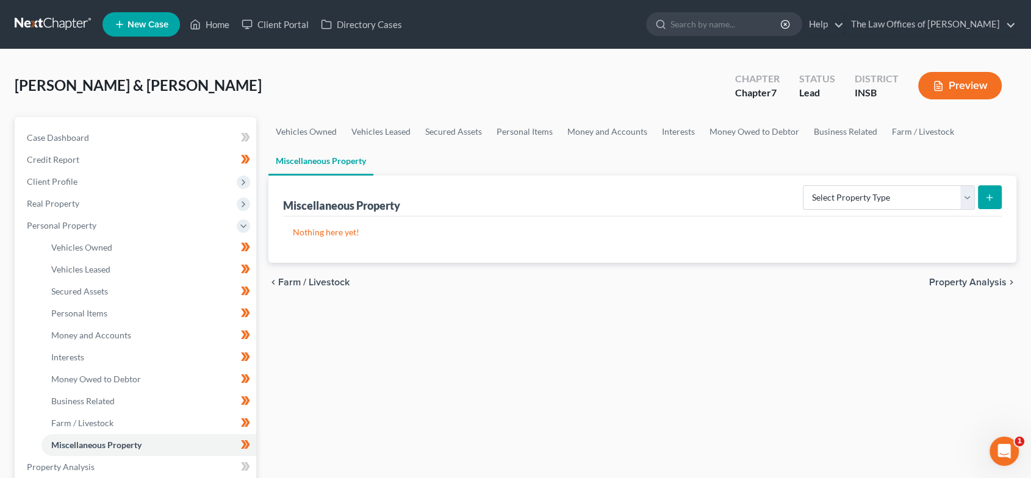
click at [965, 282] on span "Property Analysis" at bounding box center [967, 283] width 77 height 10
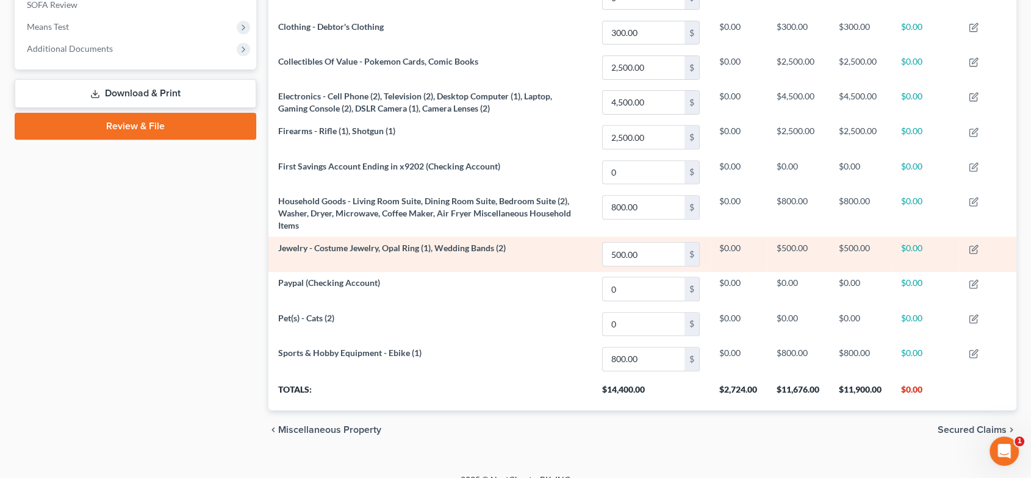
scroll to position [478, 0]
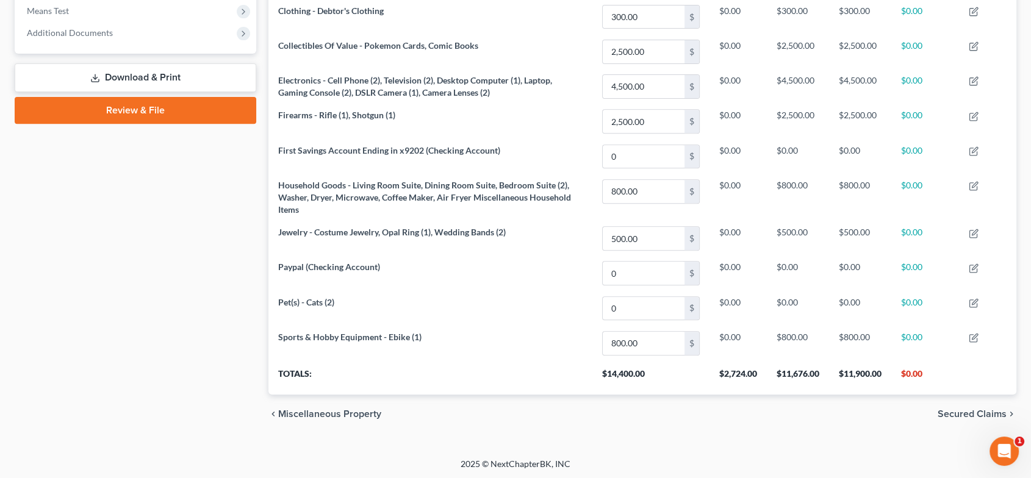
click at [980, 413] on span "Secured Claims" at bounding box center [972, 414] width 69 height 10
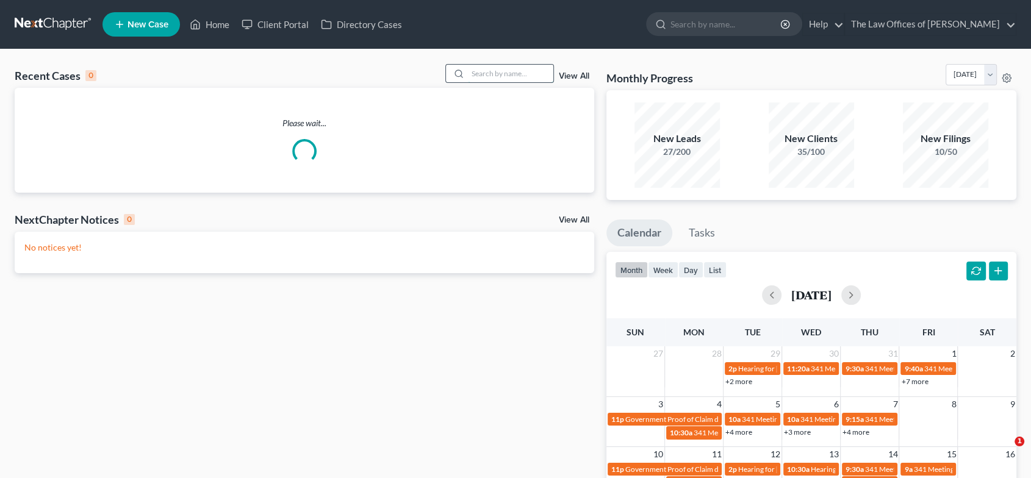
click at [498, 68] on input "search" at bounding box center [510, 74] width 85 height 18
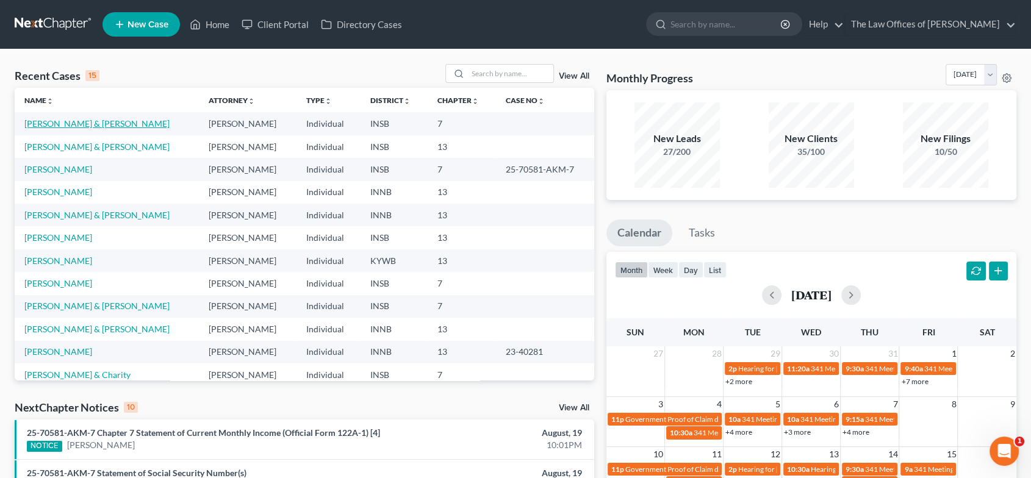
drag, startPoint x: 79, startPoint y: 124, endPoint x: 90, endPoint y: 124, distance: 10.4
click at [79, 124] on link "[PERSON_NAME] & [PERSON_NAME]" at bounding box center [96, 123] width 145 height 10
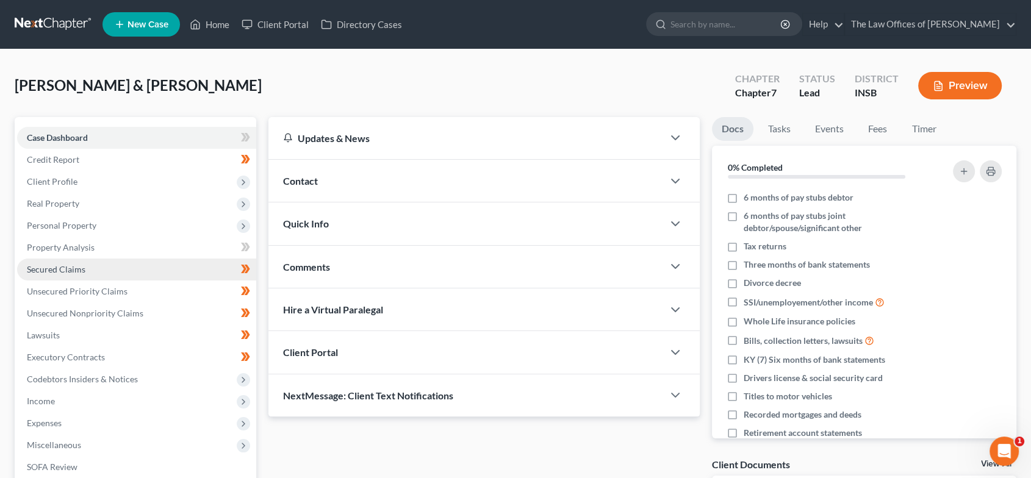
click at [102, 274] on link "Secured Claims" at bounding box center [136, 270] width 239 height 22
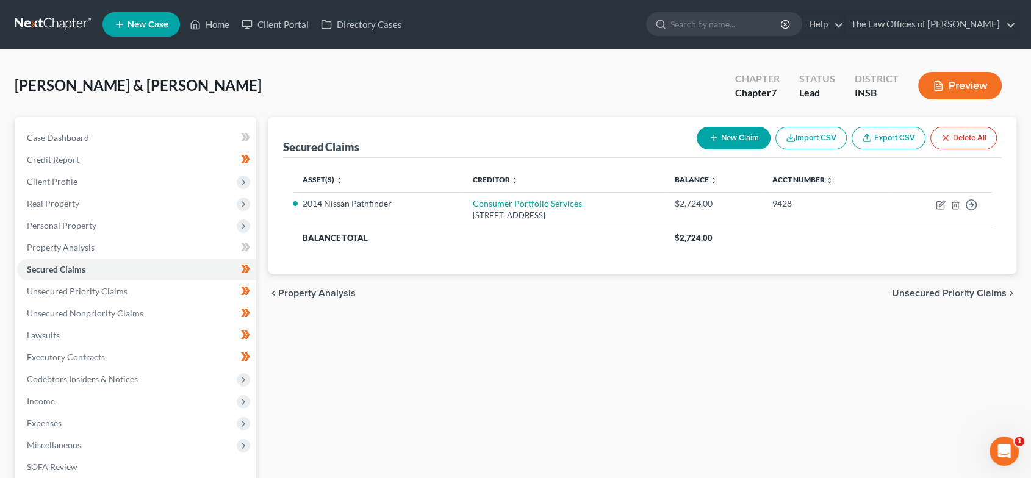
click at [935, 290] on span "Unsecured Priority Claims" at bounding box center [949, 294] width 115 height 10
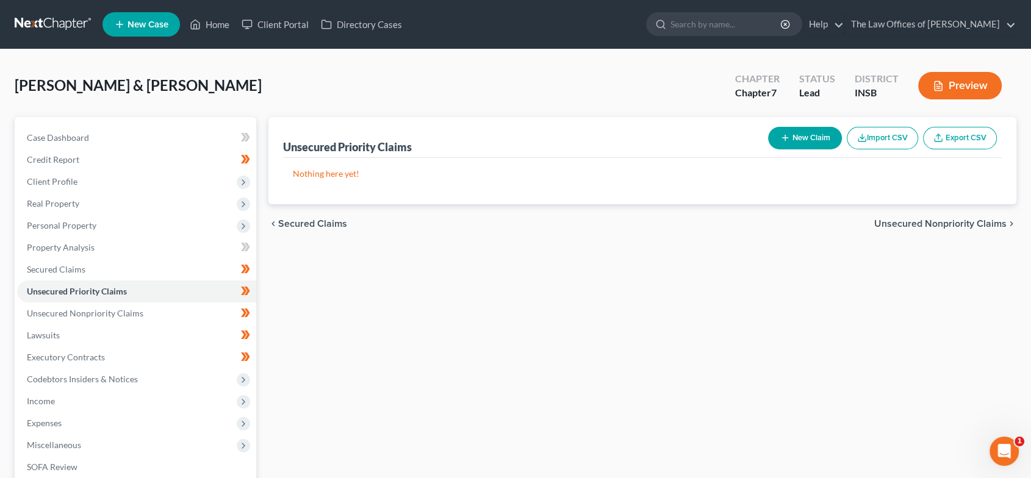
click at [923, 215] on div "chevron_left Secured Claims Unsecured Nonpriority Claims chevron_right" at bounding box center [642, 223] width 749 height 39
click at [916, 228] on span "Unsecured Nonpriority Claims" at bounding box center [940, 224] width 132 height 10
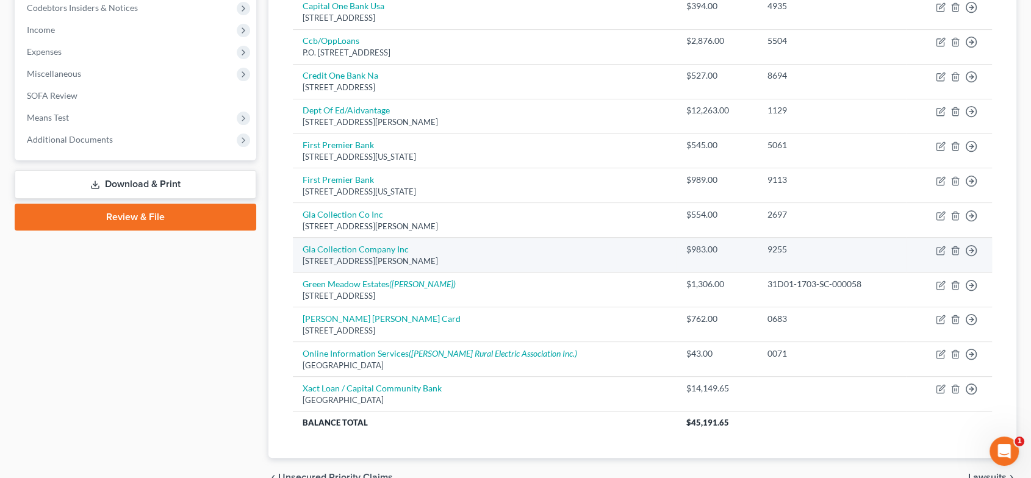
scroll to position [435, 0]
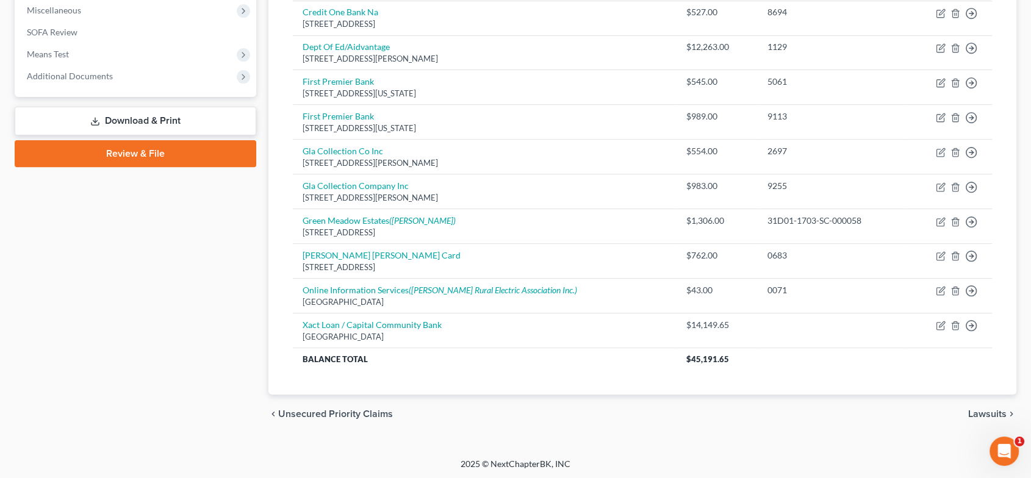
click at [993, 410] on span "Lawsuits" at bounding box center [987, 414] width 38 height 10
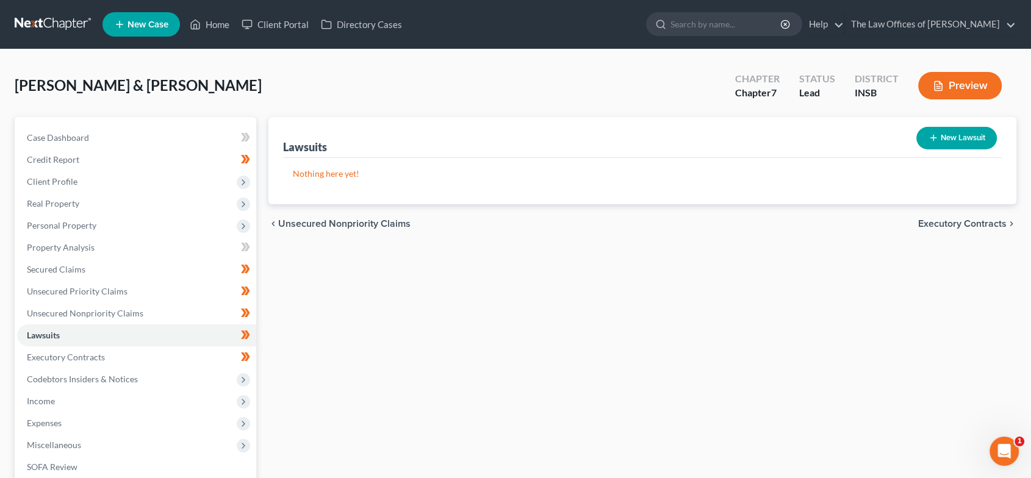
click at [974, 215] on div "chevron_left Unsecured Nonpriority Claims Executory Contracts chevron_right" at bounding box center [642, 223] width 749 height 39
click at [974, 227] on span "Executory Contracts" at bounding box center [962, 224] width 88 height 10
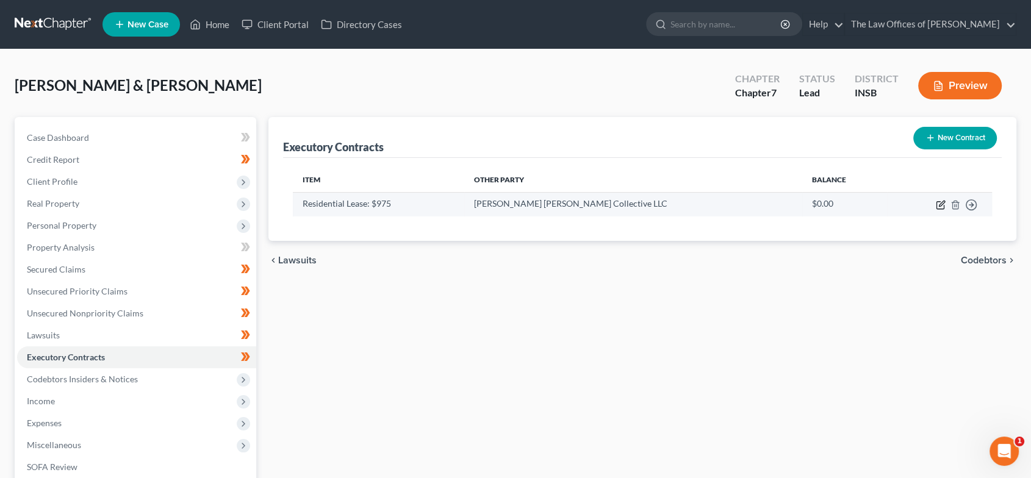
click at [941, 204] on icon "button" at bounding box center [941, 205] width 10 height 10
select select "3"
select select "15"
select select "2"
select select "0"
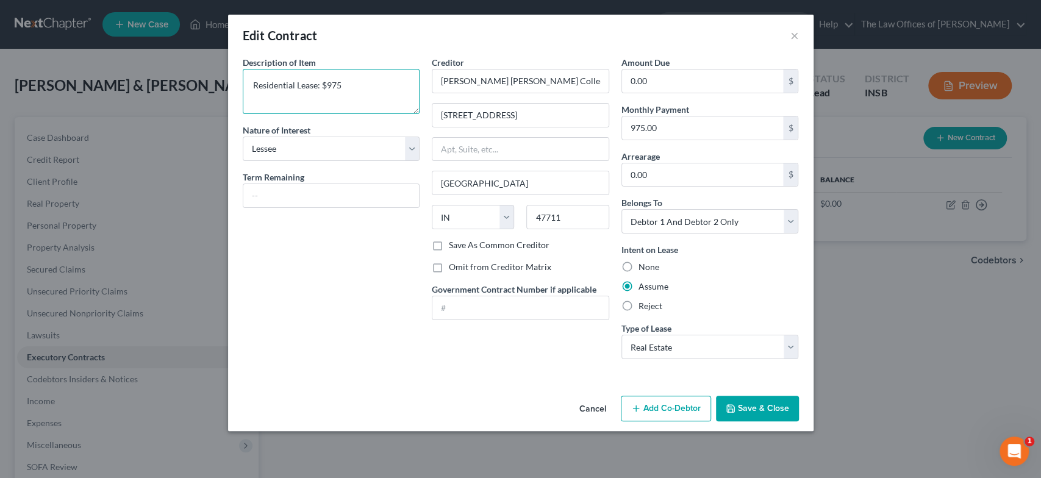
click at [322, 84] on textarea "Residential Lease: $975" at bounding box center [332, 91] width 178 height 45
type textarea "Residential Lease: $975.00 per month"
click at [449, 267] on label "Omit from Creditor Matrix" at bounding box center [500, 267] width 102 height 12
click at [454, 267] on input "Omit from Creditor Matrix" at bounding box center [458, 265] width 8 height 8
checkbox input "true"
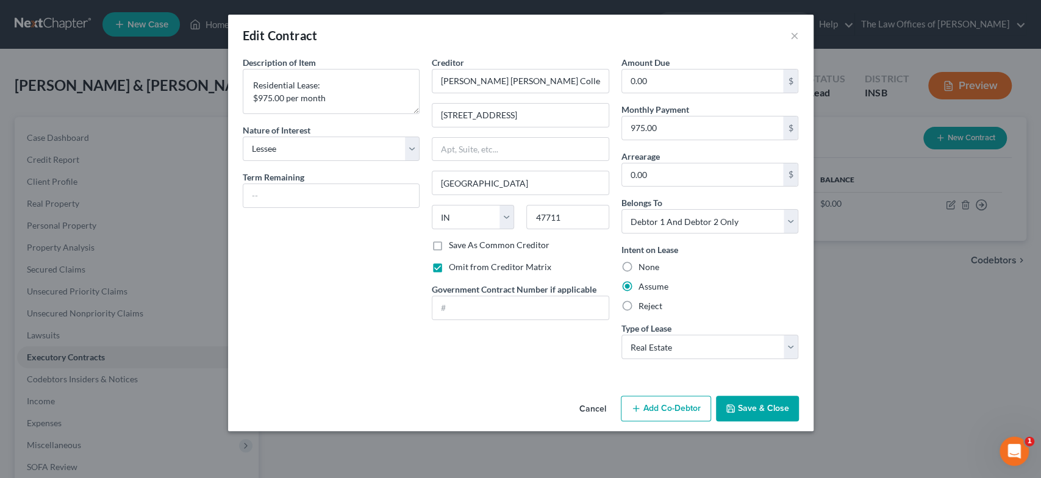
click at [739, 408] on button "Save & Close" at bounding box center [757, 409] width 83 height 26
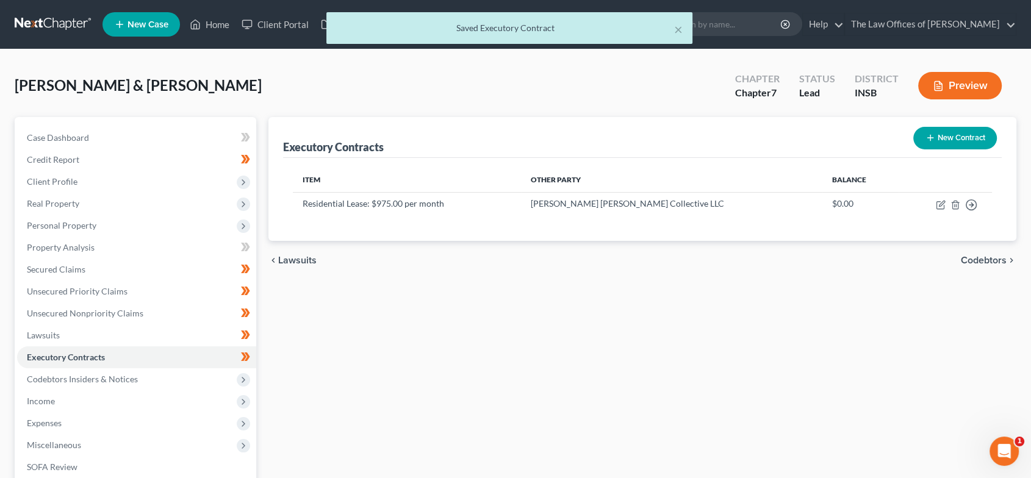
click at [981, 262] on span "Codebtors" at bounding box center [984, 261] width 46 height 10
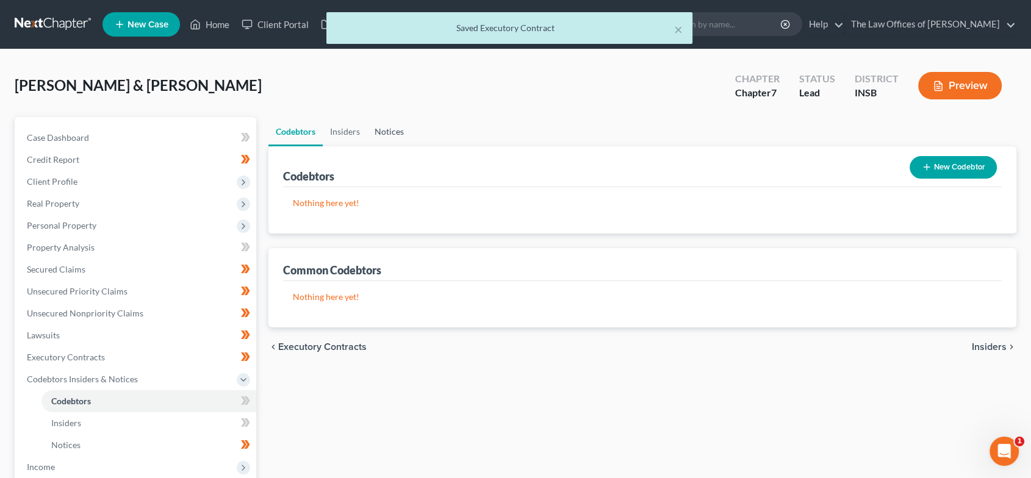
drag, startPoint x: 395, startPoint y: 130, endPoint x: 417, endPoint y: 131, distance: 22.6
click at [395, 130] on link "Notices" at bounding box center [389, 131] width 44 height 29
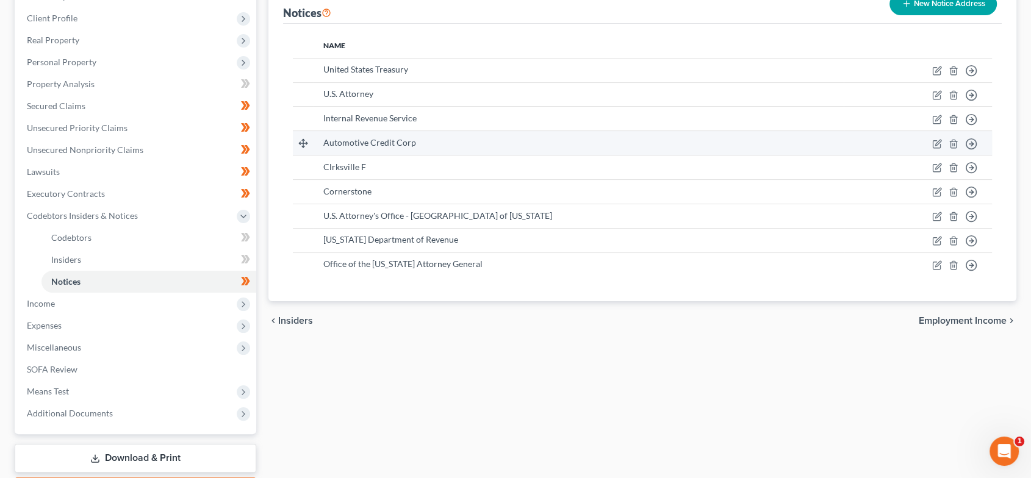
scroll to position [226, 0]
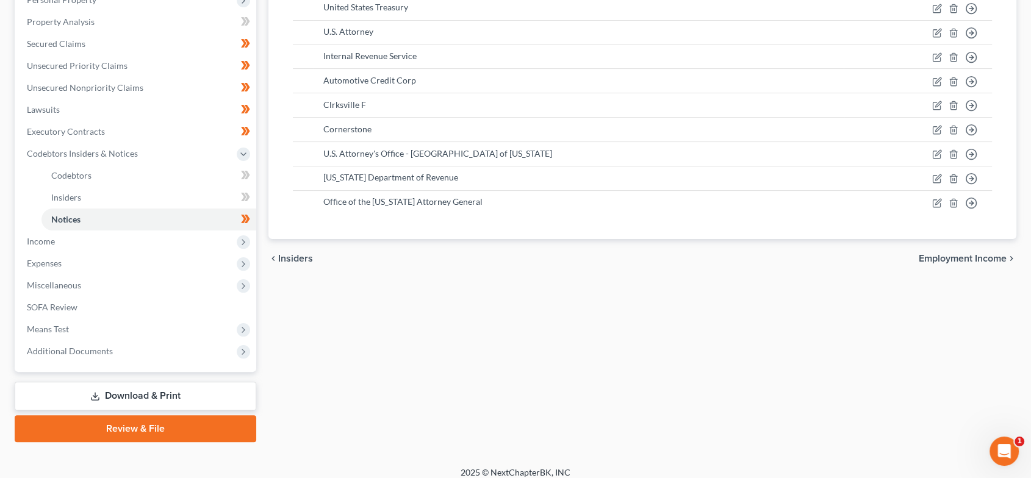
click at [941, 258] on span "Employment Income" at bounding box center [963, 259] width 88 height 10
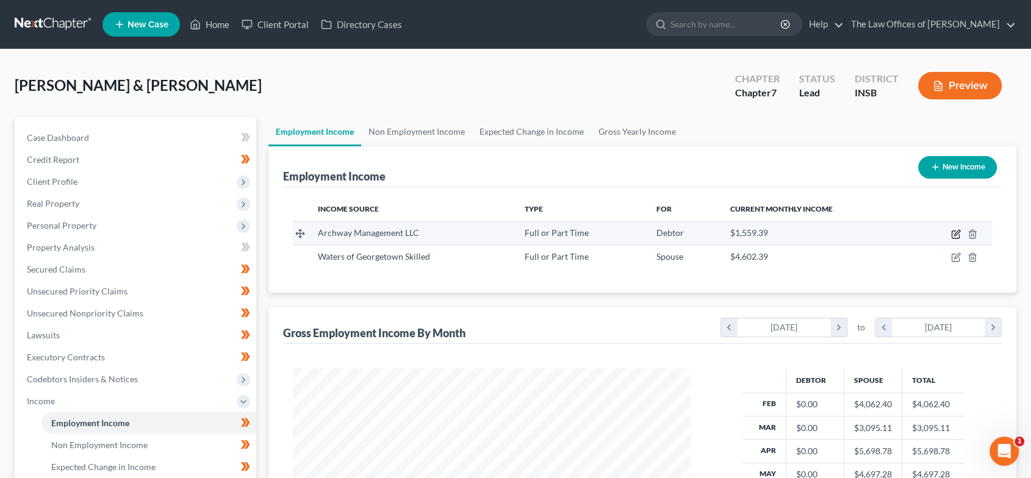
click at [955, 234] on icon "button" at bounding box center [956, 234] width 10 height 10
select select "0"
select select "15"
select select "2"
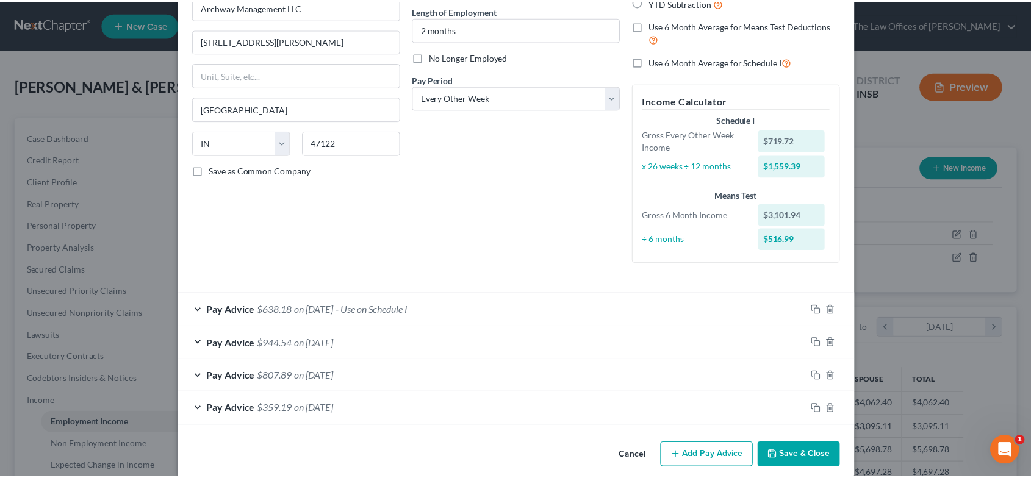
scroll to position [135, 0]
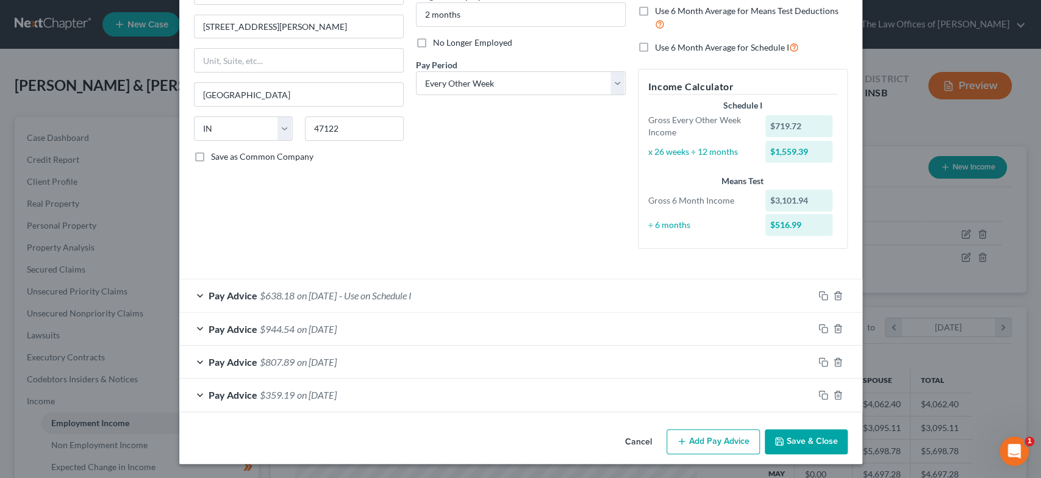
click at [789, 436] on button "Save & Close" at bounding box center [806, 442] width 83 height 26
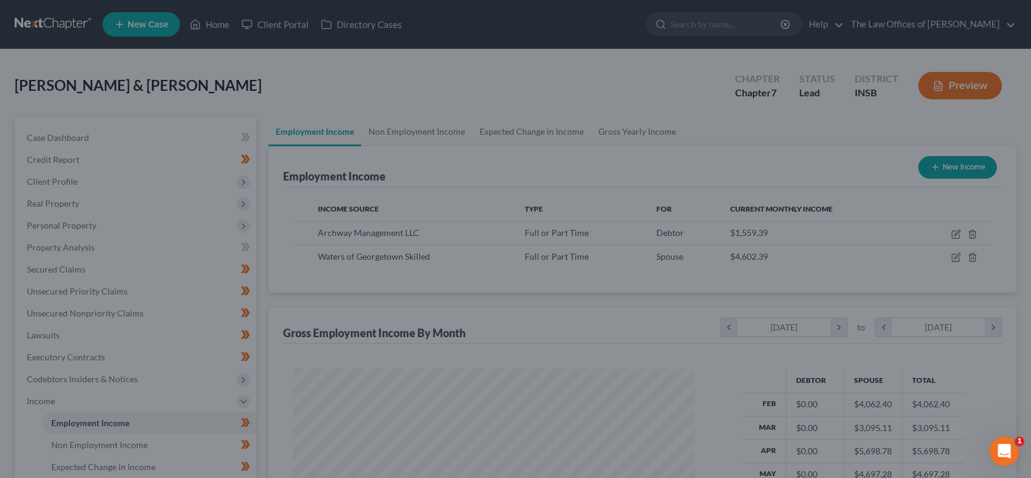
scroll to position [609848, 609644]
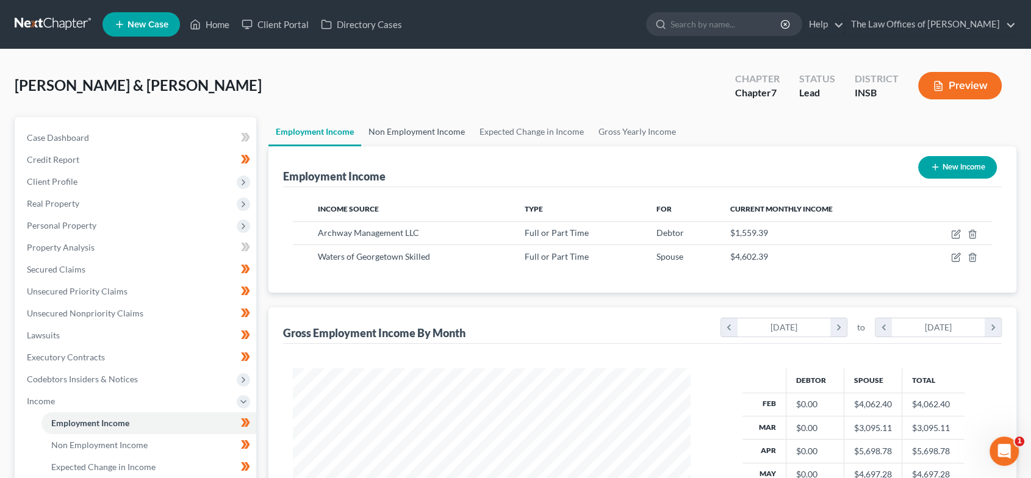
click at [440, 135] on link "Non Employment Income" at bounding box center [416, 131] width 111 height 29
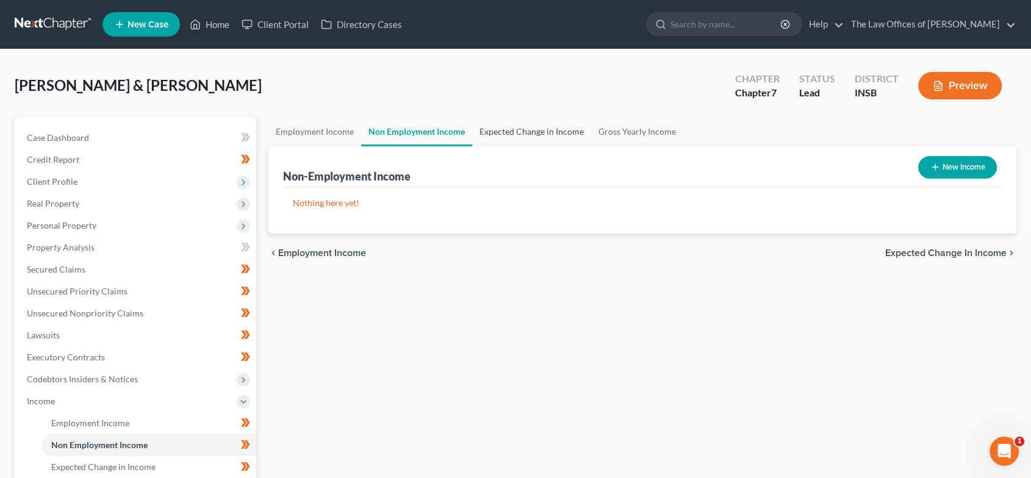
click at [508, 135] on link "Expected Change in Income" at bounding box center [531, 131] width 119 height 29
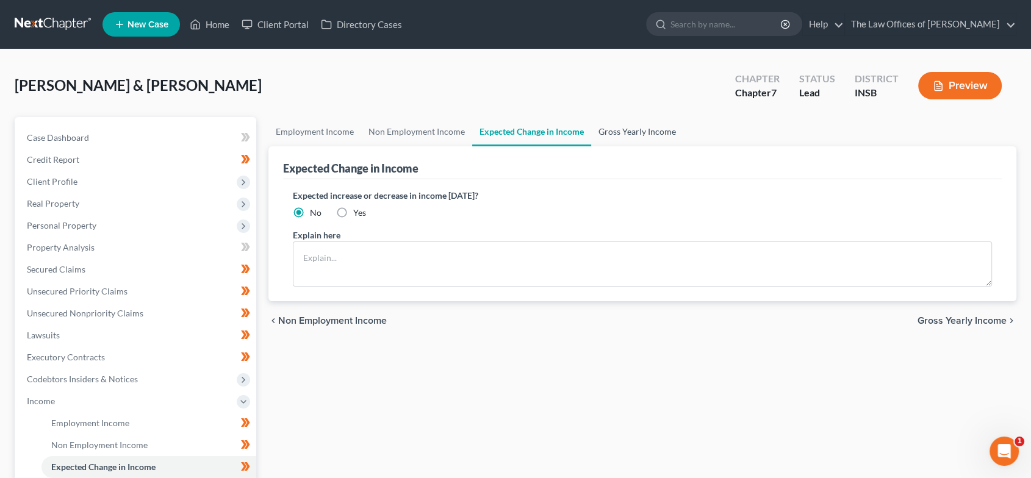
click at [623, 138] on link "Gross Yearly Income" at bounding box center [637, 131] width 92 height 29
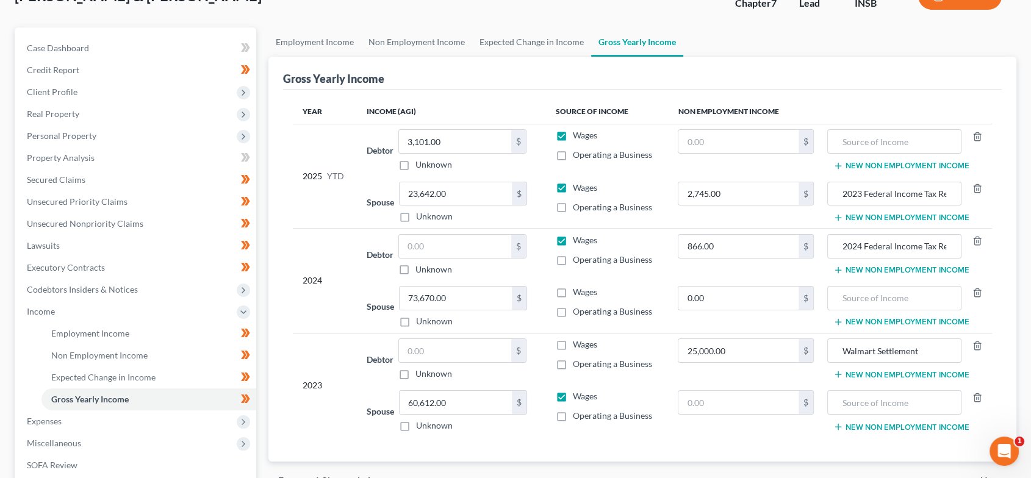
scroll to position [90, 0]
click at [697, 346] on input "25,000.00" at bounding box center [738, 350] width 120 height 23
type input "20,000"
drag, startPoint x: 878, startPoint y: 349, endPoint x: 801, endPoint y: 350, distance: 76.9
click at [800, 350] on tr "2023 Debtor $ Unknown Balance Undetermined $ Unknown Wages Operating a Business…" at bounding box center [643, 358] width 700 height 52
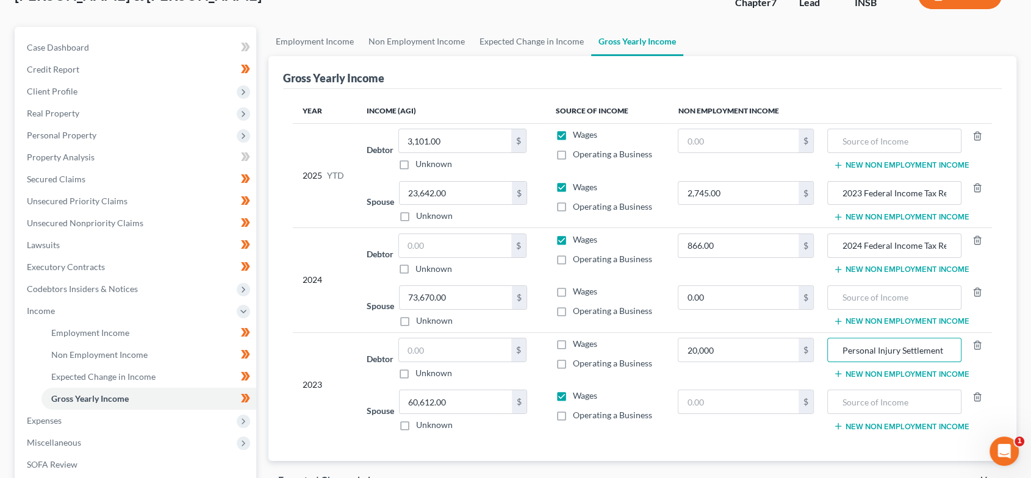
type input "Personal Injury Settlement"
drag, startPoint x: 863, startPoint y: 191, endPoint x: 897, endPoint y: 206, distance: 37.7
click at [863, 191] on input "2023 Federal Income Tax Refund" at bounding box center [894, 193] width 121 height 23
type input "2024 Federal Income Tax Refund"
click at [864, 242] on input "2024 Federal Income Tax Refund" at bounding box center [894, 245] width 121 height 23
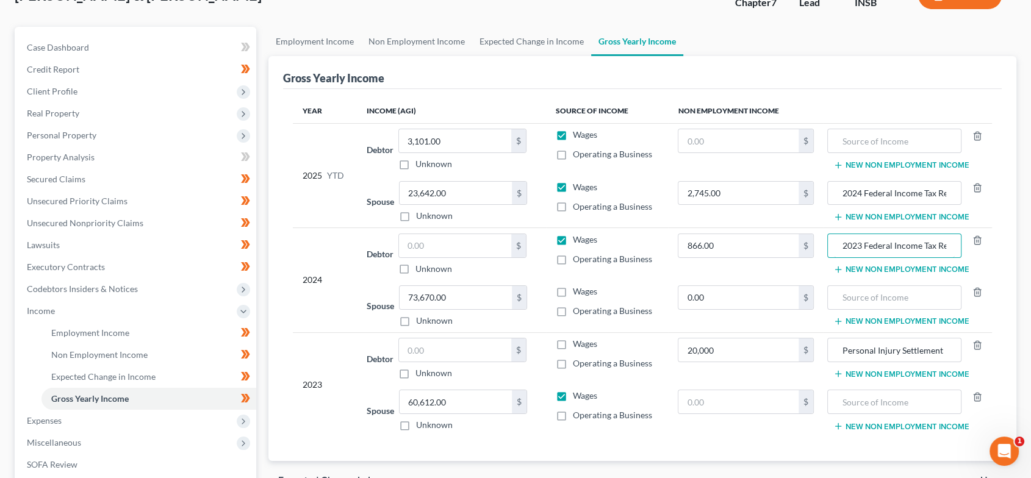
type input "2023 Federal Income Tax Refund"
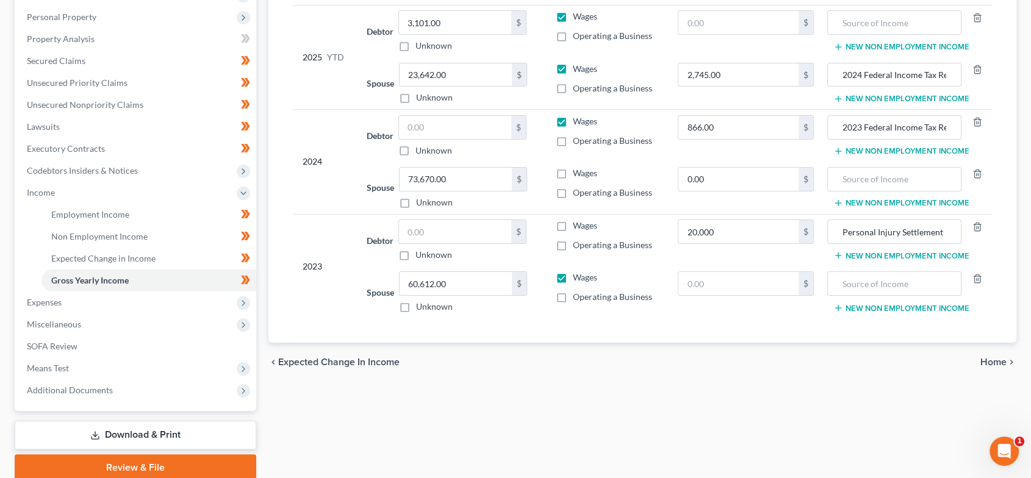
scroll to position [257, 0]
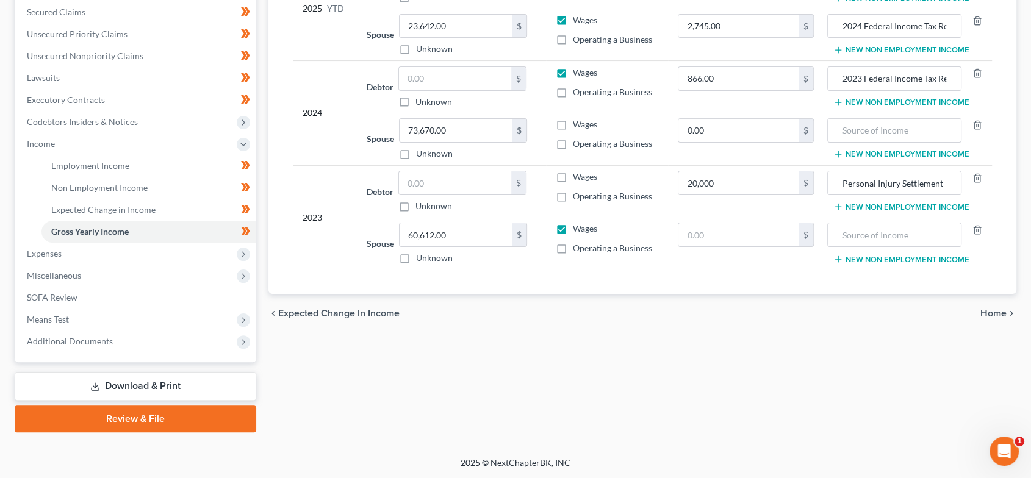
click at [993, 314] on span "Home" at bounding box center [993, 314] width 26 height 10
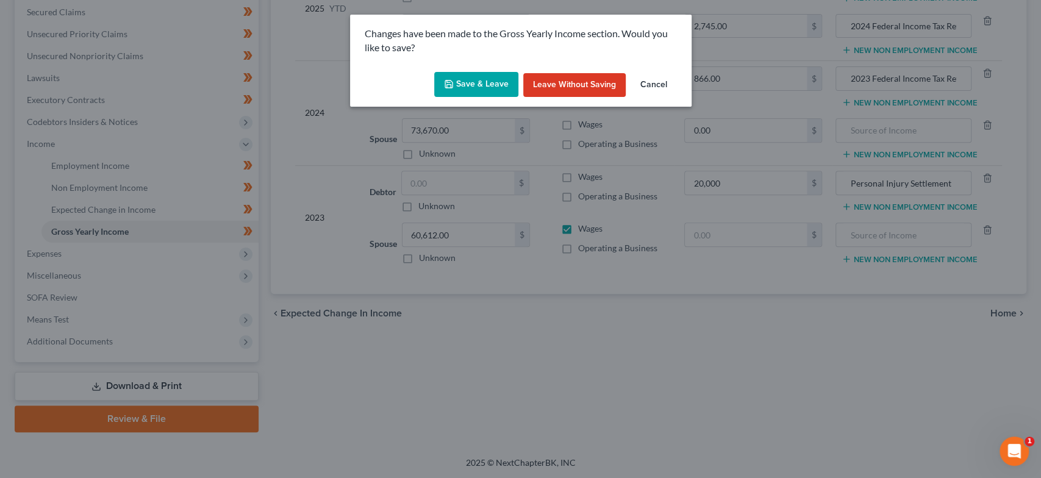
click at [495, 82] on button "Save & Leave" at bounding box center [476, 85] width 84 height 26
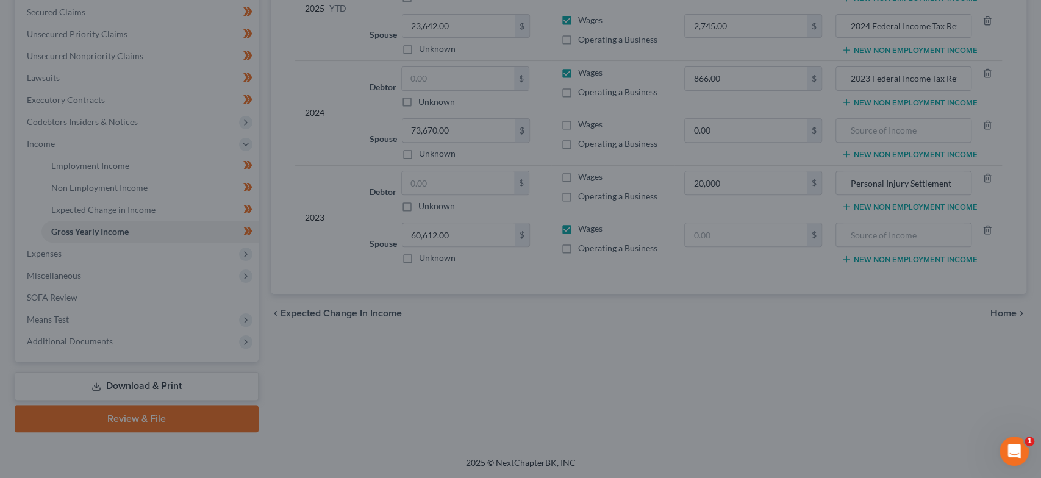
type input "20,000.00"
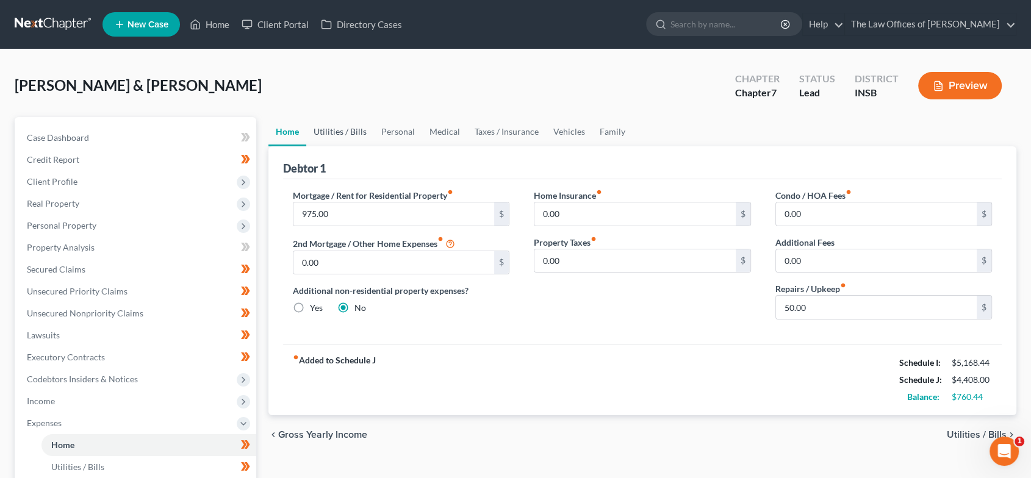
click at [335, 126] on link "Utilities / Bills" at bounding box center [340, 131] width 68 height 29
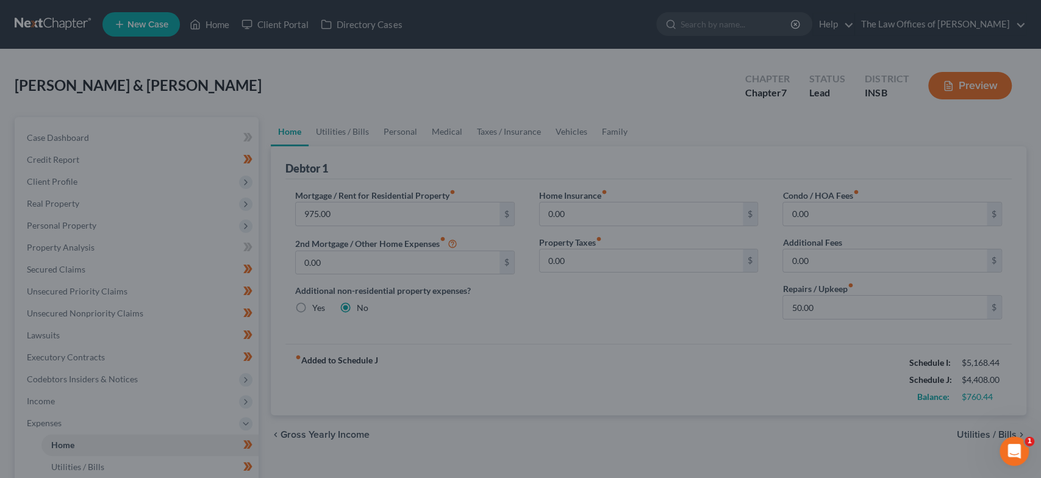
click at [968, 430] on div at bounding box center [520, 239] width 1041 height 478
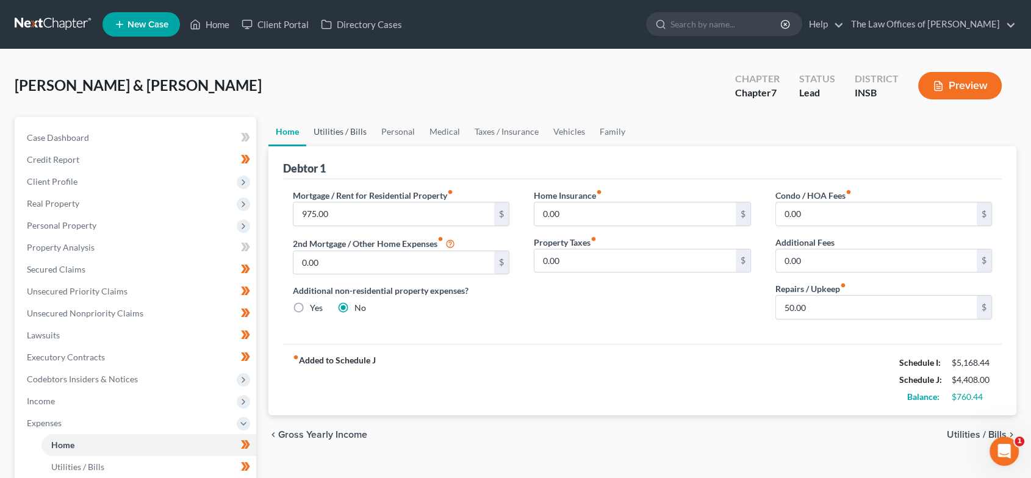
click at [337, 131] on link "Utilities / Bills" at bounding box center [340, 131] width 68 height 29
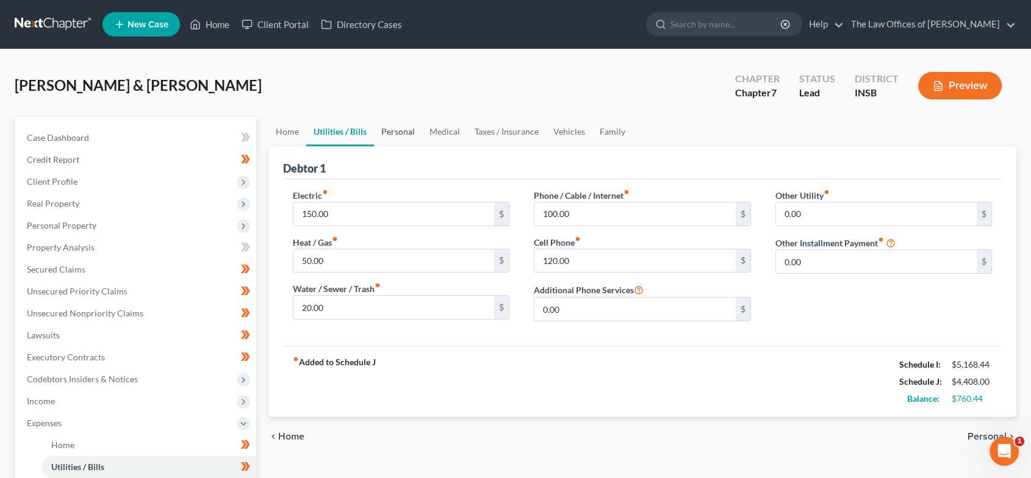
click at [405, 134] on link "Personal" at bounding box center [398, 131] width 48 height 29
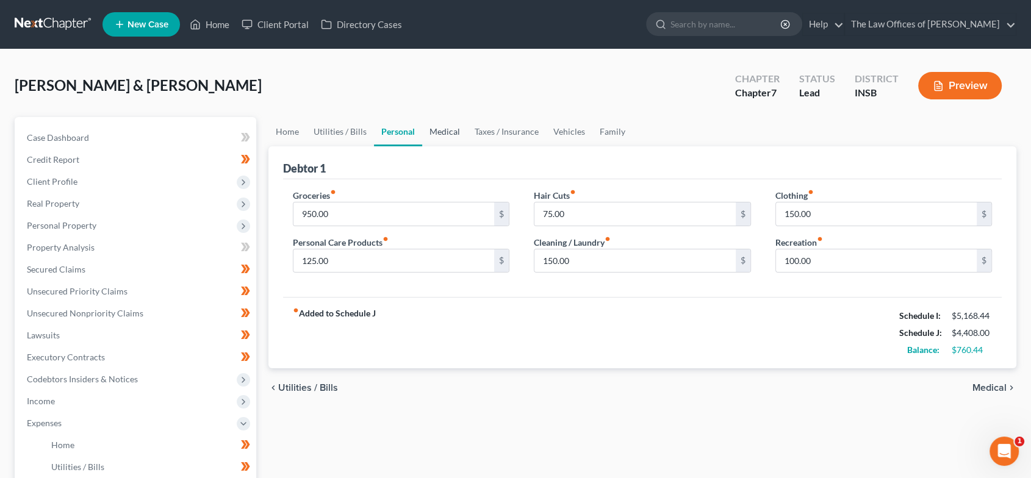
click at [439, 137] on link "Medical" at bounding box center [444, 131] width 45 height 29
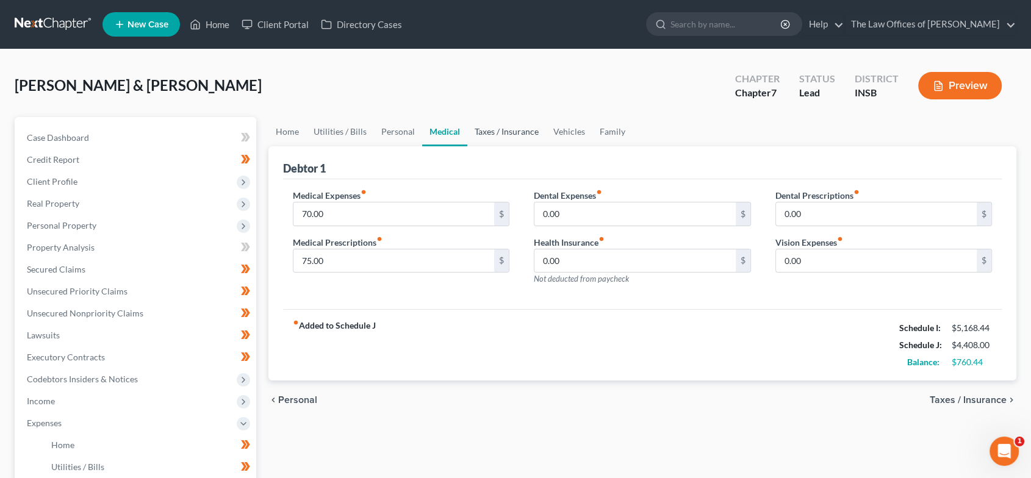
click at [506, 129] on link "Taxes / Insurance" at bounding box center [506, 131] width 79 height 29
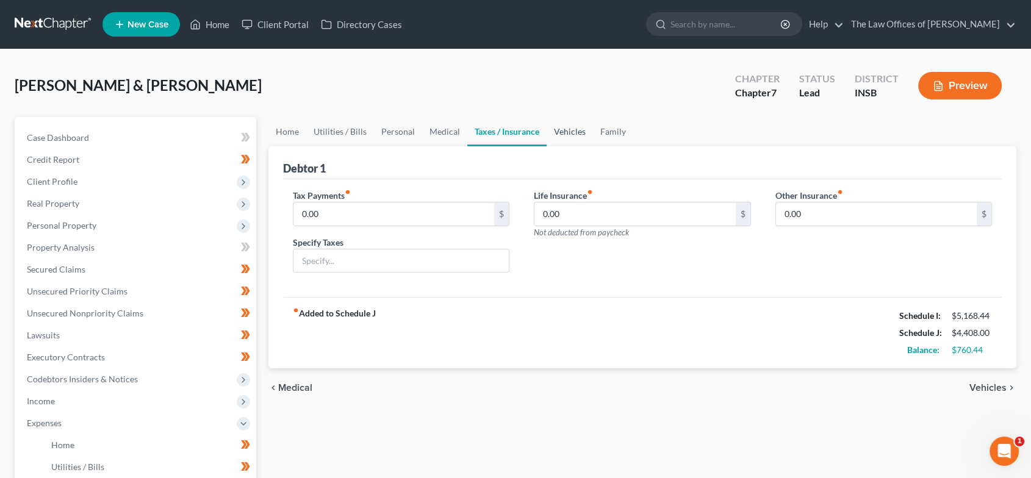
click at [570, 127] on link "Vehicles" at bounding box center [570, 131] width 46 height 29
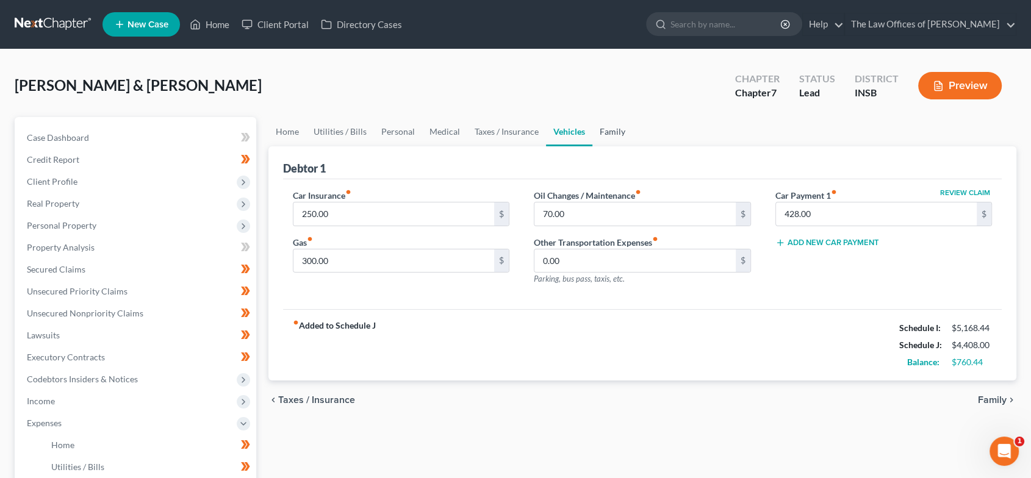
click at [611, 131] on link "Family" at bounding box center [612, 131] width 40 height 29
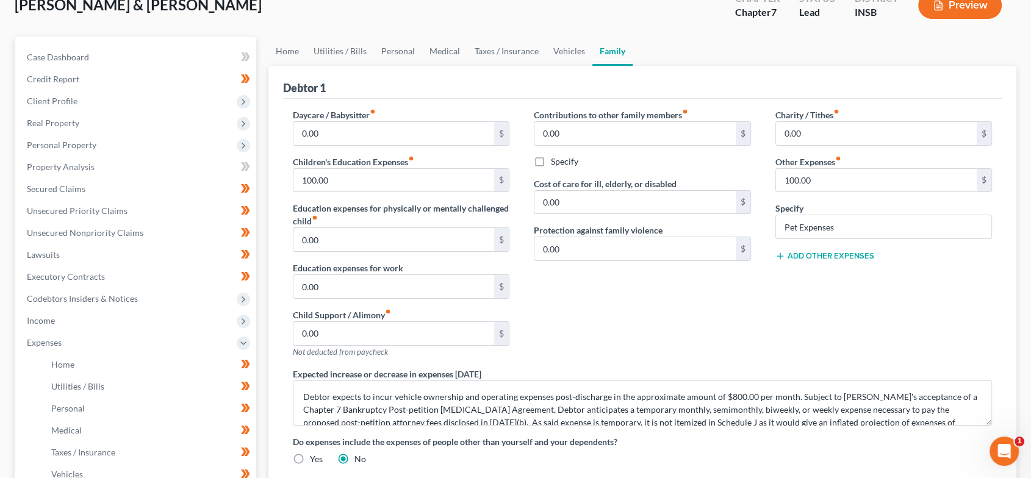
scroll to position [226, 0]
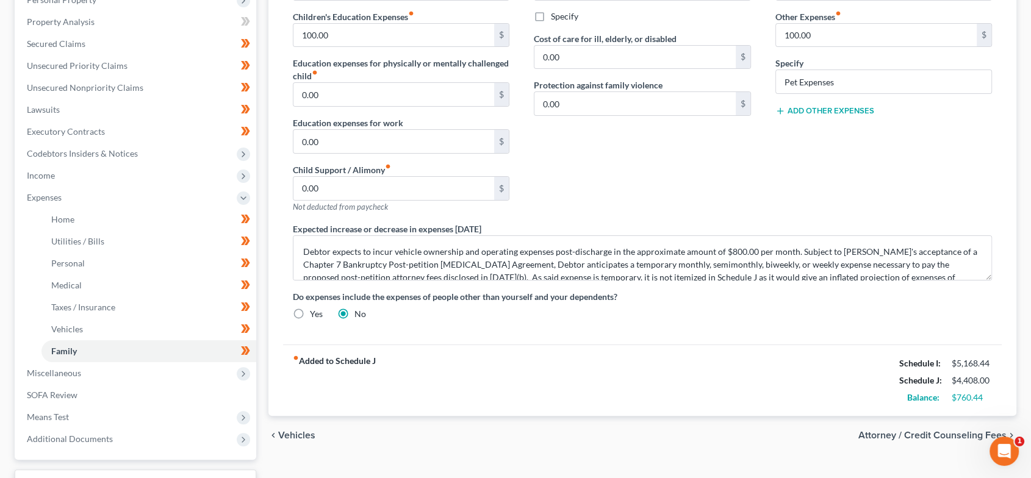
click at [938, 433] on span "Attorney / Credit Counseling Fees" at bounding box center [932, 436] width 148 height 10
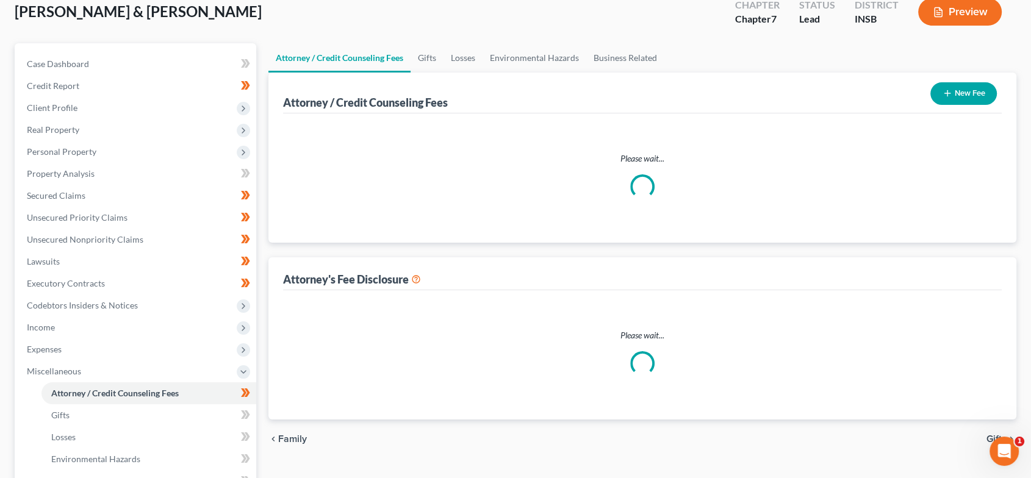
scroll to position [19, 0]
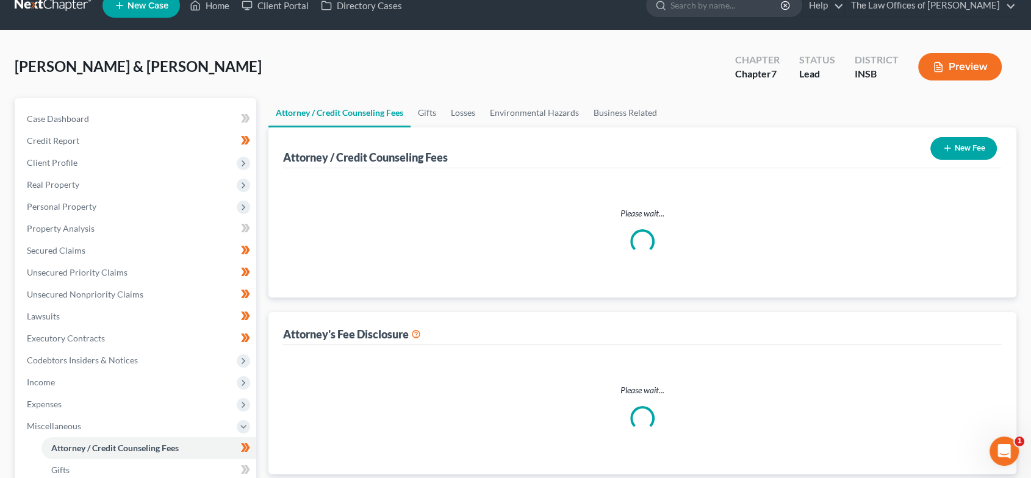
select select "18"
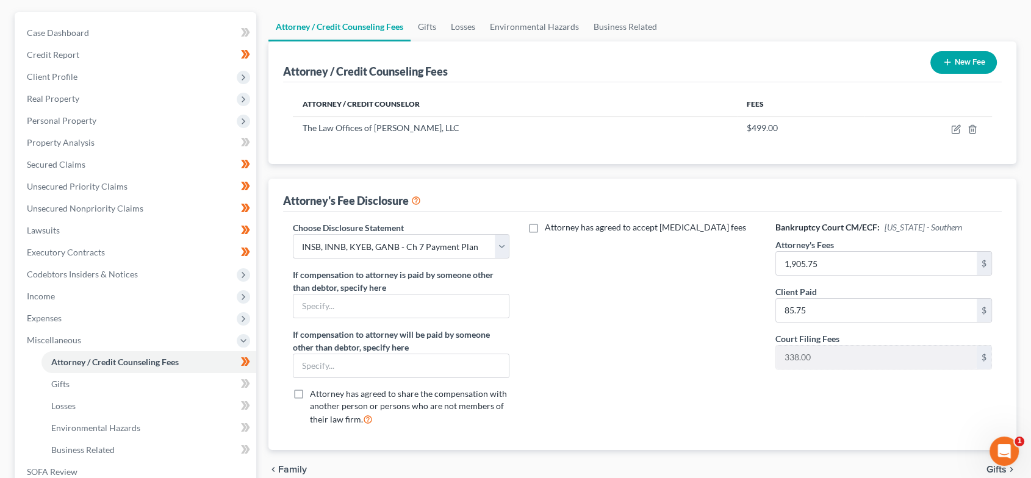
scroll to position [279, 0]
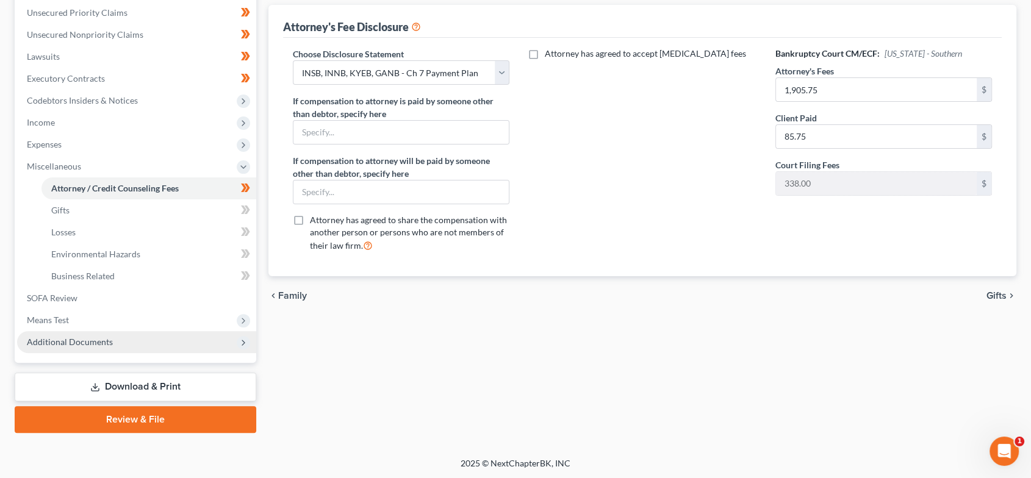
click at [174, 343] on span "Additional Documents" at bounding box center [136, 342] width 239 height 22
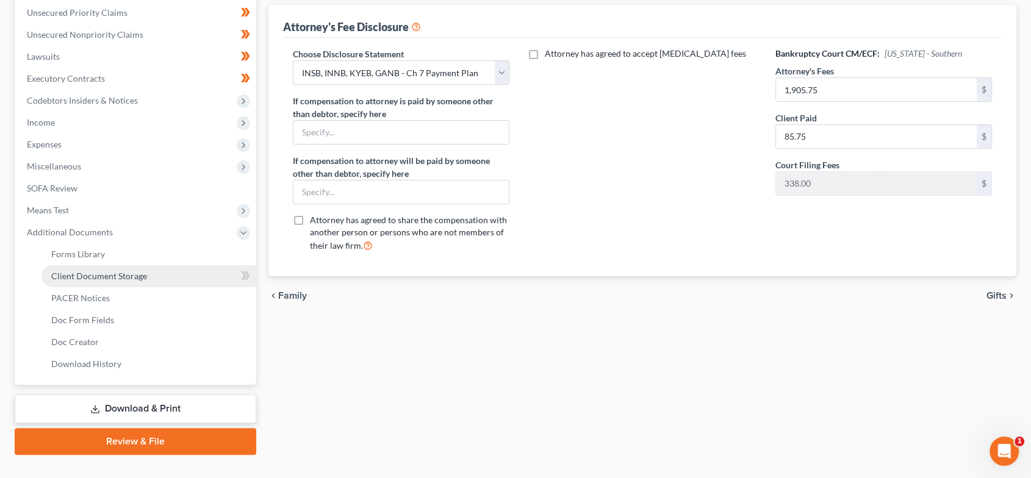
click at [179, 278] on link "Client Document Storage" at bounding box center [148, 276] width 215 height 22
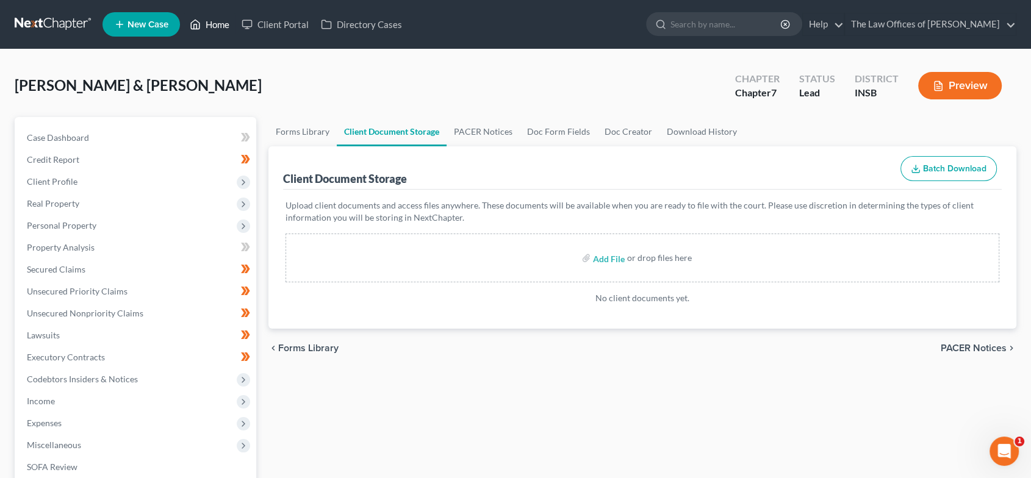
click at [207, 21] on link "Home" at bounding box center [210, 24] width 52 height 22
